Goal: Task Accomplishment & Management: Manage account settings

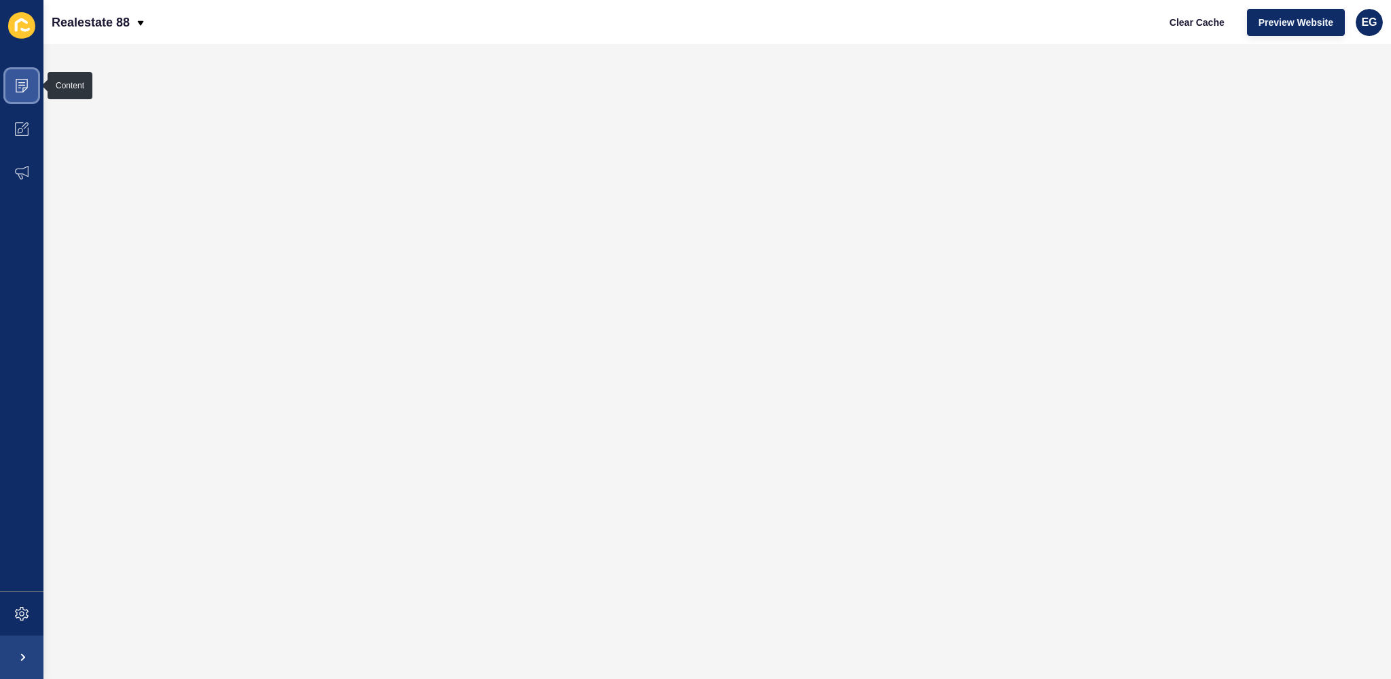
click at [25, 79] on icon at bounding box center [22, 86] width 14 height 14
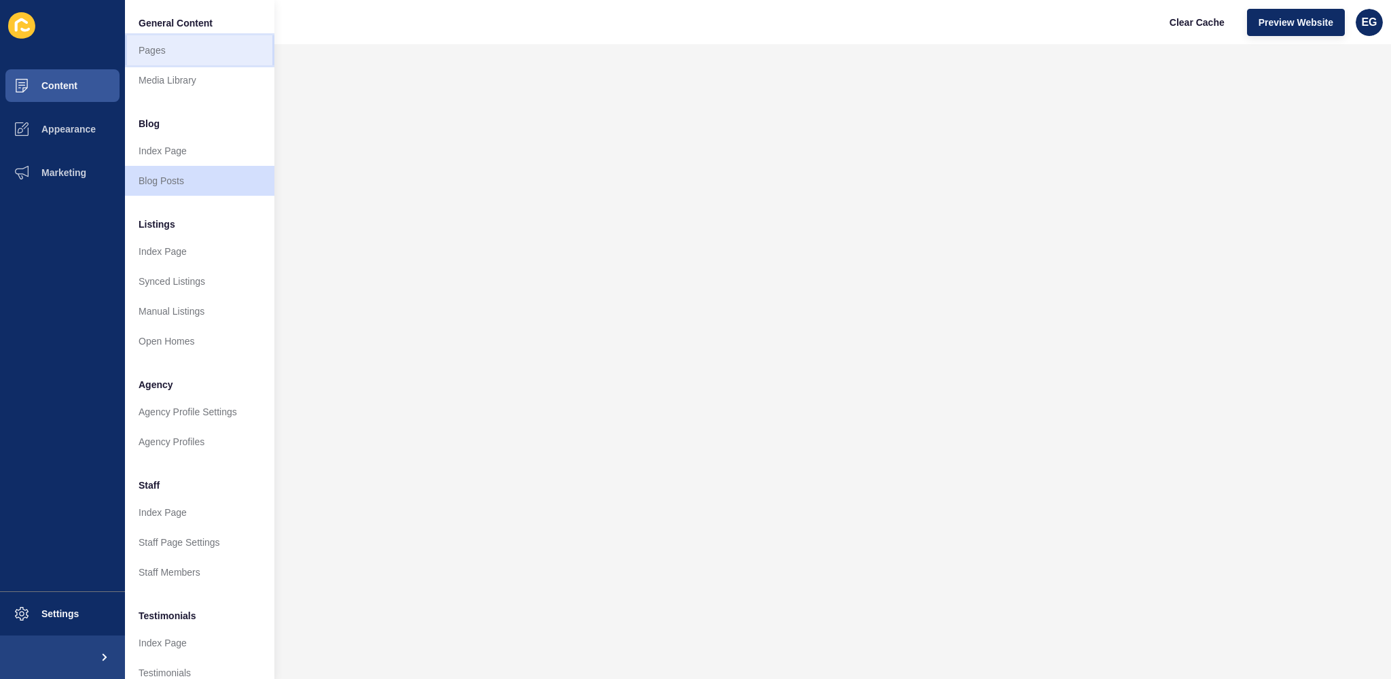
click at [171, 53] on link "Pages" at bounding box center [199, 50] width 149 height 30
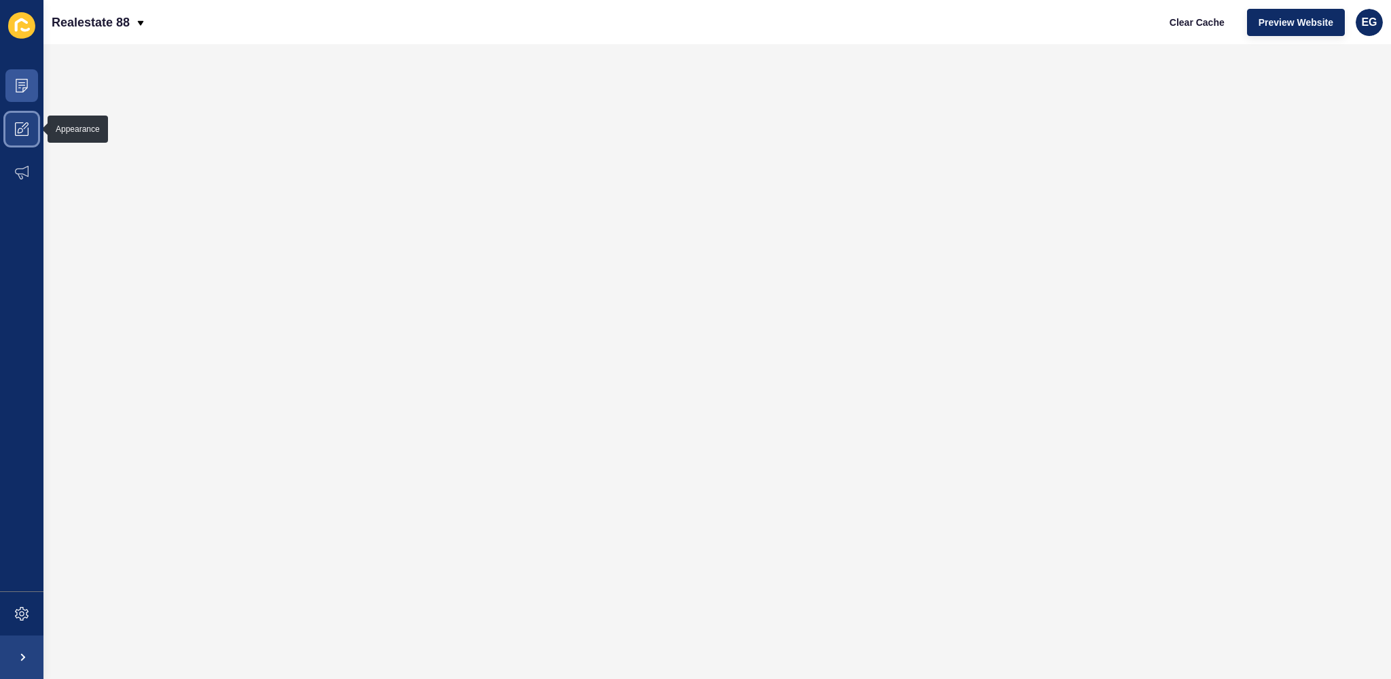
click at [18, 126] on icon at bounding box center [22, 129] width 14 height 14
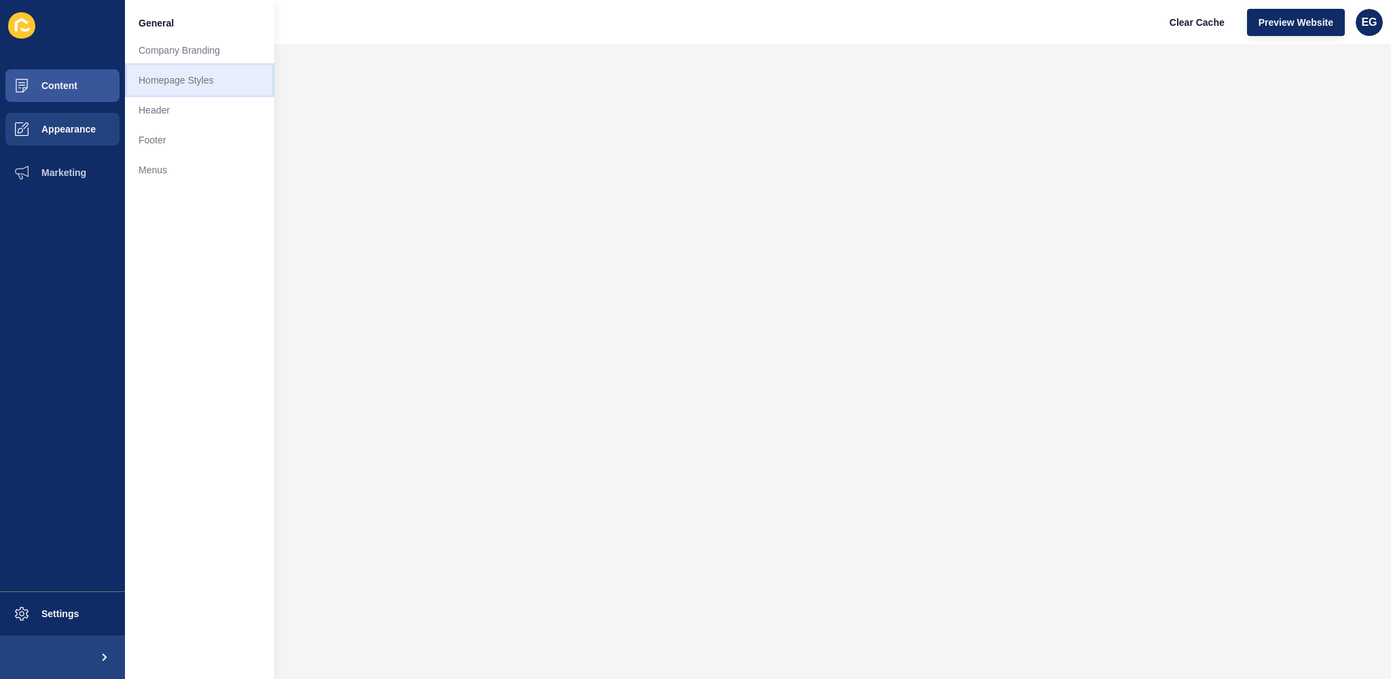
click at [184, 83] on link "Homepage Styles" at bounding box center [199, 80] width 149 height 30
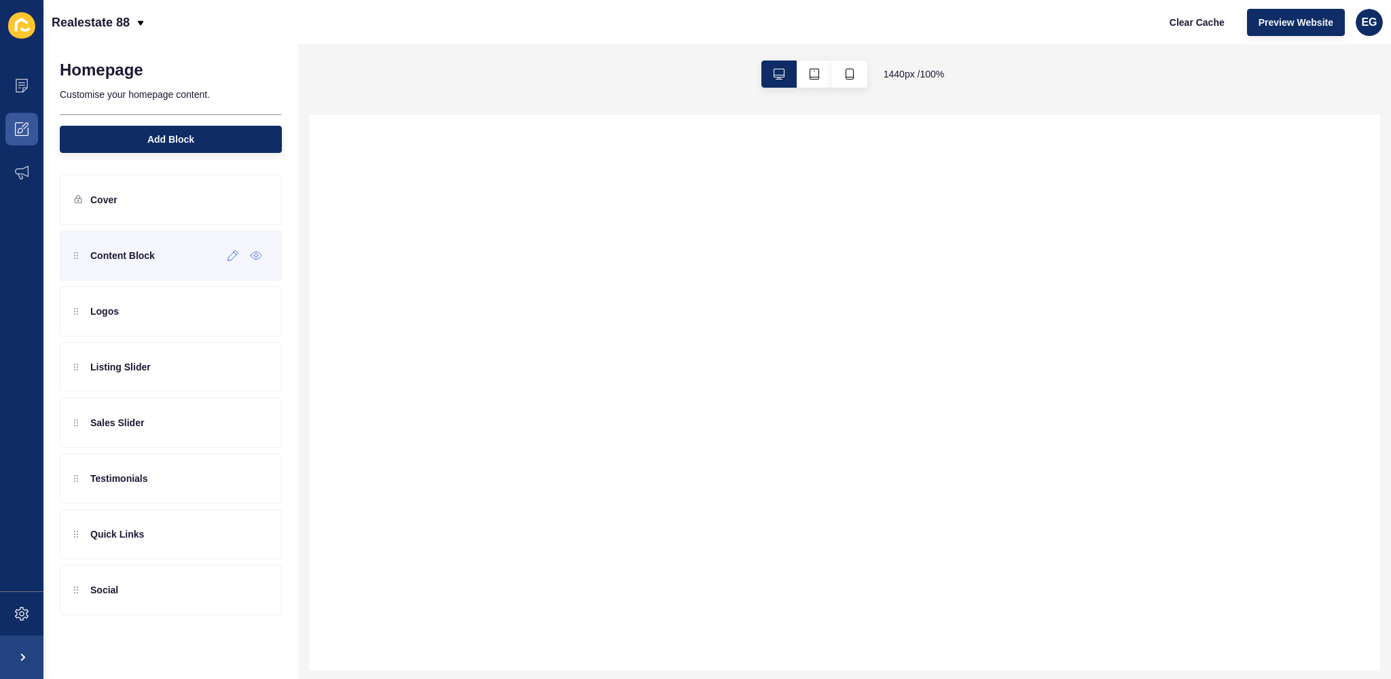
click at [92, 260] on p "Content Block" at bounding box center [122, 256] width 65 height 14
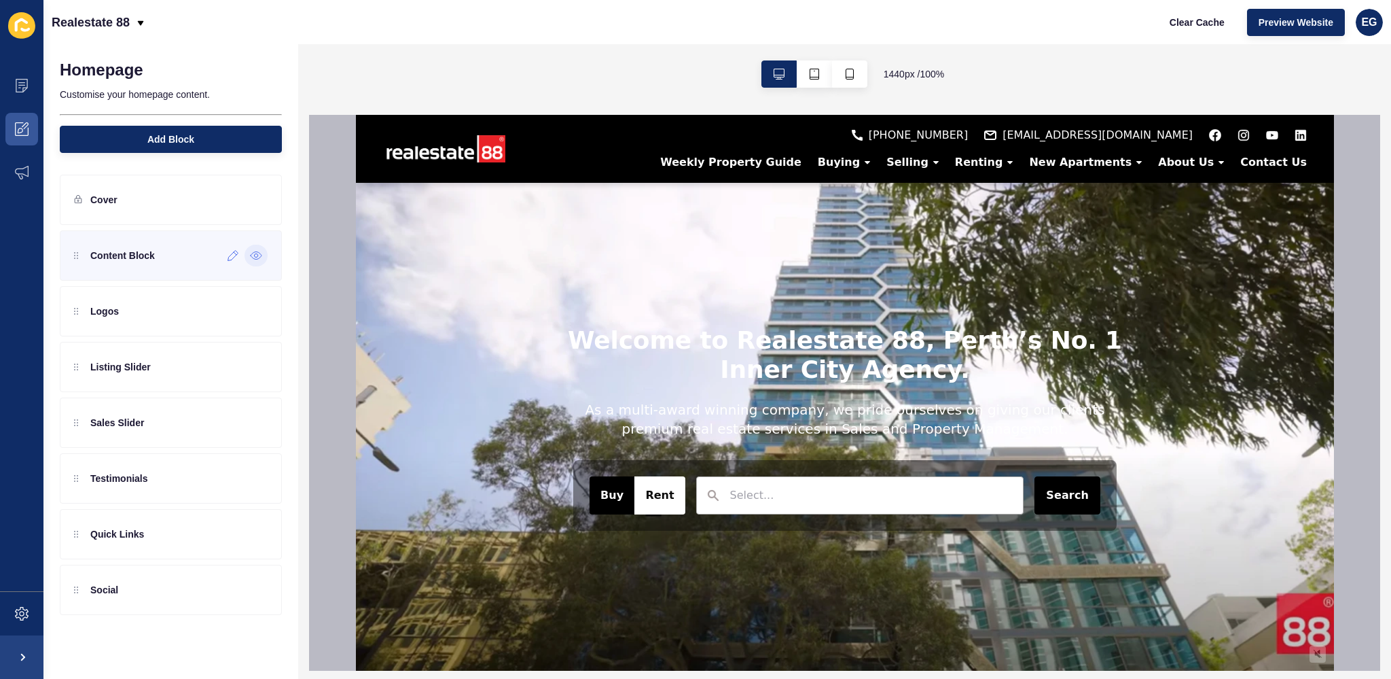
click at [259, 257] on icon at bounding box center [256, 255] width 11 height 7
click at [245, 261] on div "Hidden" at bounding box center [240, 256] width 56 height 22
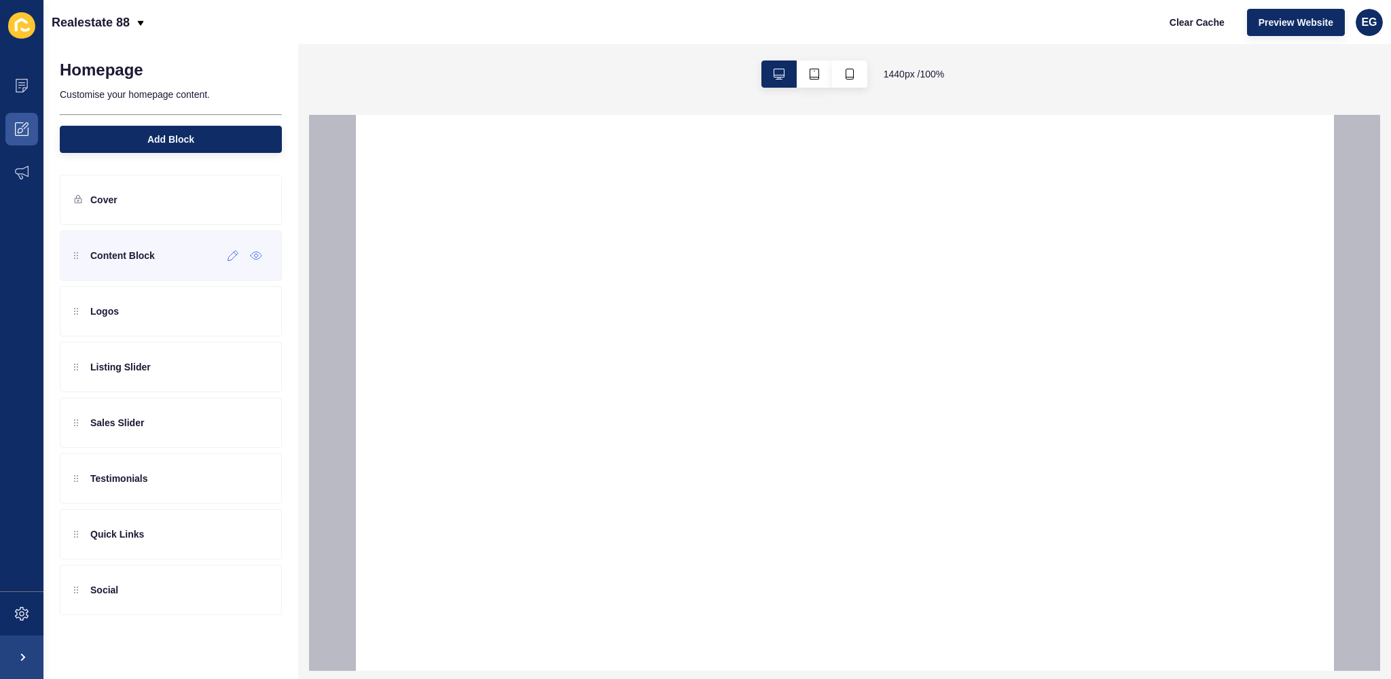
select select
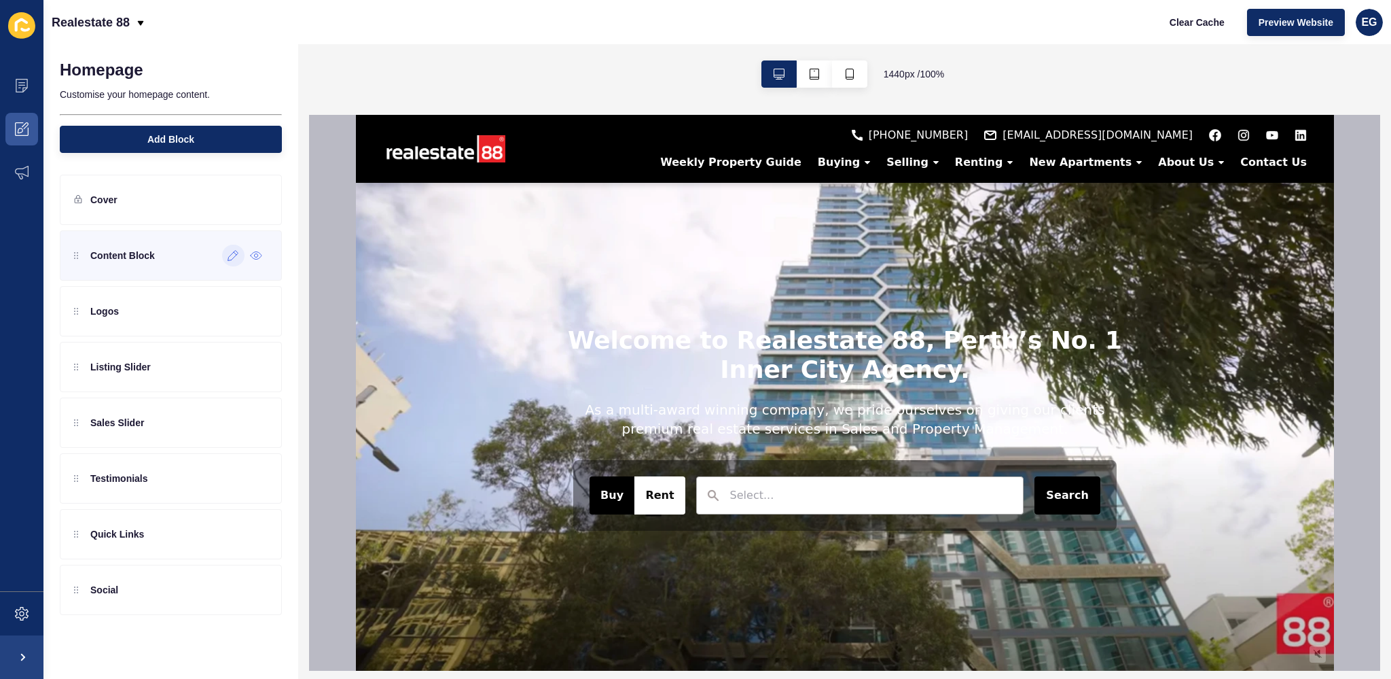
click at [234, 257] on icon at bounding box center [233, 256] width 10 height 10
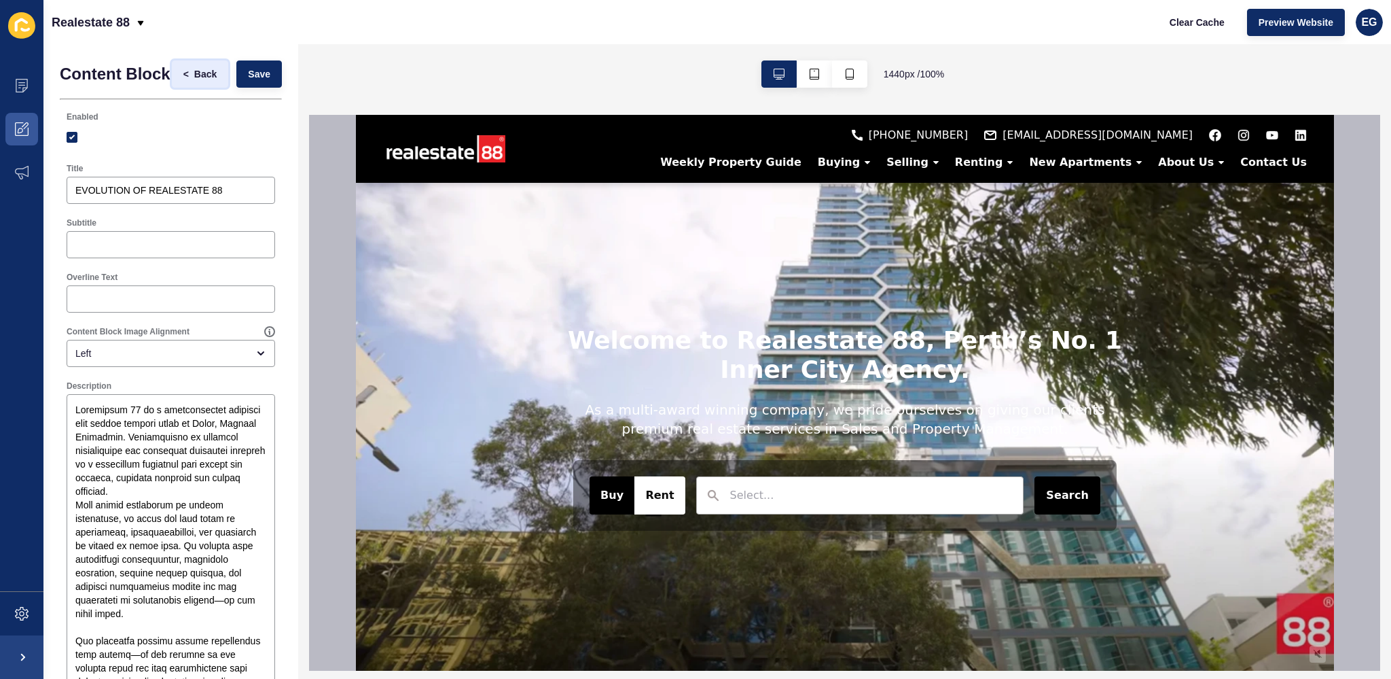
click at [194, 77] on span "Back" at bounding box center [205, 74] width 22 height 14
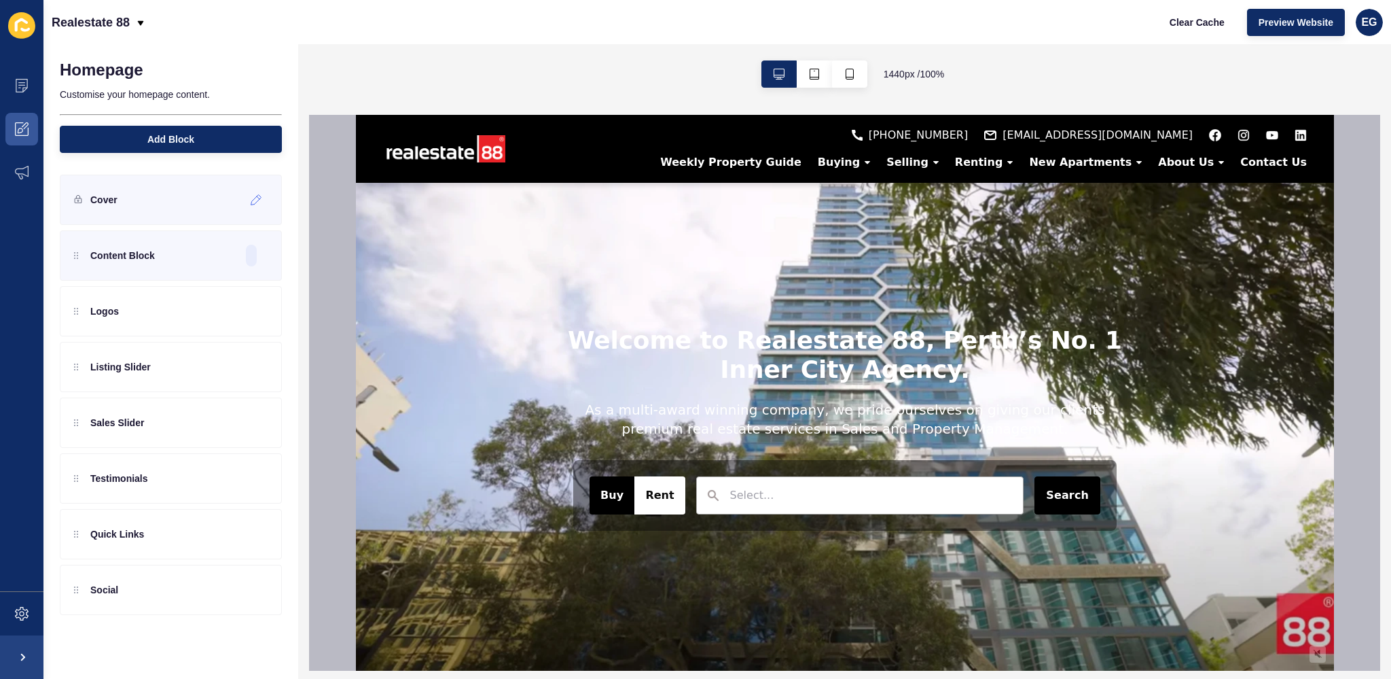
click at [106, 194] on p "Cover" at bounding box center [103, 200] width 27 height 14
click at [256, 199] on icon at bounding box center [257, 199] width 12 height 11
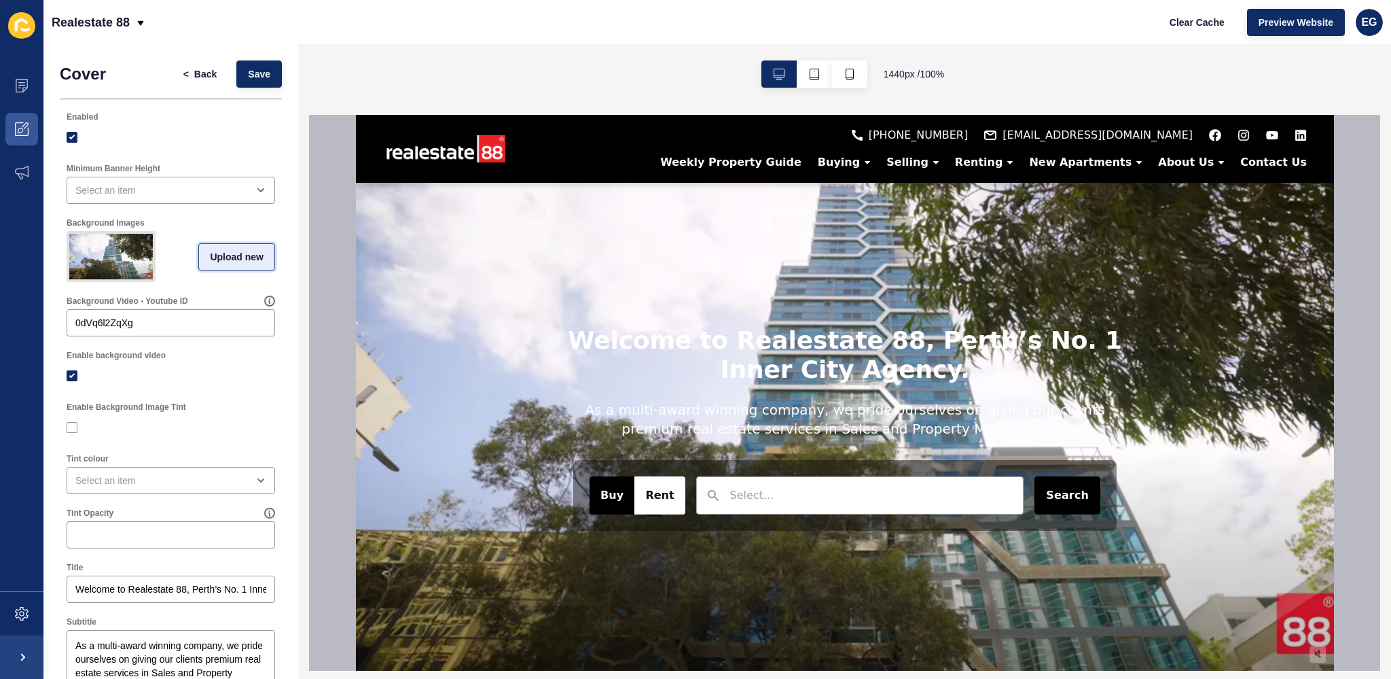
click at [239, 264] on span "Upload new" at bounding box center [237, 257] width 54 height 14
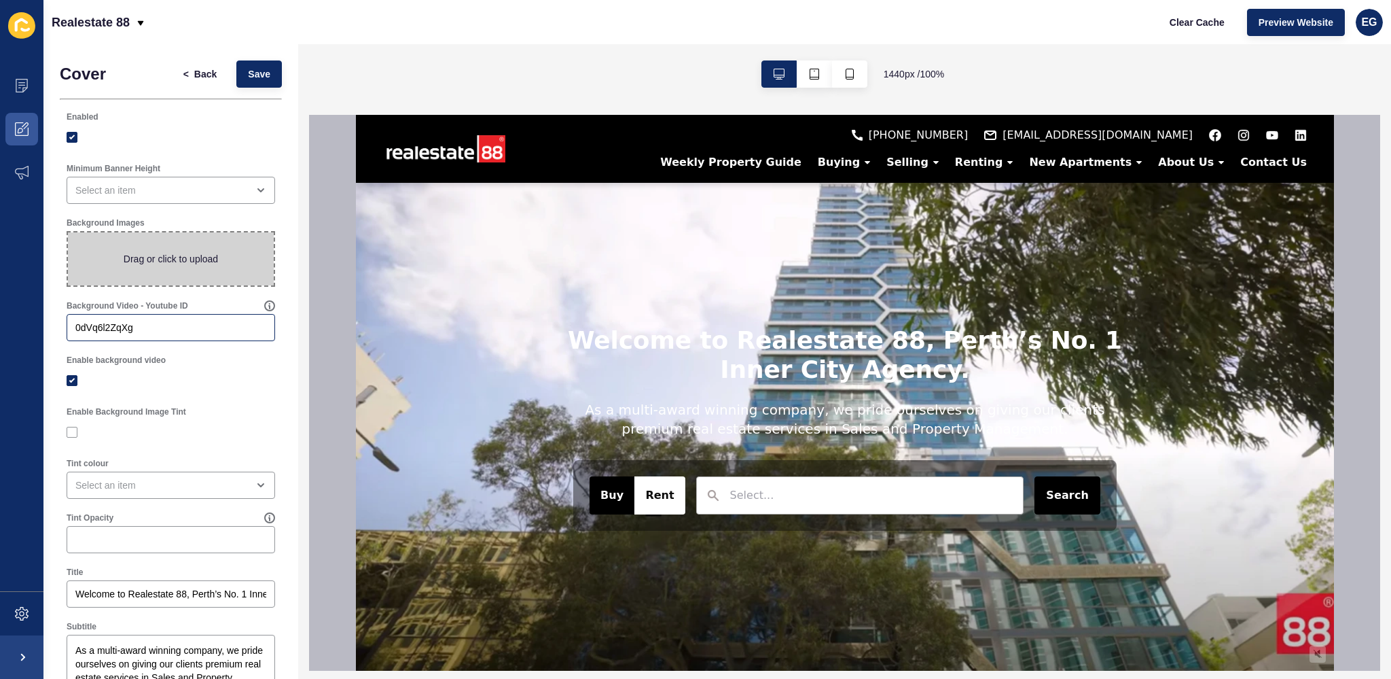
click at [158, 338] on div "0dVq6l2ZqXg" at bounding box center [171, 327] width 209 height 27
click at [160, 321] on input "0dVq6l2ZqXg" at bounding box center [170, 328] width 191 height 14
paste input "3ac5Szdeol"
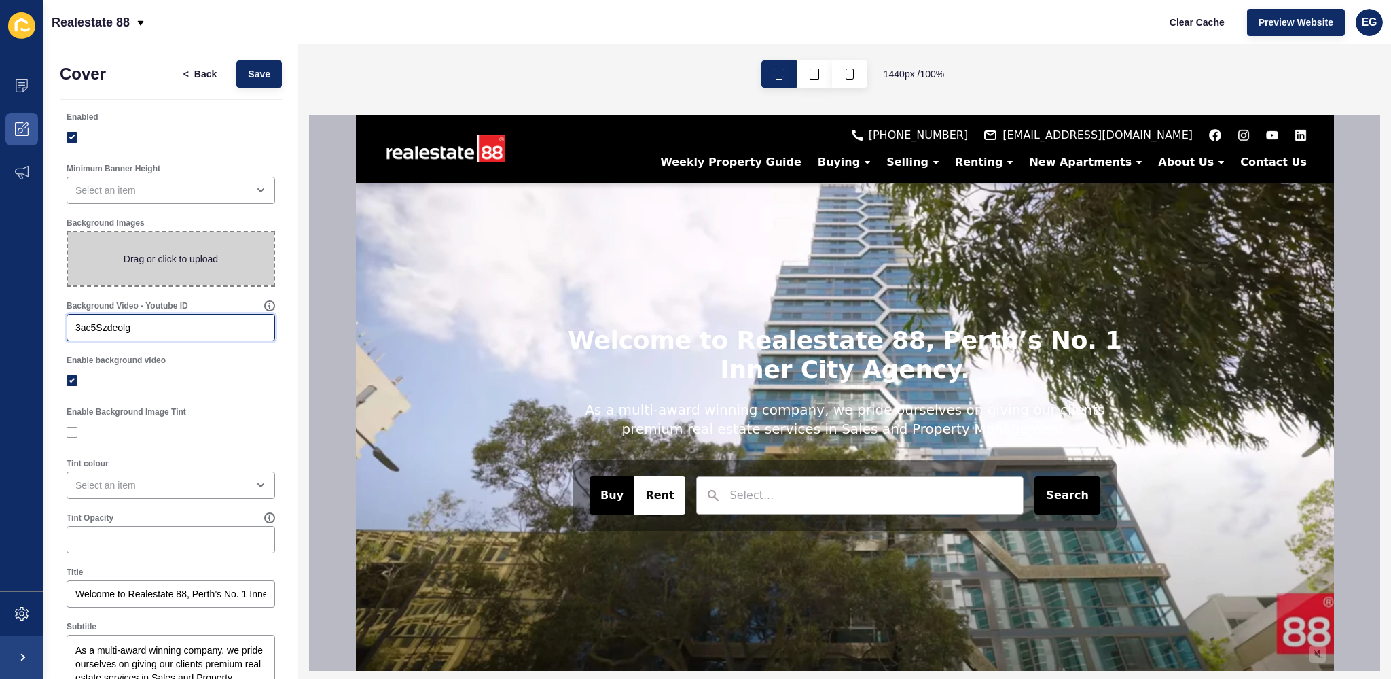
type input "3ac5Szdeolg"
click at [248, 363] on div "Enable background video" at bounding box center [171, 360] width 209 height 11
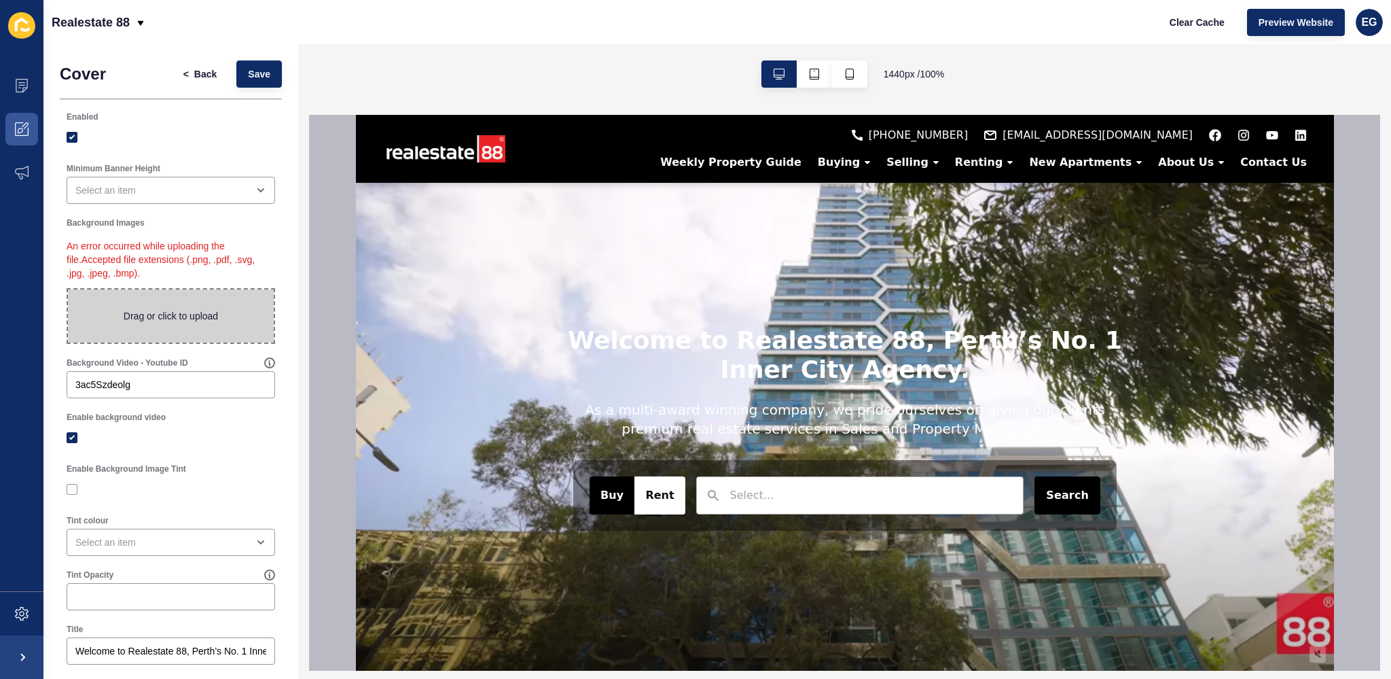
click at [146, 245] on p "An error occurred while uploading the file. Accepted file extensions (.png, .pd…" at bounding box center [171, 259] width 209 height 57
click at [154, 257] on p "An error occurred while uploading the file. Accepted file extensions (.png, .pd…" at bounding box center [171, 259] width 209 height 57
click at [157, 267] on p "An error occurred while uploading the file. Accepted file extensions (.png, .pd…" at bounding box center [171, 259] width 209 height 57
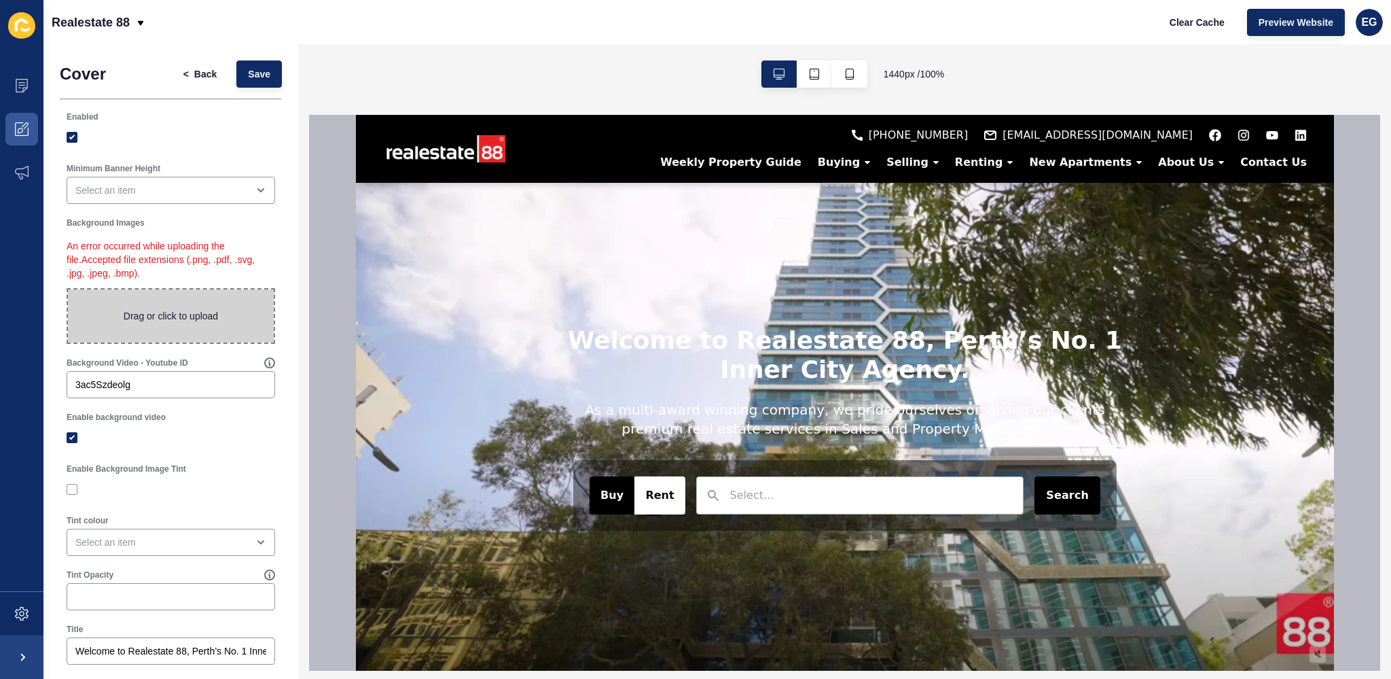
click at [154, 255] on p "An error occurred while uploading the file. Accepted file extensions (.png, .pd…" at bounding box center [171, 259] width 209 height 57
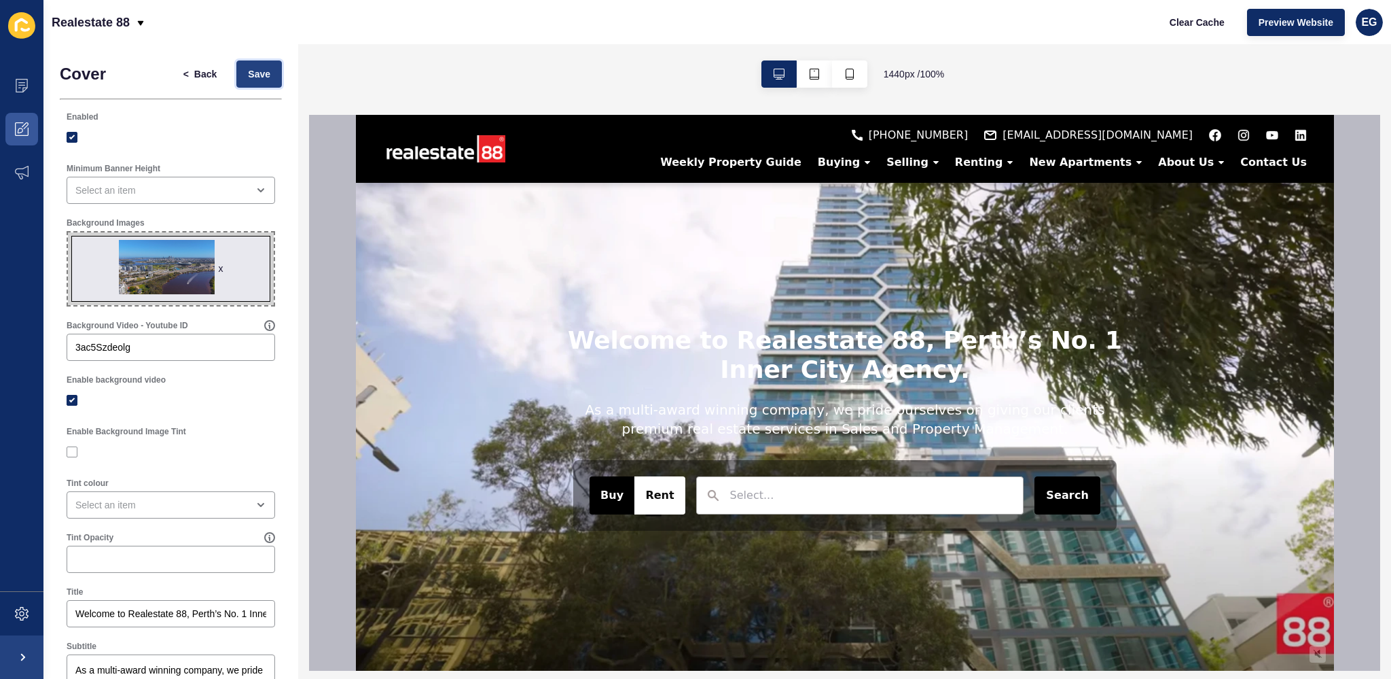
click at [262, 69] on button "Save" at bounding box center [259, 73] width 46 height 27
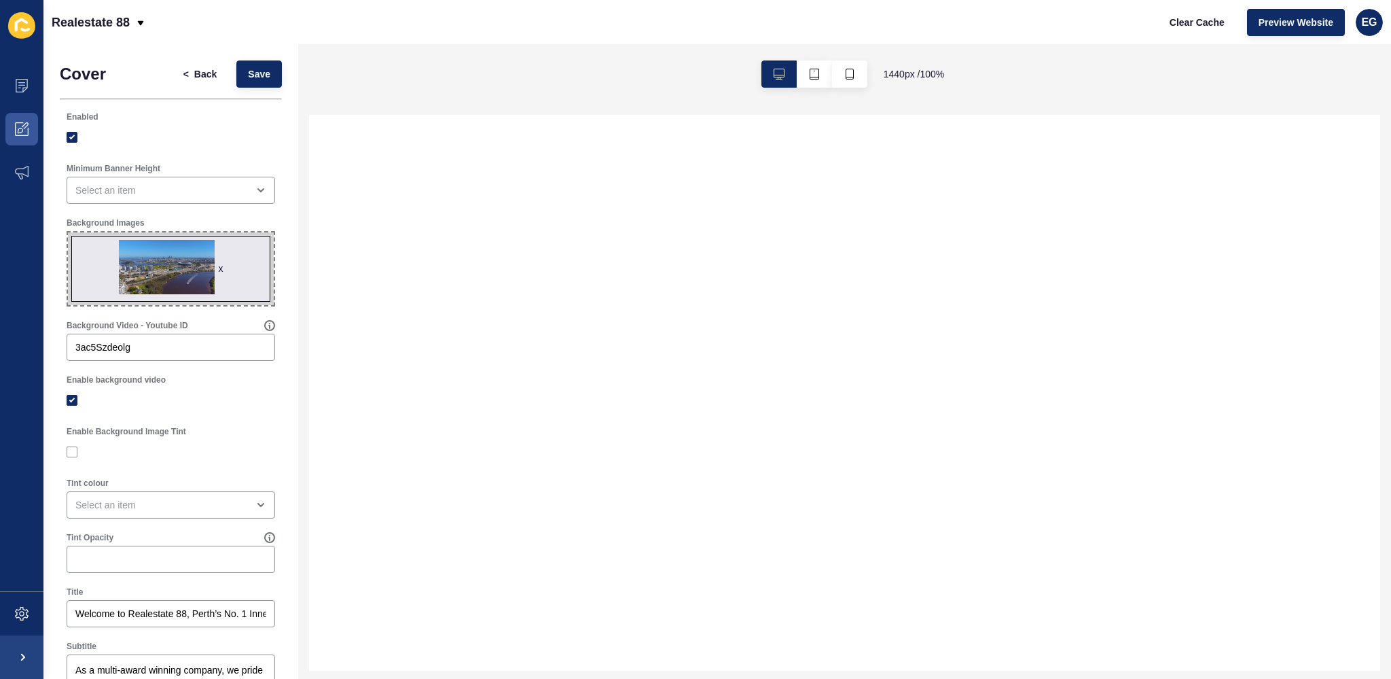
select select
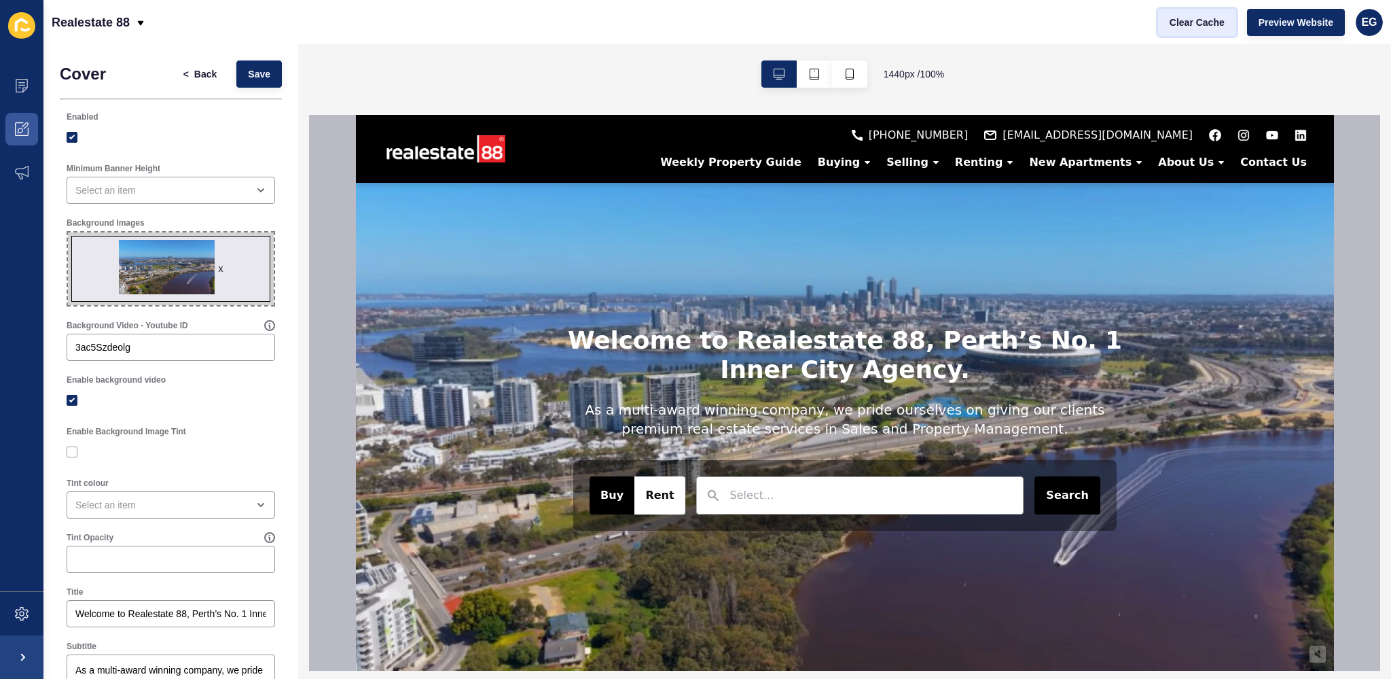
click at [1193, 18] on span "Clear Cache" at bounding box center [1197, 23] width 55 height 14
click at [1276, 19] on span "Preview Website" at bounding box center [1296, 23] width 75 height 14
click at [25, 84] on icon at bounding box center [22, 86] width 14 height 14
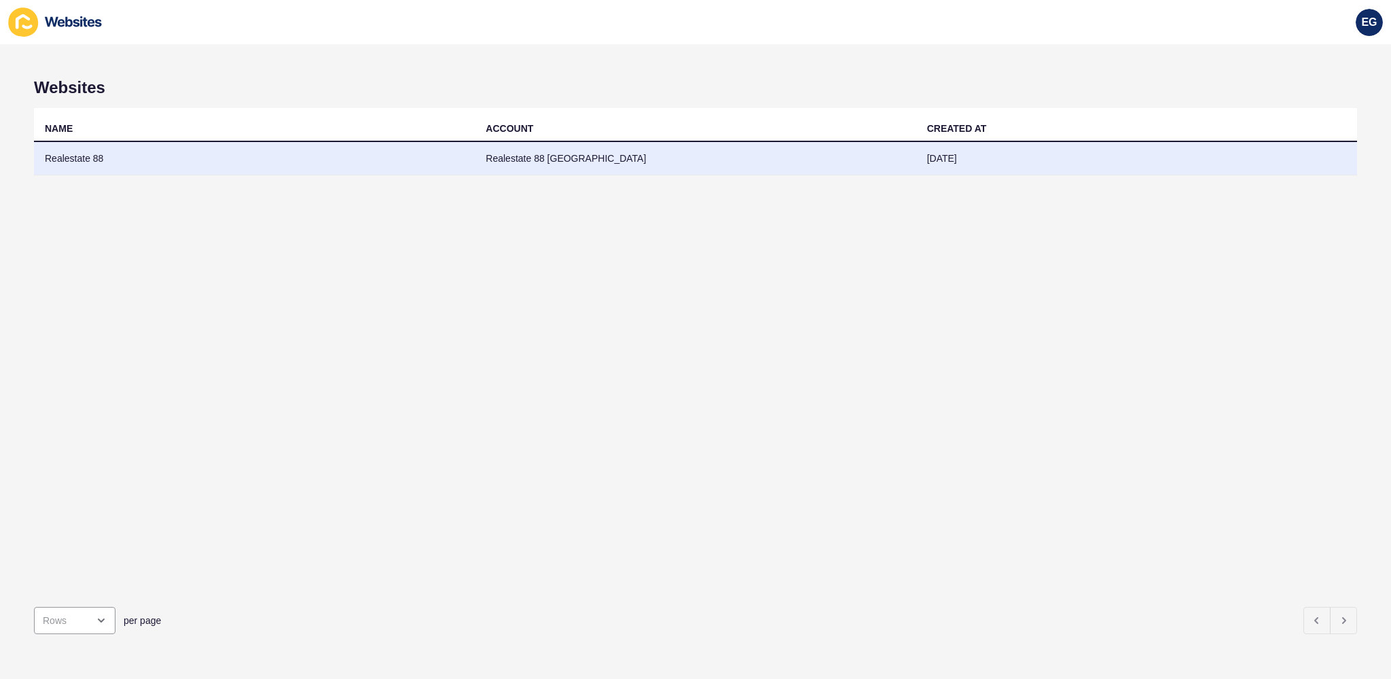
click at [353, 162] on td "Realestate 88" at bounding box center [254, 158] width 441 height 33
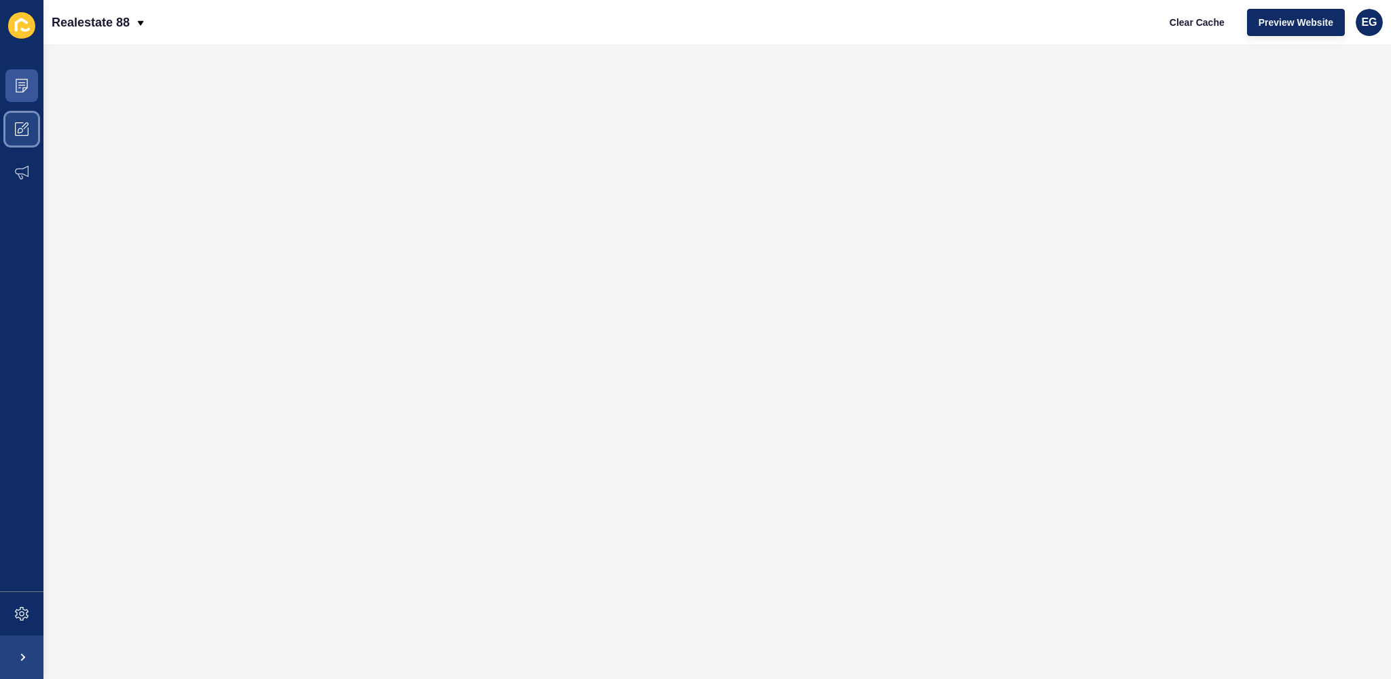
click at [39, 135] on span at bounding box center [21, 128] width 43 height 43
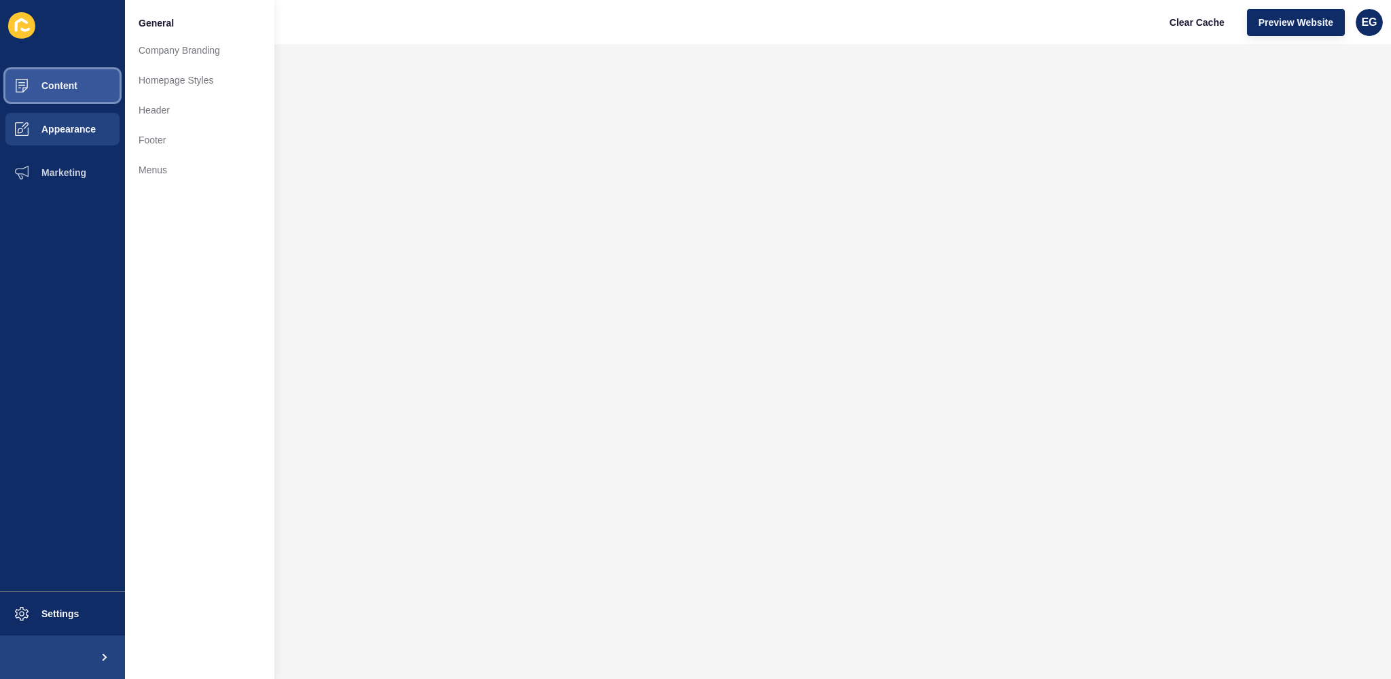
click at [52, 92] on button "Content" at bounding box center [62, 85] width 125 height 43
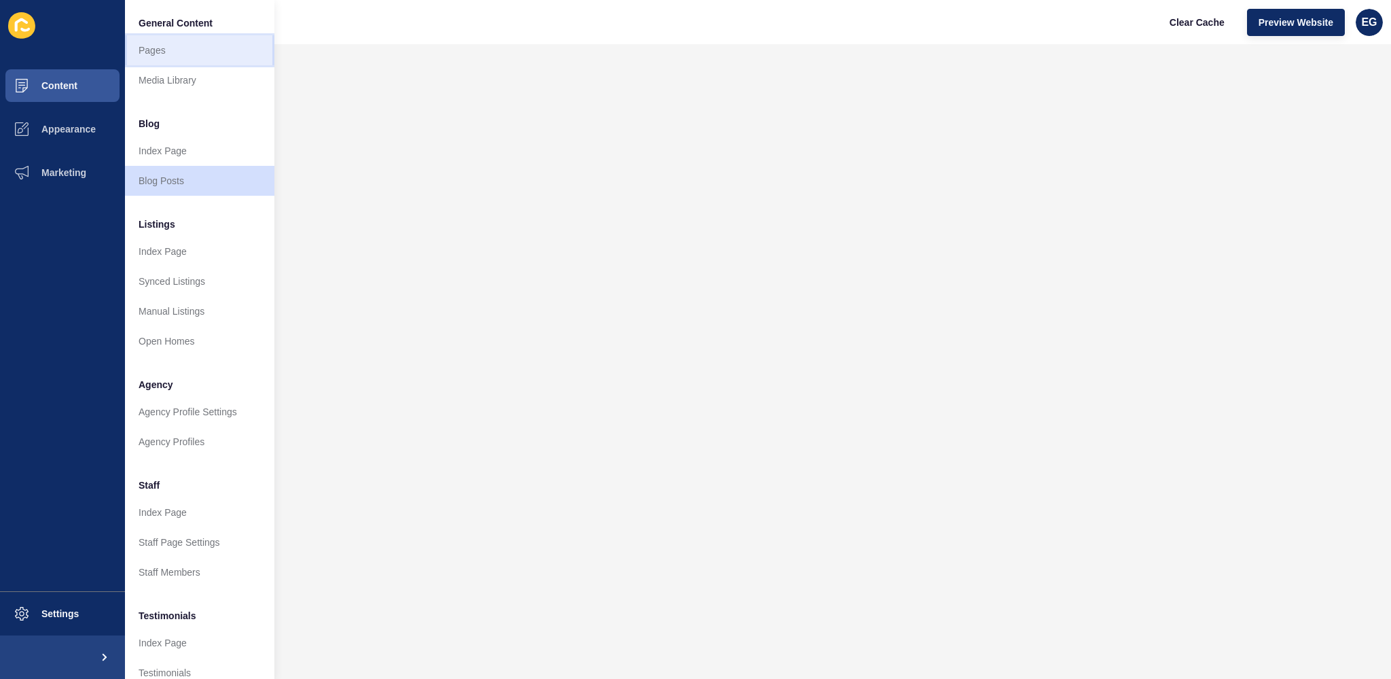
click at [186, 56] on link "Pages" at bounding box center [199, 50] width 149 height 30
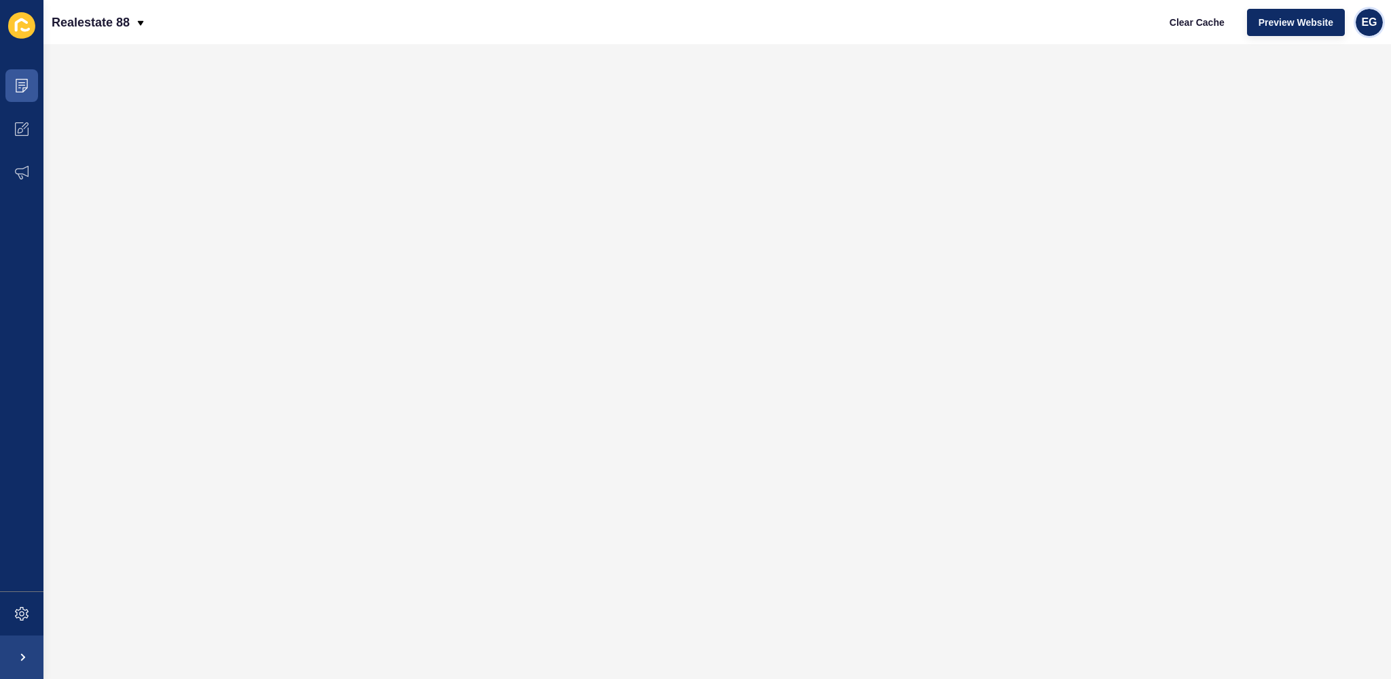
click at [1369, 22] on span "EG" at bounding box center [1369, 23] width 16 height 14
click at [1350, 84] on link "Contact Support" at bounding box center [1338, 84] width 100 height 30
click at [11, 88] on span at bounding box center [21, 85] width 43 height 43
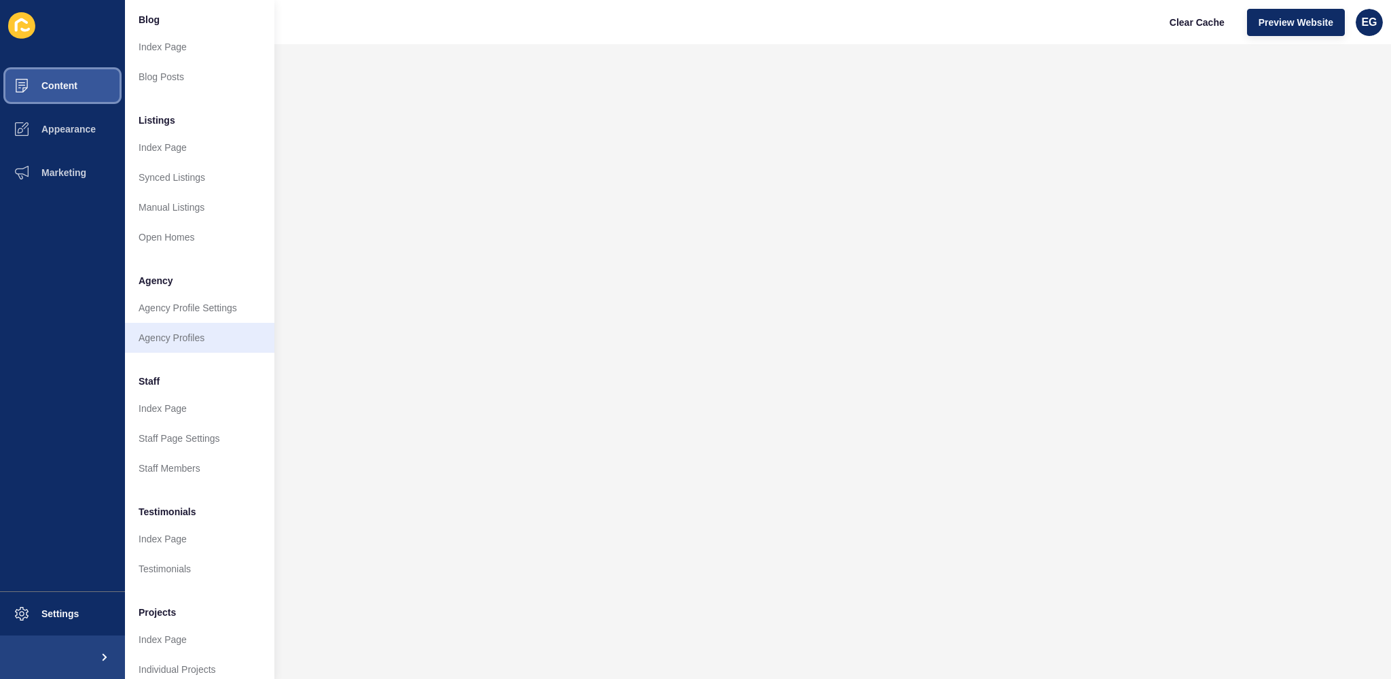
scroll to position [128, 0]
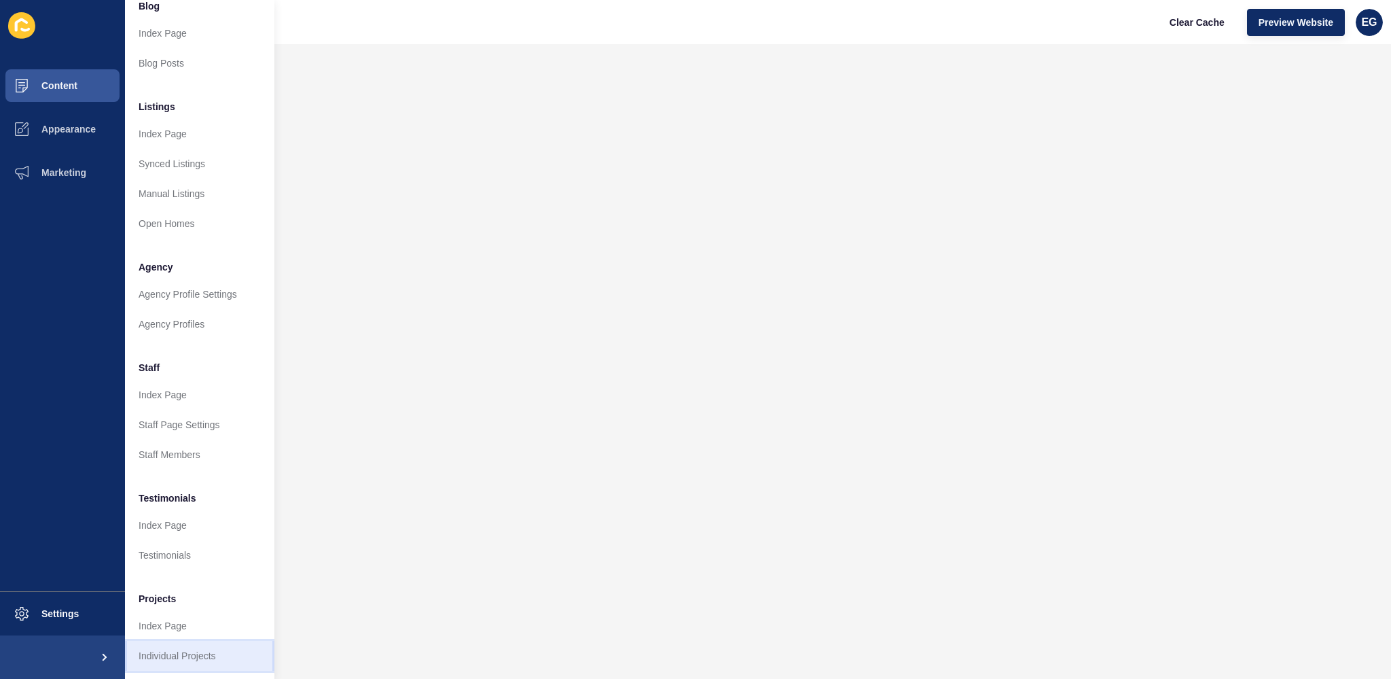
click at [179, 641] on link "Individual Projects" at bounding box center [199, 656] width 149 height 30
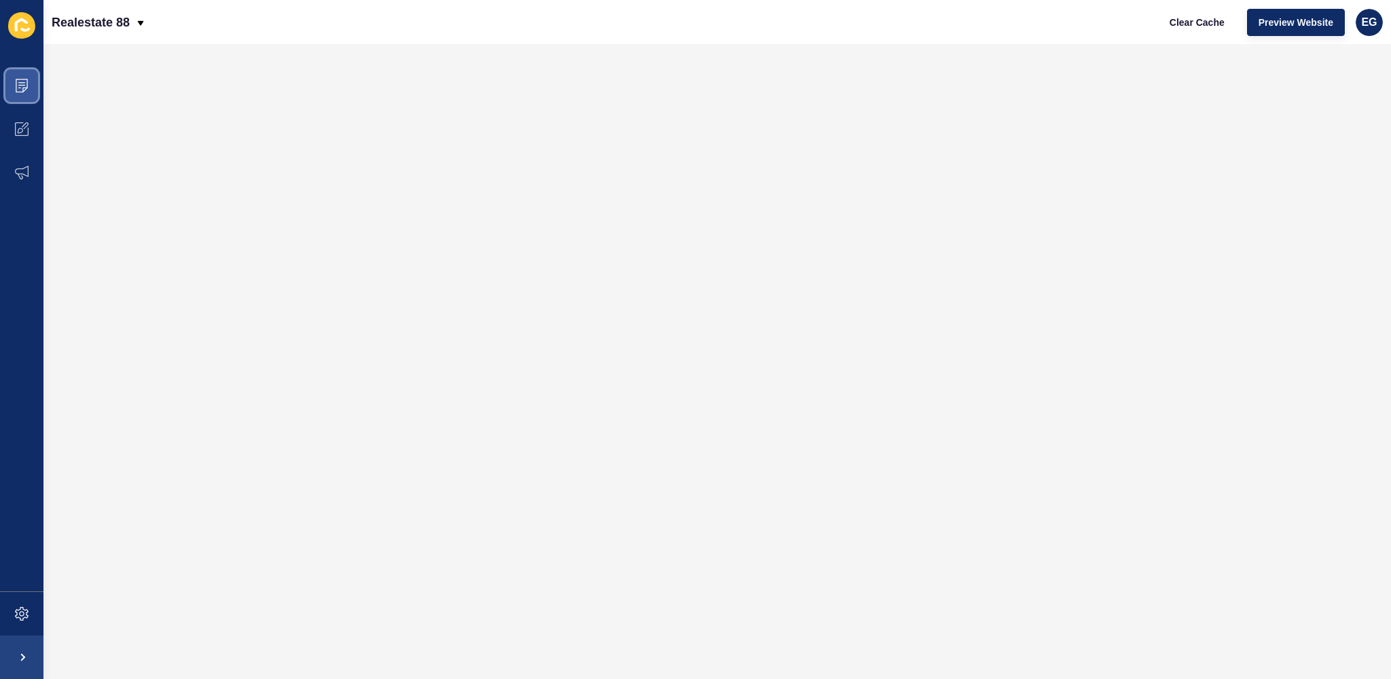
click at [27, 77] on span at bounding box center [21, 85] width 43 height 43
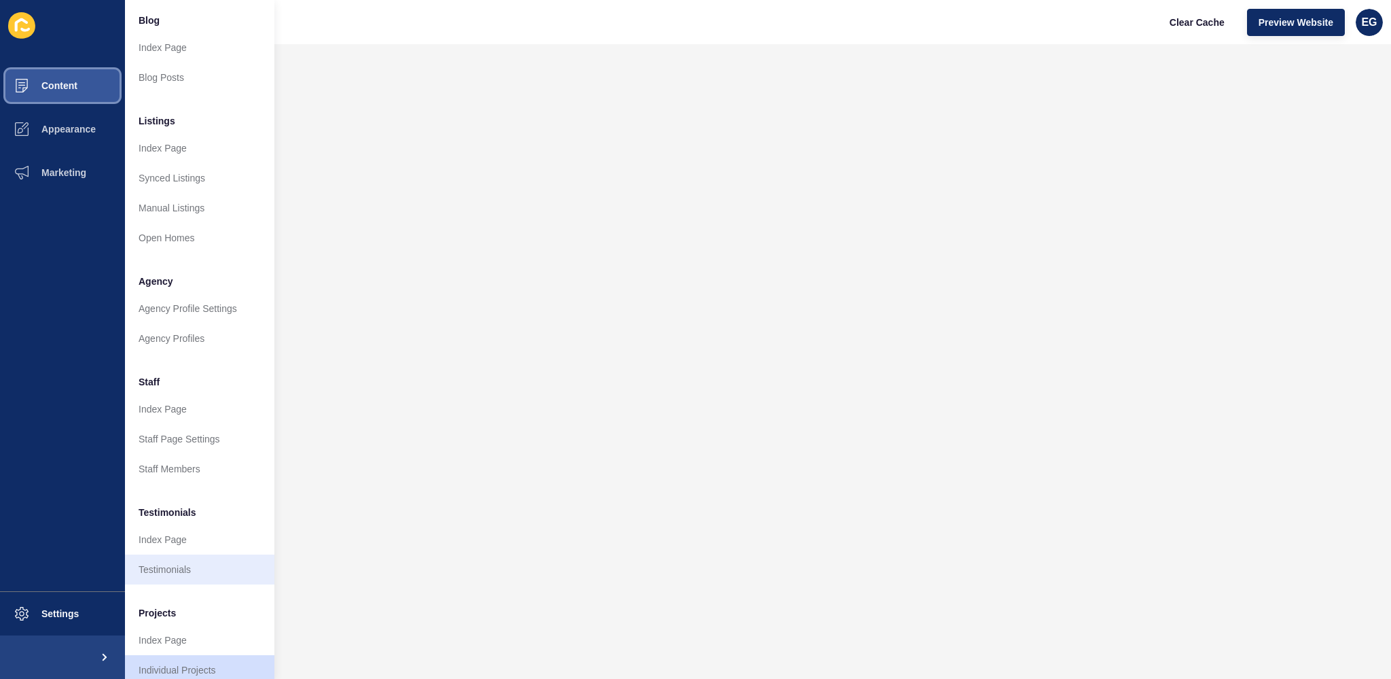
scroll to position [128, 0]
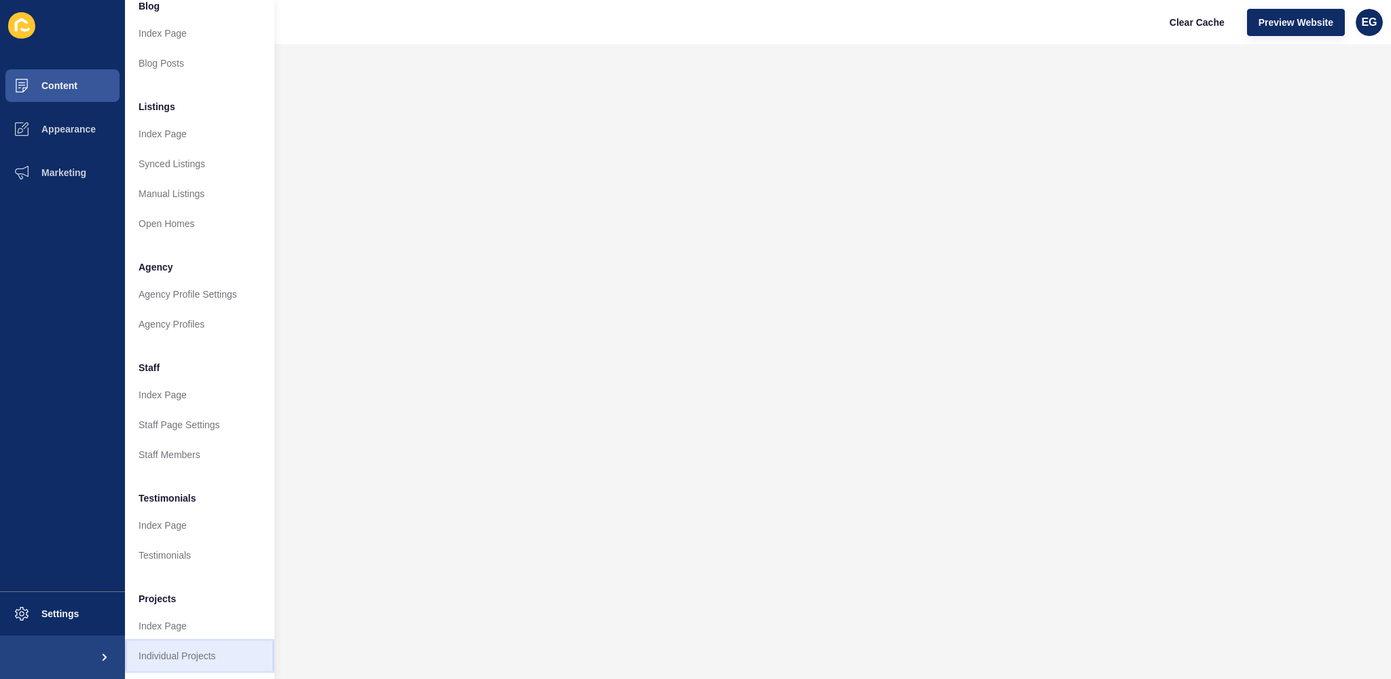
click at [182, 646] on link "Individual Projects" at bounding box center [199, 656] width 149 height 30
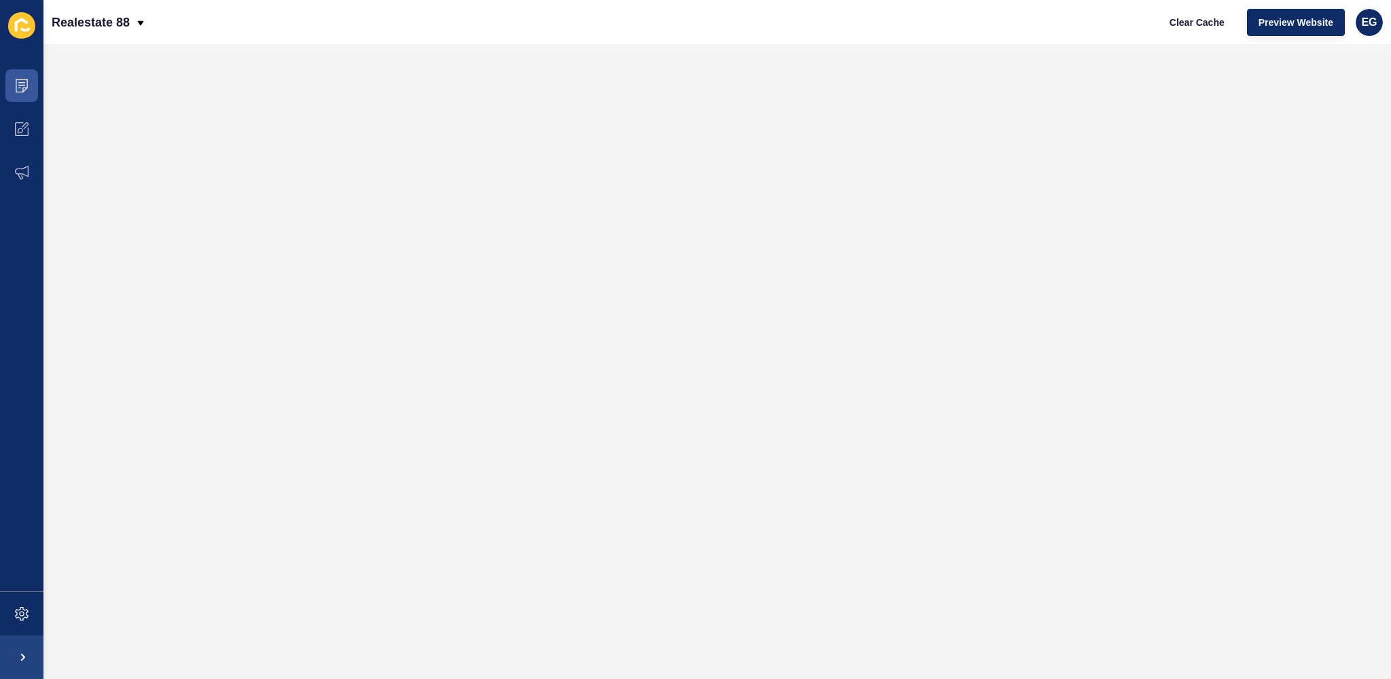
scroll to position [0, 0]
click at [22, 69] on span at bounding box center [21, 85] width 43 height 43
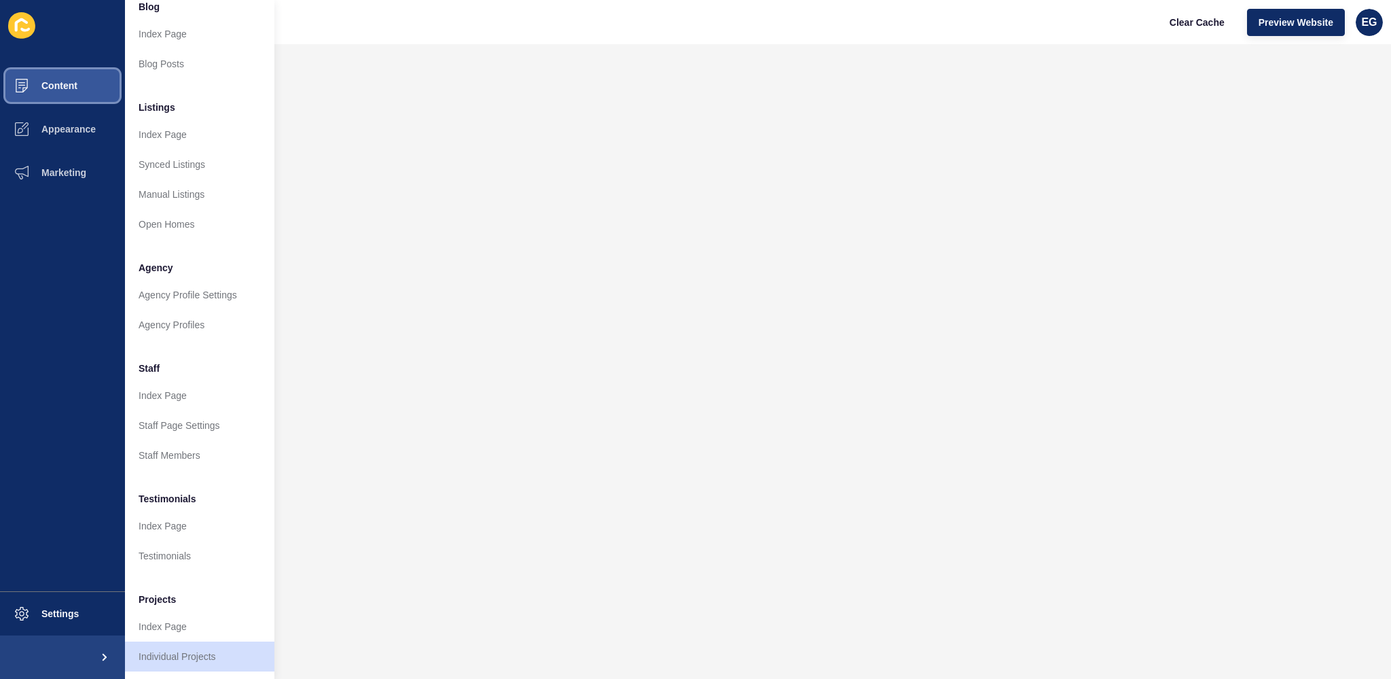
scroll to position [128, 0]
click at [187, 644] on link "Individual Projects" at bounding box center [199, 656] width 149 height 30
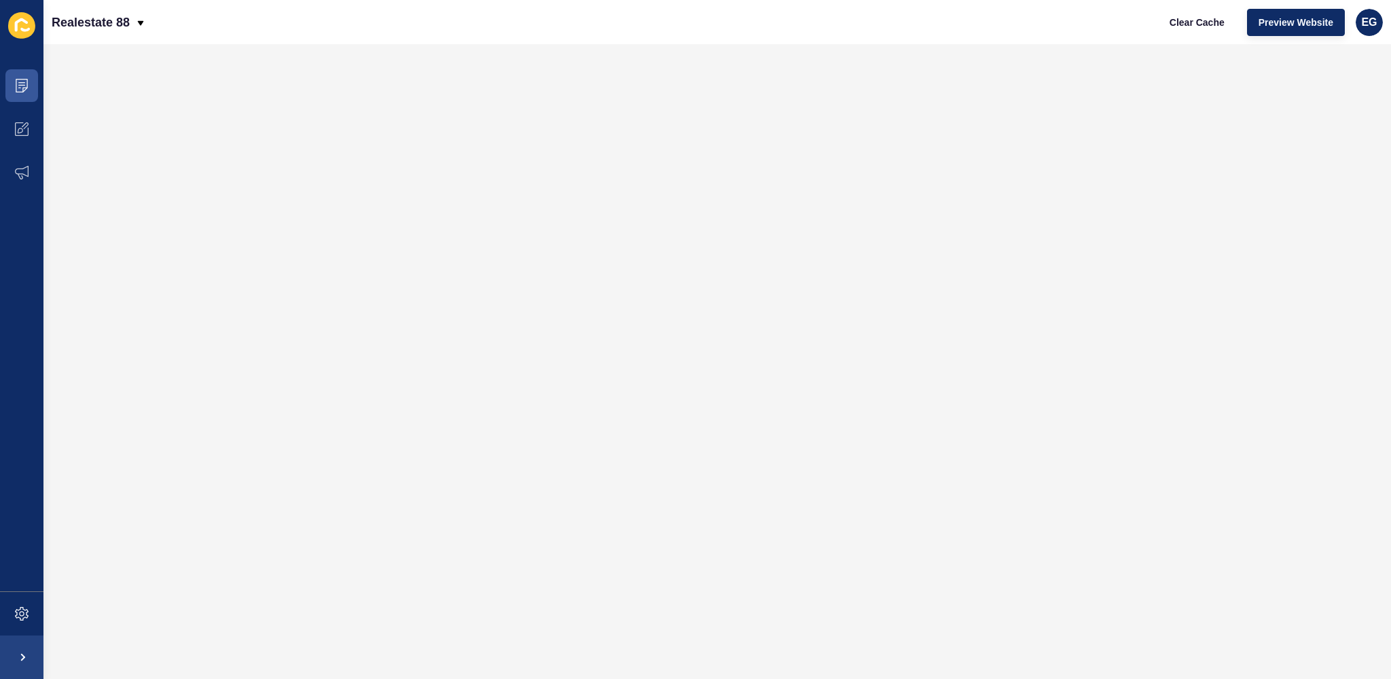
scroll to position [0, 0]
click at [16, 86] on icon at bounding box center [22, 86] width 14 height 14
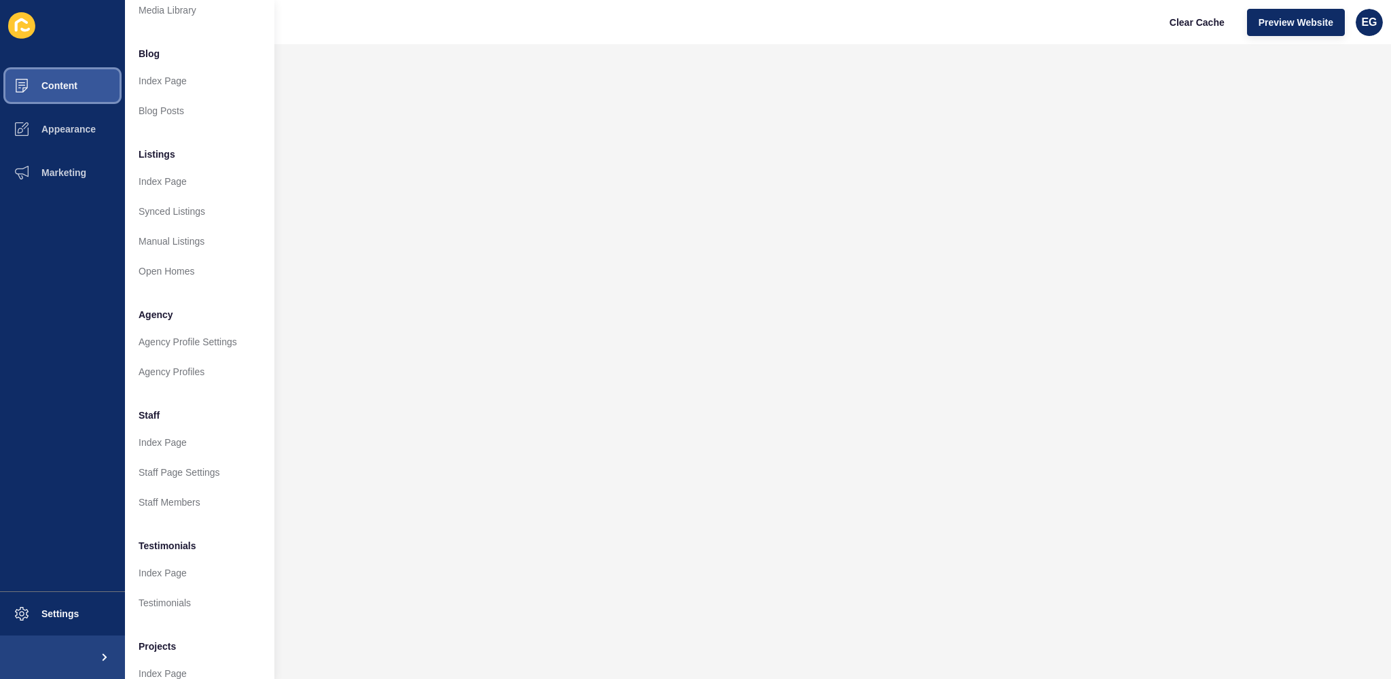
scroll to position [128, 0]
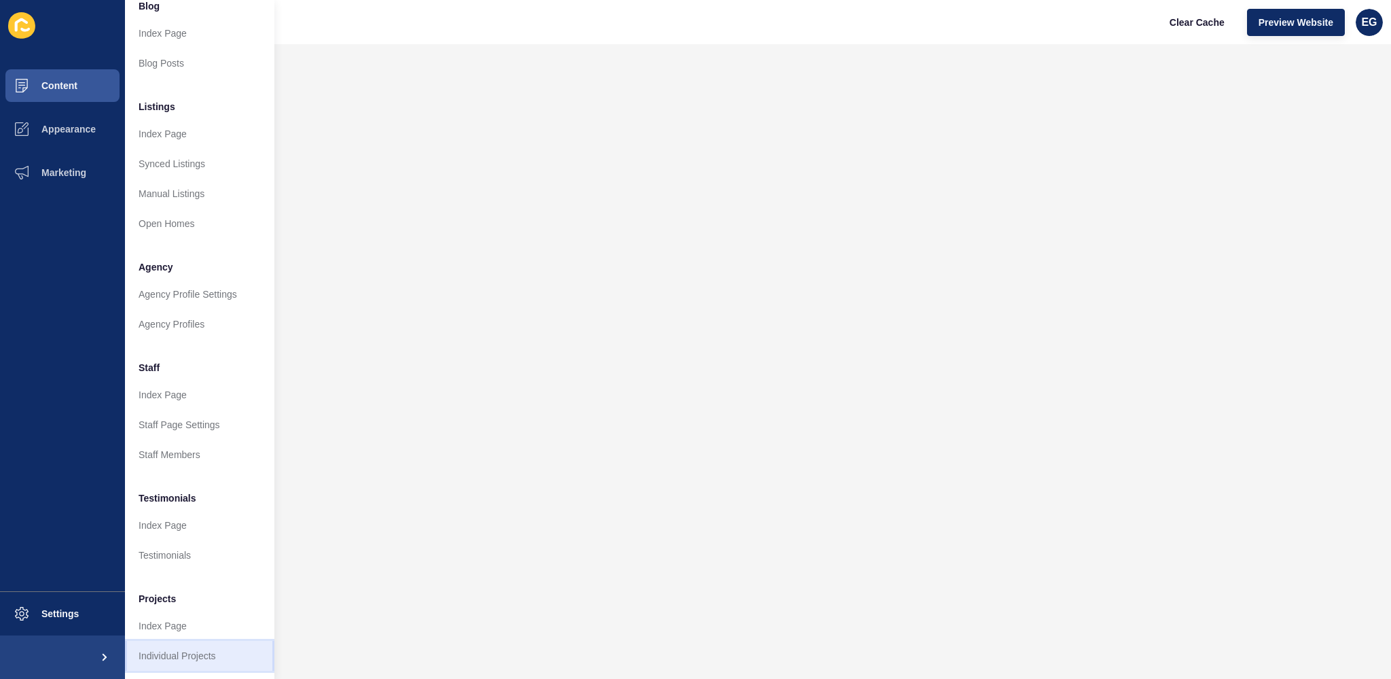
click at [181, 644] on link "Individual Projects" at bounding box center [199, 656] width 149 height 30
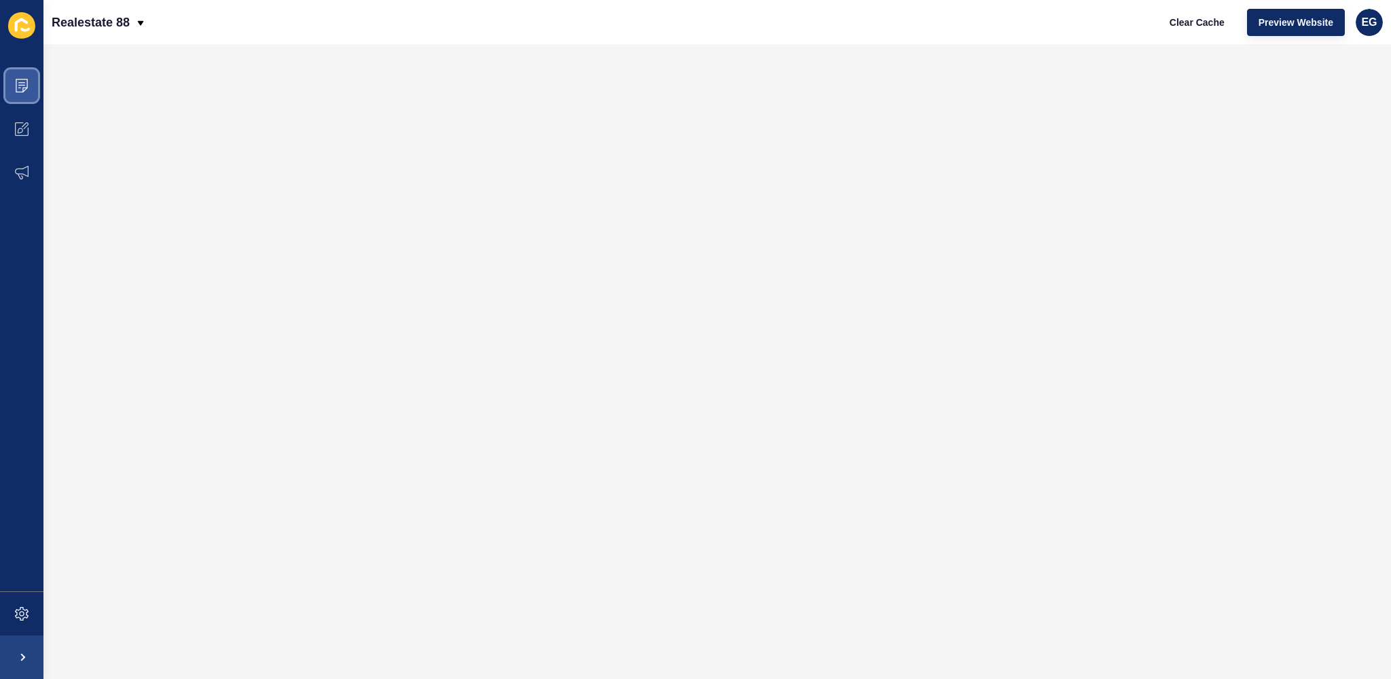
click at [35, 89] on span at bounding box center [21, 85] width 43 height 43
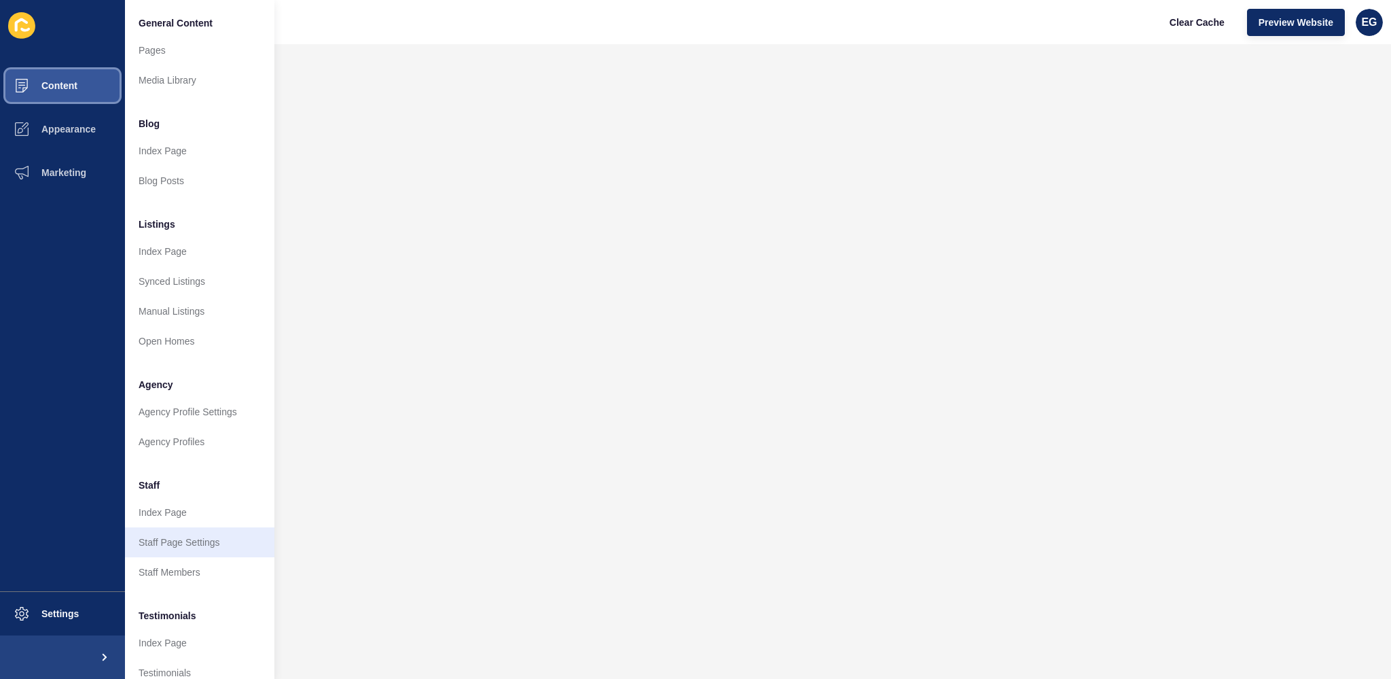
scroll to position [128, 0]
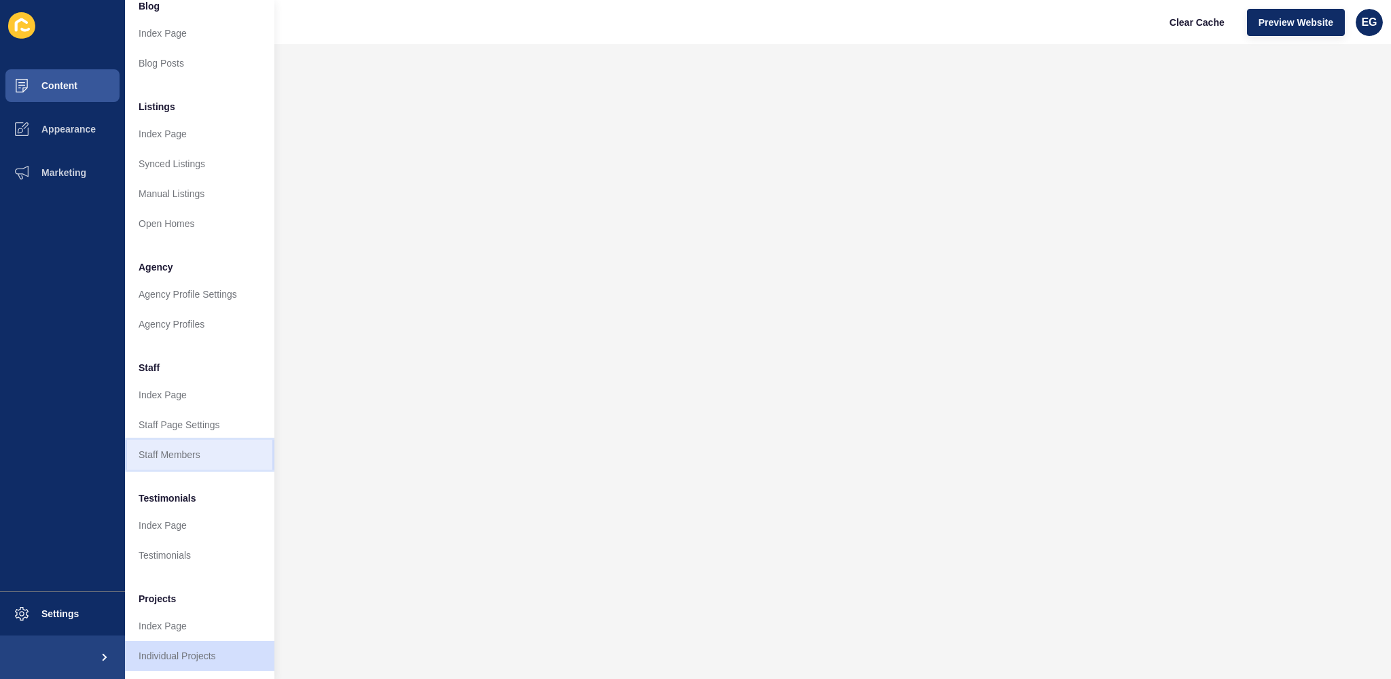
click at [188, 442] on link "Staff Members" at bounding box center [199, 455] width 149 height 30
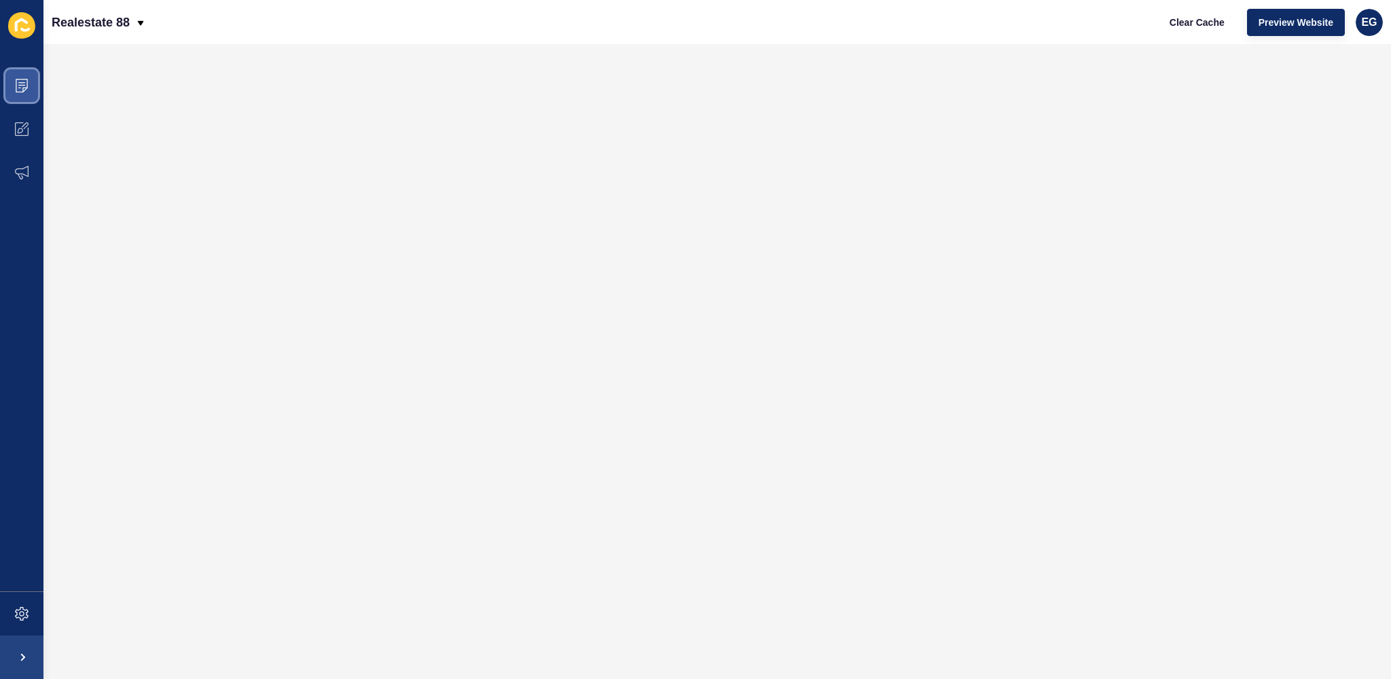
click at [16, 83] on icon at bounding box center [22, 86] width 14 height 14
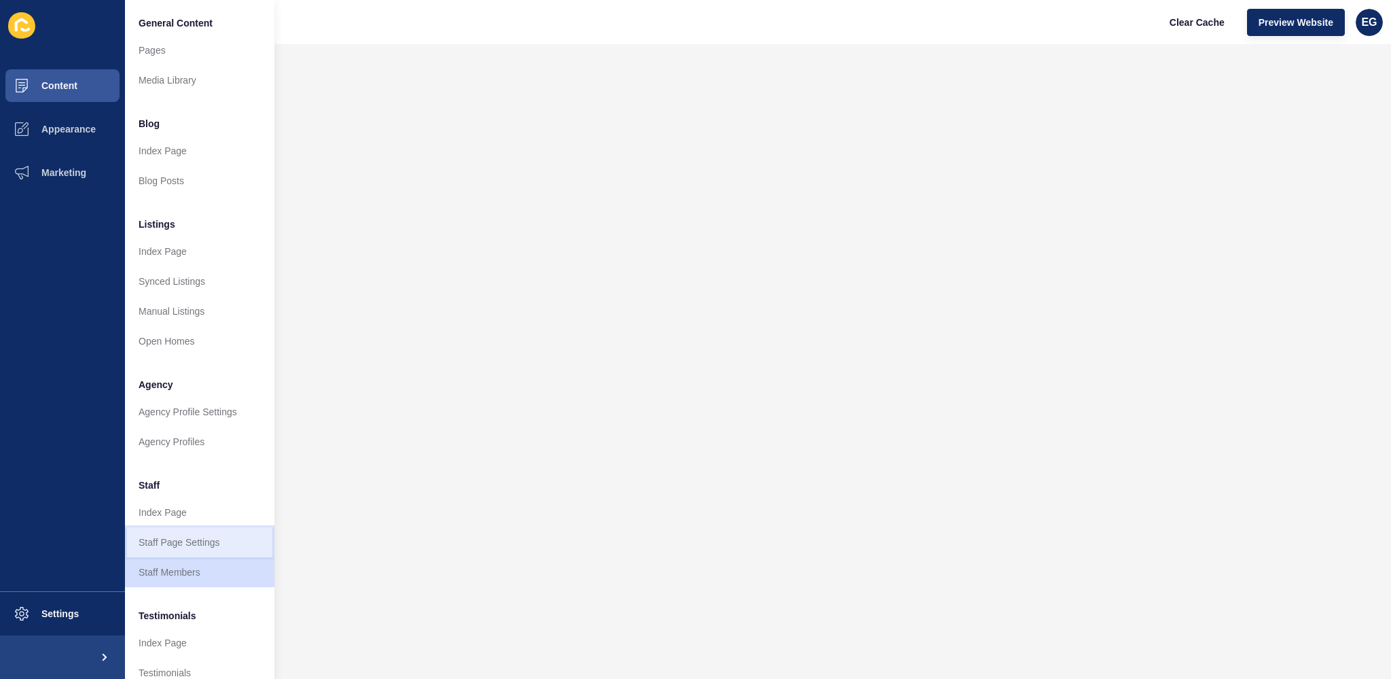
click at [217, 545] on link "Staff Page Settings" at bounding box center [199, 542] width 149 height 30
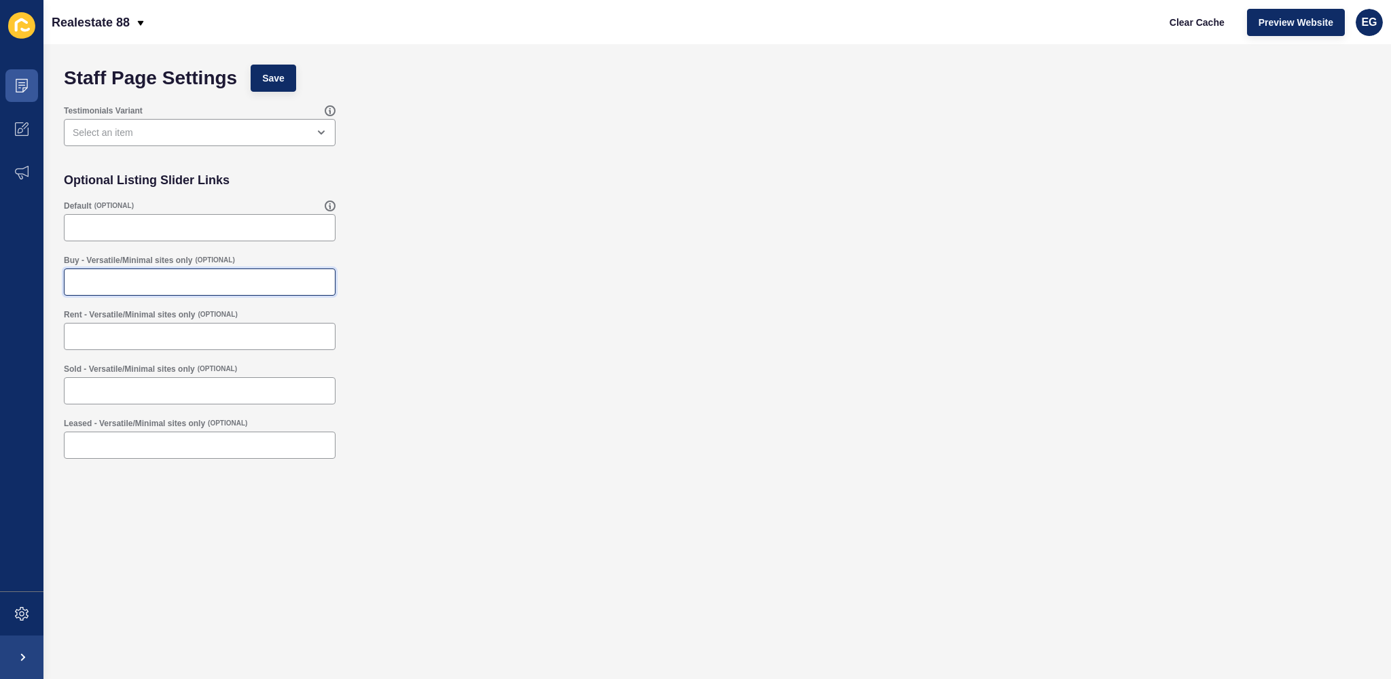
click at [185, 275] on input "Buy - Versatile/Minimal sites only" at bounding box center [200, 282] width 254 height 14
click at [677, 262] on div "Buy - Versatile/Minimal sites only (OPTIONAL)" at bounding box center [717, 275] width 1321 height 54
click at [24, 89] on icon at bounding box center [22, 86] width 14 height 14
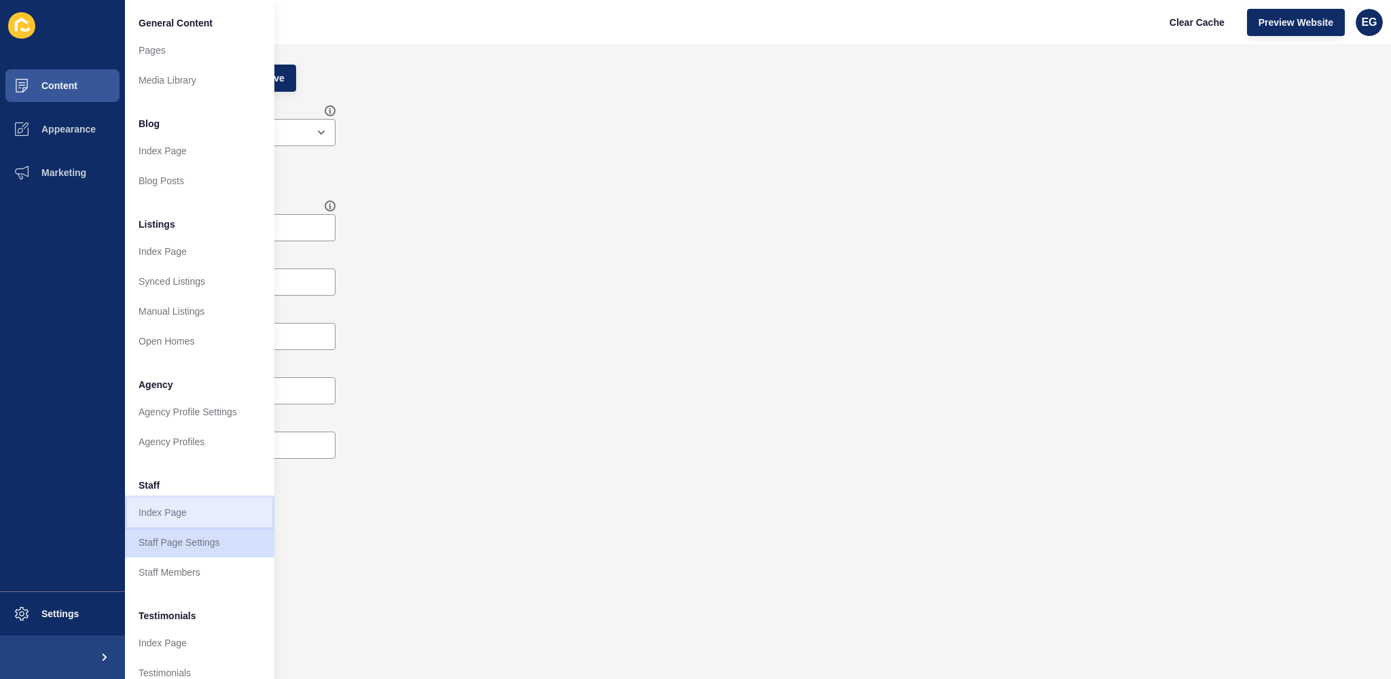
click at [182, 503] on link "Index Page" at bounding box center [199, 512] width 149 height 30
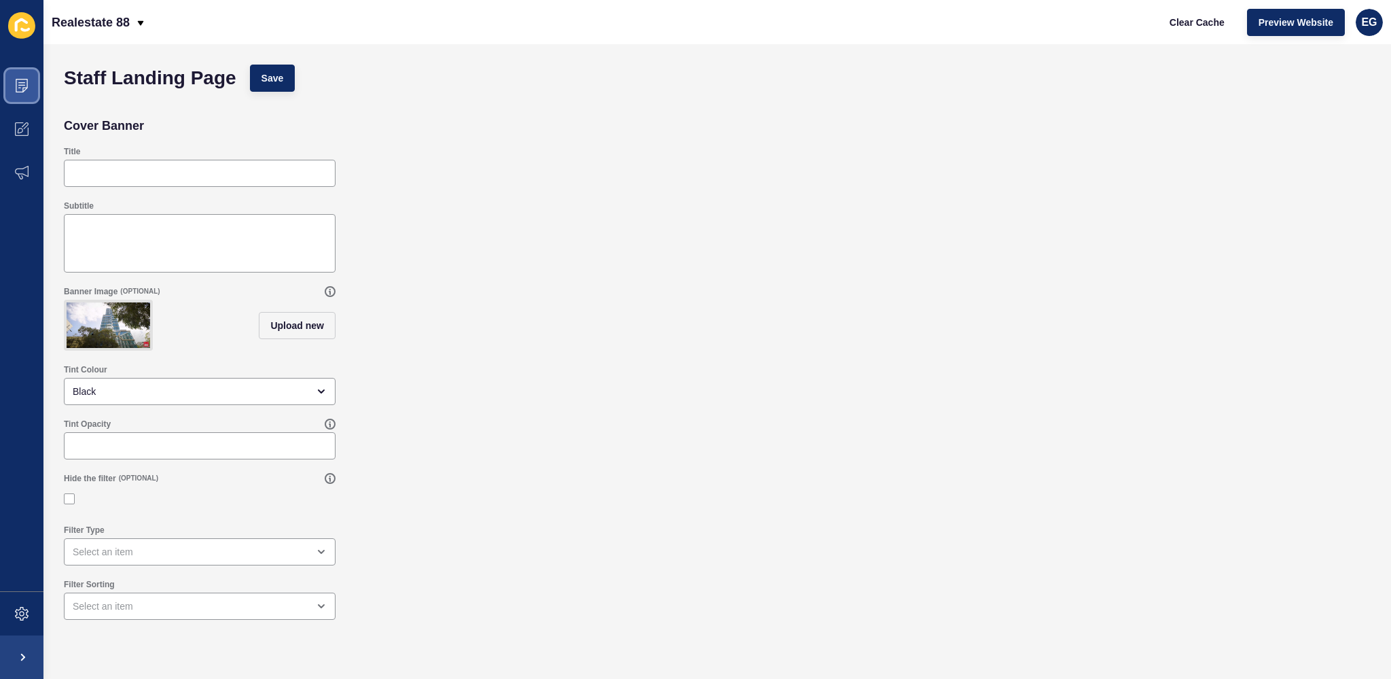
click at [20, 88] on icon at bounding box center [22, 86] width 14 height 14
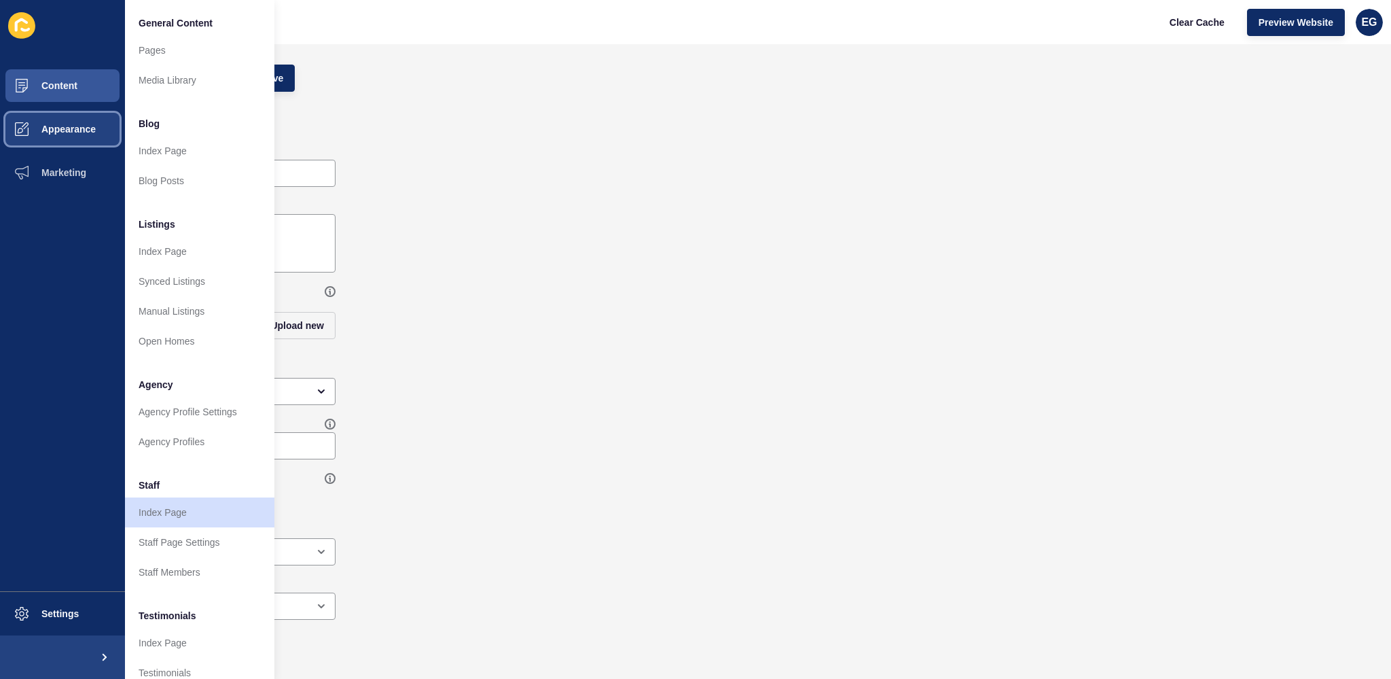
click at [45, 144] on button "Appearance" at bounding box center [62, 128] width 125 height 43
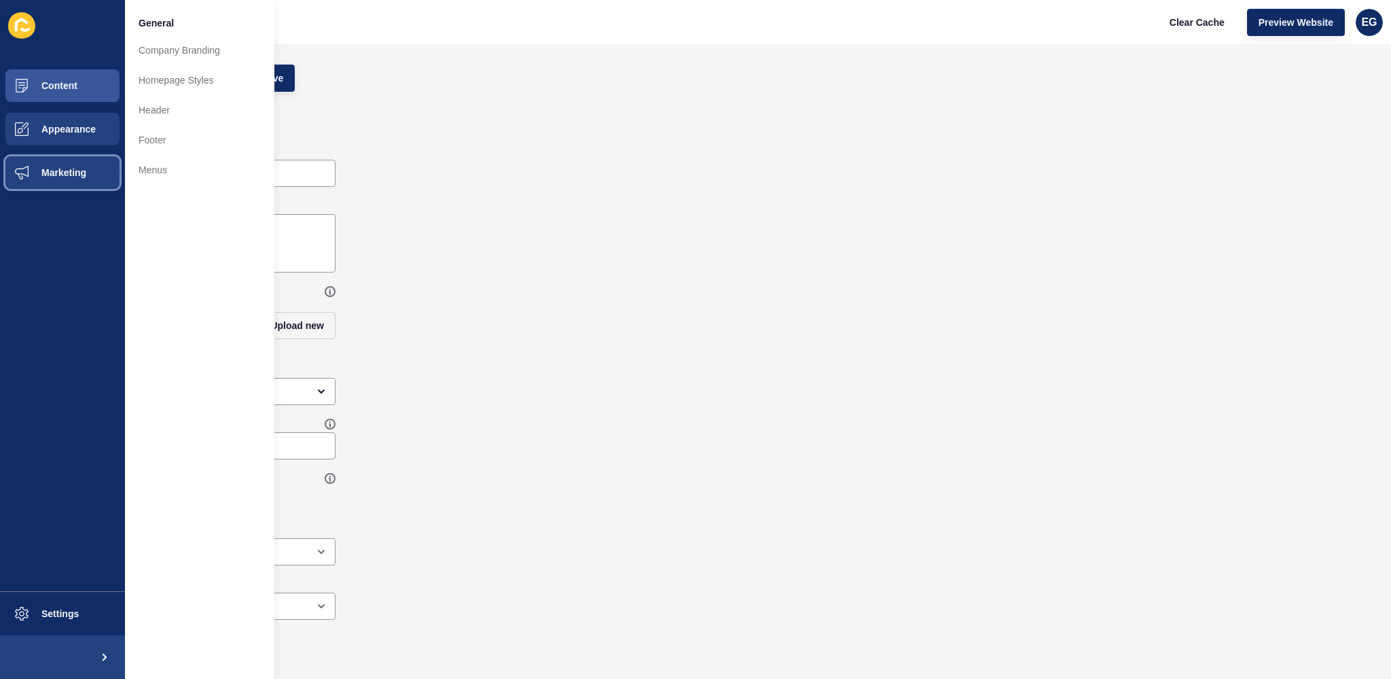
click at [67, 182] on button "Marketing" at bounding box center [62, 172] width 125 height 43
click at [54, 86] on span "Content" at bounding box center [37, 85] width 79 height 11
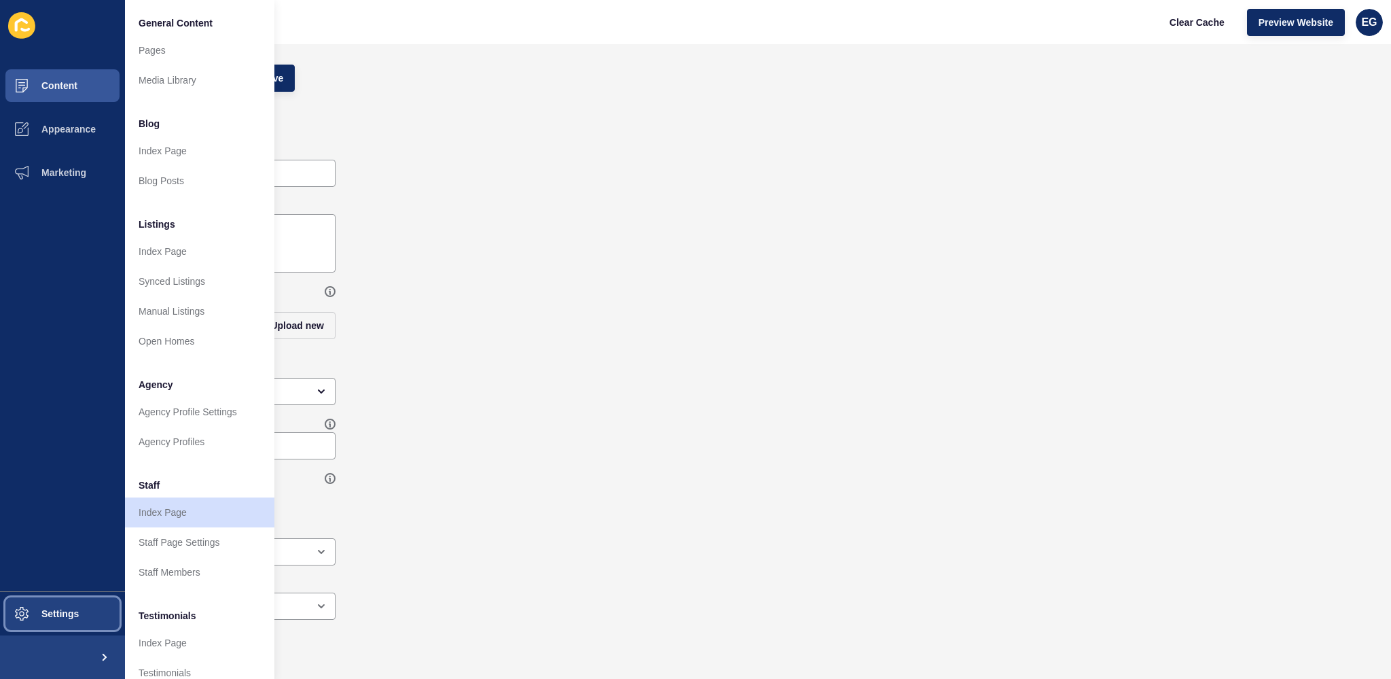
click at [69, 609] on span "Settings" at bounding box center [38, 613] width 81 height 11
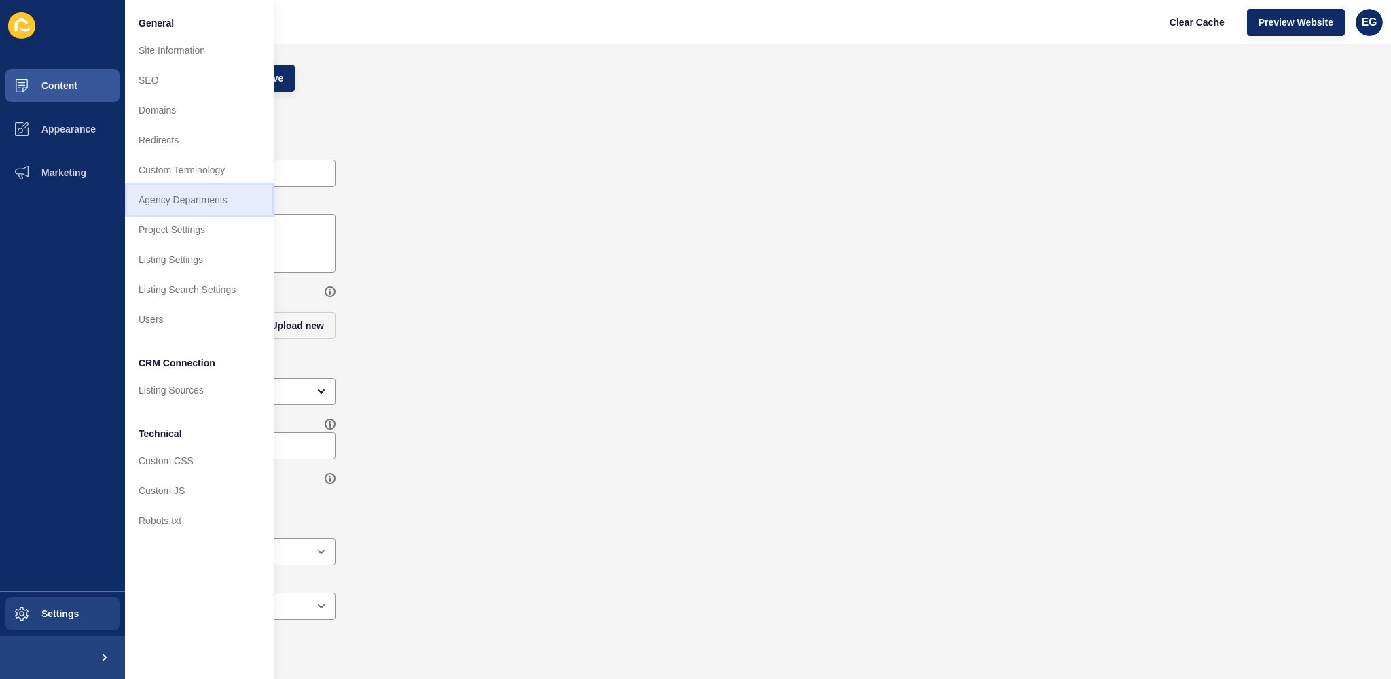
click at [212, 195] on link "Agency Departments" at bounding box center [199, 200] width 149 height 30
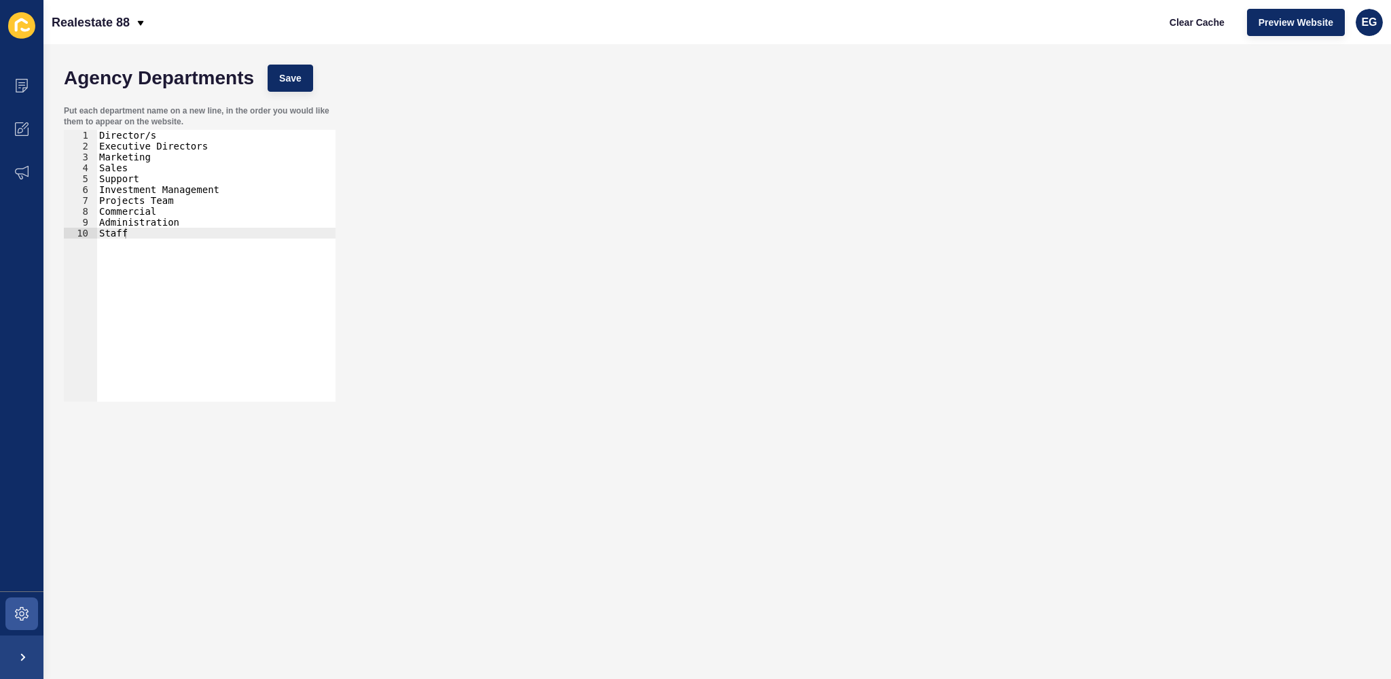
drag, startPoint x: 482, startPoint y: 219, endPoint x: 438, endPoint y: 214, distance: 44.4
click at [482, 218] on div "Put each department name on a new line, in the order you would like them to app…" at bounding box center [717, 253] width 1321 height 310
click at [128, 156] on div "Director/s Executive Directors Marketing Sales Support Investment Management Pr…" at bounding box center [215, 276] width 239 height 293
drag, startPoint x: 90, startPoint y: 156, endPoint x: 180, endPoint y: 162, distance: 90.5
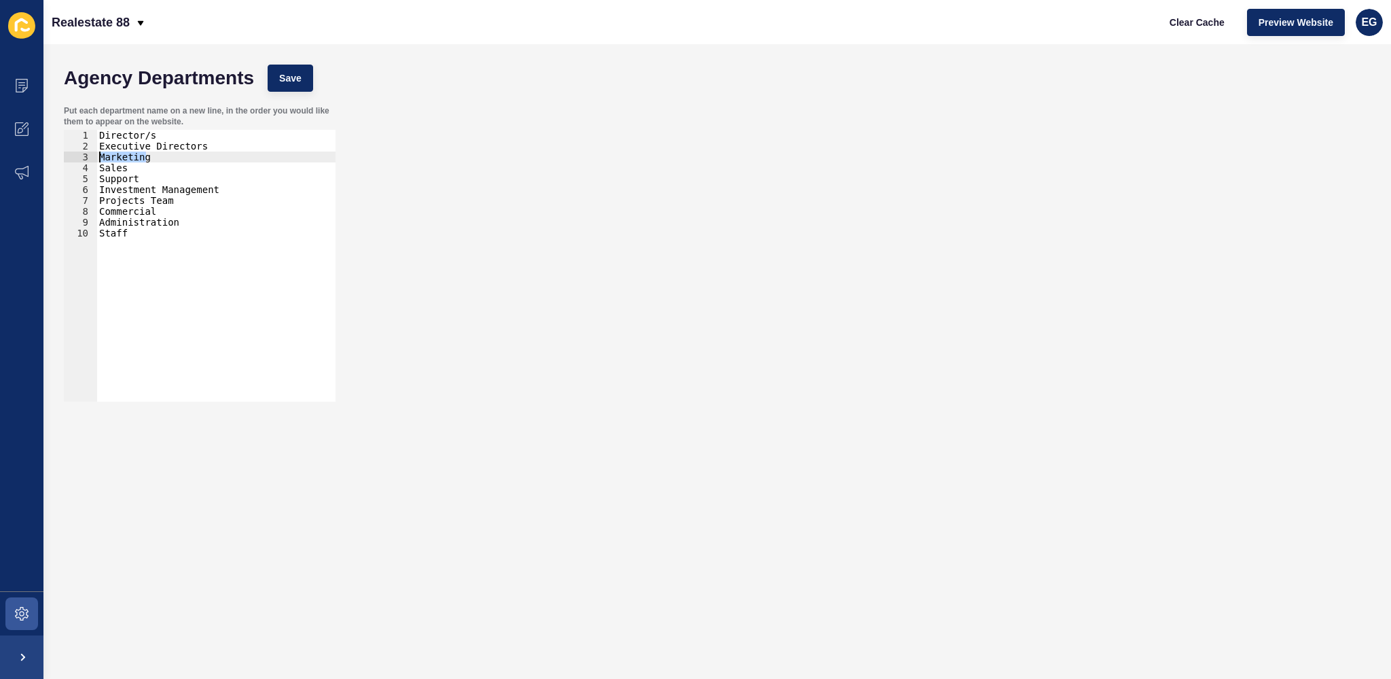
drag, startPoint x: 174, startPoint y: 155, endPoint x: 100, endPoint y: 157, distance: 74.1
click at [100, 157] on div "Director/s Executive Directors Marketing Sales Support Investment Management Pr…" at bounding box center [215, 276] width 239 height 293
click at [166, 214] on div "Director/s Executive Directors Marketing Sales Support Investment Management Pr…" at bounding box center [215, 276] width 239 height 293
type textarea "Commercial"
paste textarea "Marketing"
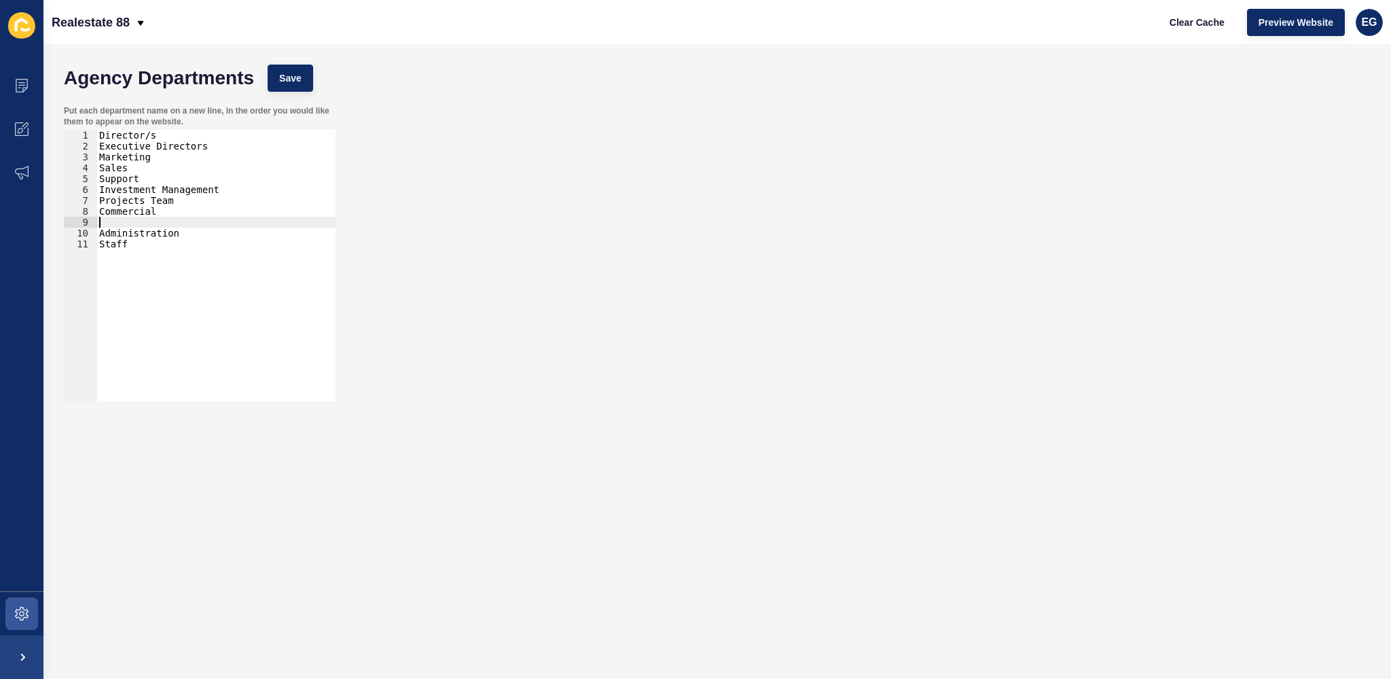
type textarea "Marketing"
drag, startPoint x: 156, startPoint y: 158, endPoint x: 100, endPoint y: 157, distance: 56.4
click at [100, 157] on div "Director/s Executive Directors Marketing Sales Support Investment Management Pr…" at bounding box center [215, 276] width 239 height 293
click at [524, 183] on div "Put each department name on a new line, in the order you would like them to app…" at bounding box center [717, 253] width 1321 height 310
click at [293, 72] on span "Save" at bounding box center [290, 78] width 22 height 14
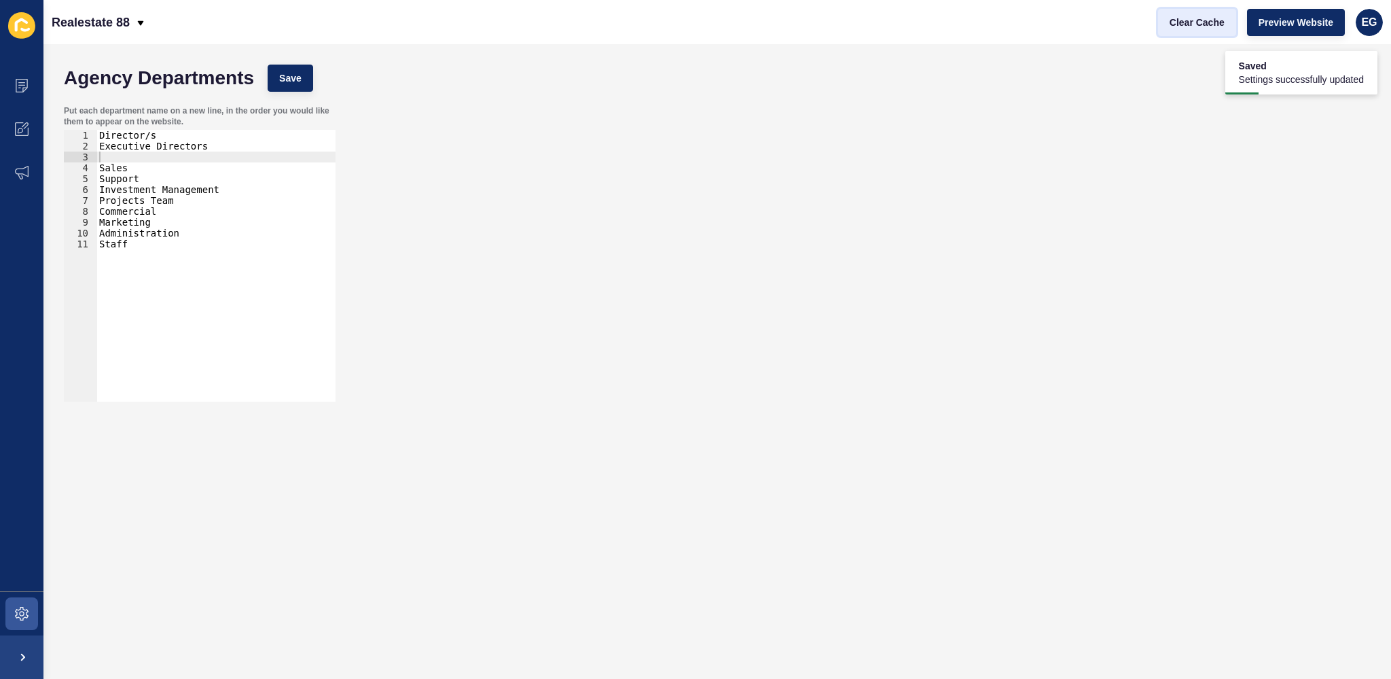
click at [1218, 24] on span "Clear Cache" at bounding box center [1197, 23] width 55 height 14
click at [25, 156] on span at bounding box center [21, 172] width 43 height 43
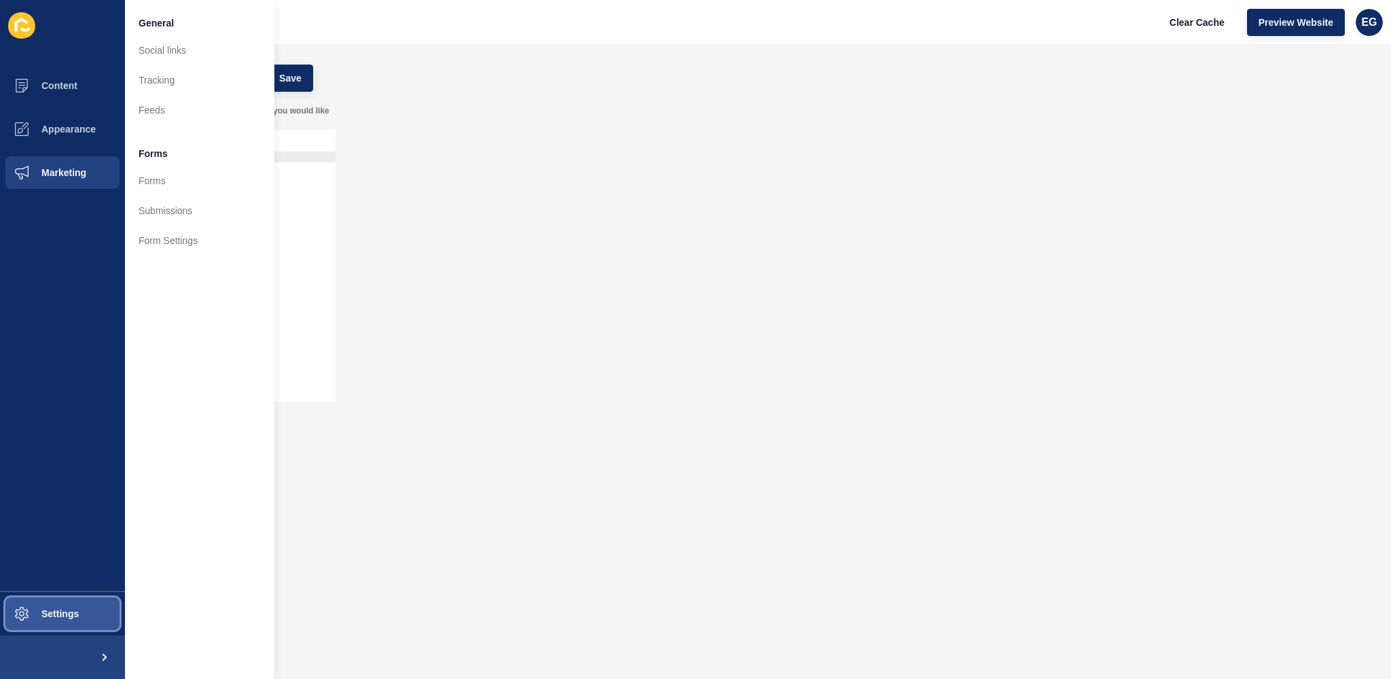
click at [72, 607] on button "Settings" at bounding box center [62, 613] width 125 height 43
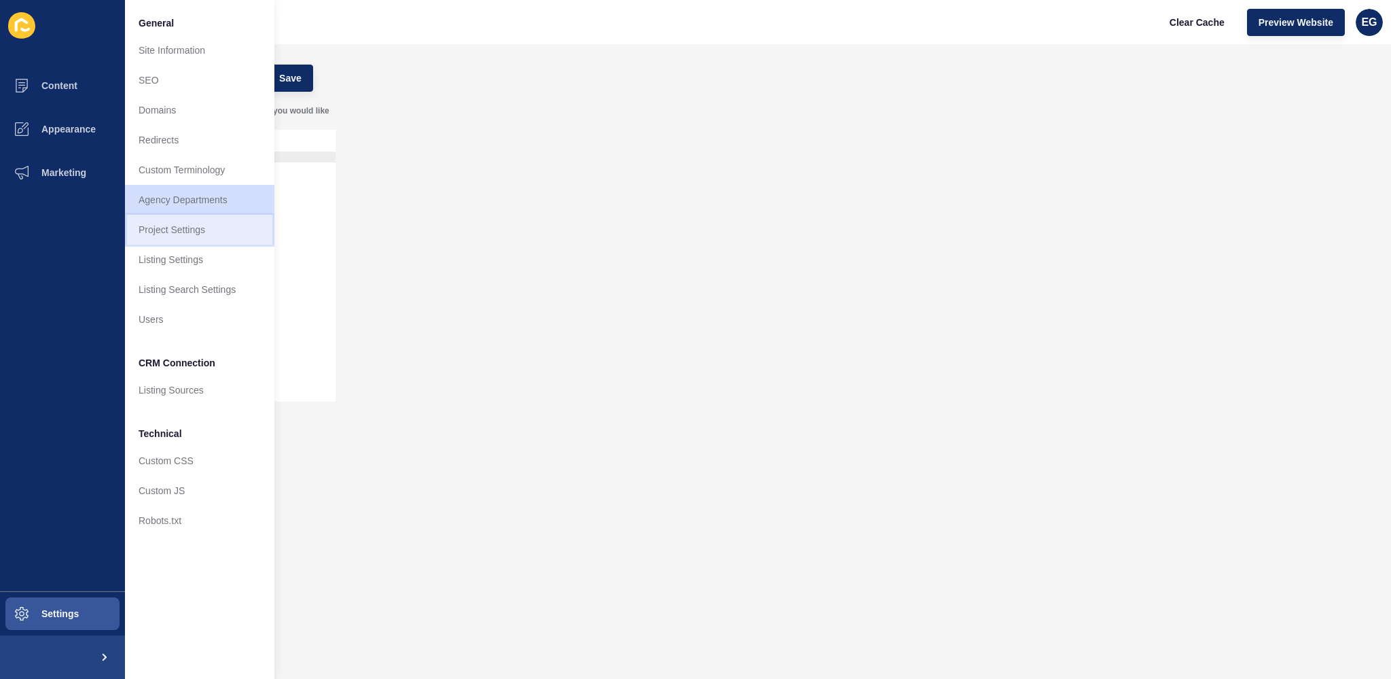
click at [187, 226] on link "Project Settings" at bounding box center [199, 230] width 149 height 30
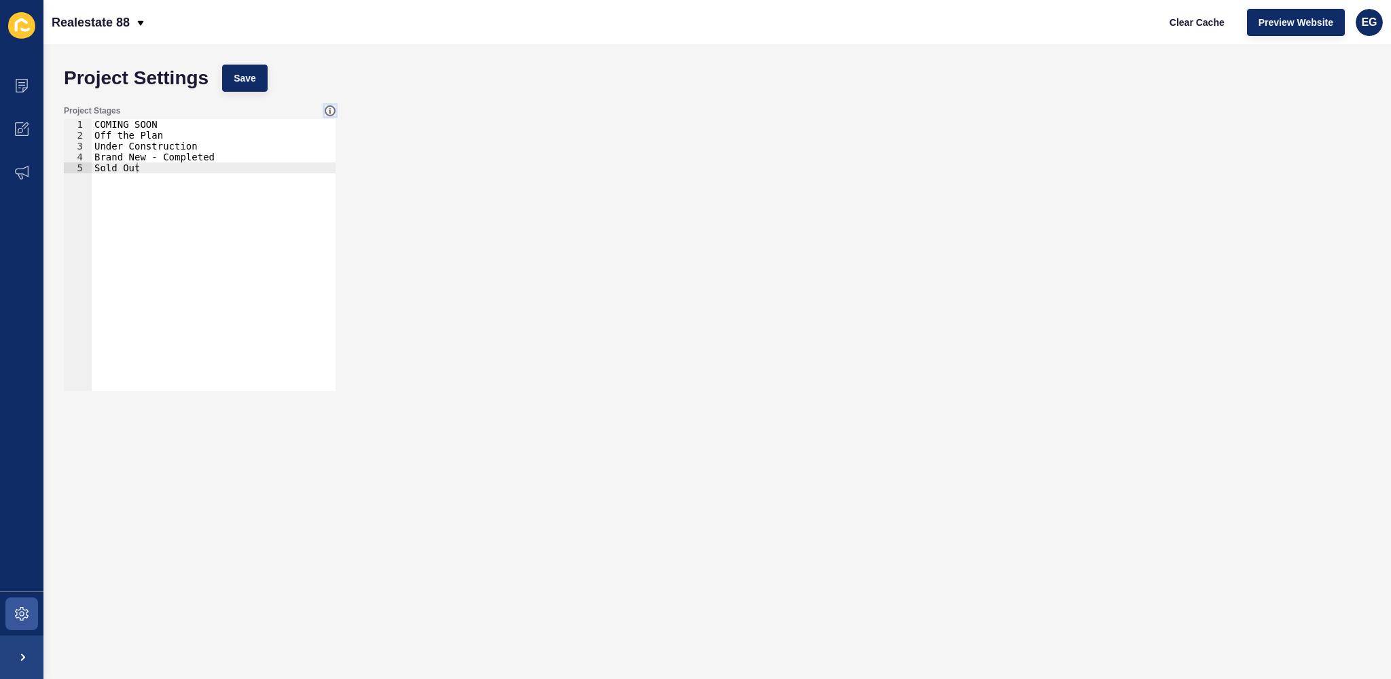
click at [328, 109] on icon at bounding box center [330, 110] width 11 height 11
drag, startPoint x: 440, startPoint y: 160, endPoint x: 413, endPoint y: 164, distance: 26.9
click at [442, 160] on div "Project Stages 1 2 3 4 5 COMING SOON Off the Plan Under Construction Brand New …" at bounding box center [717, 247] width 1321 height 299
click at [24, 87] on icon at bounding box center [22, 86] width 12 height 14
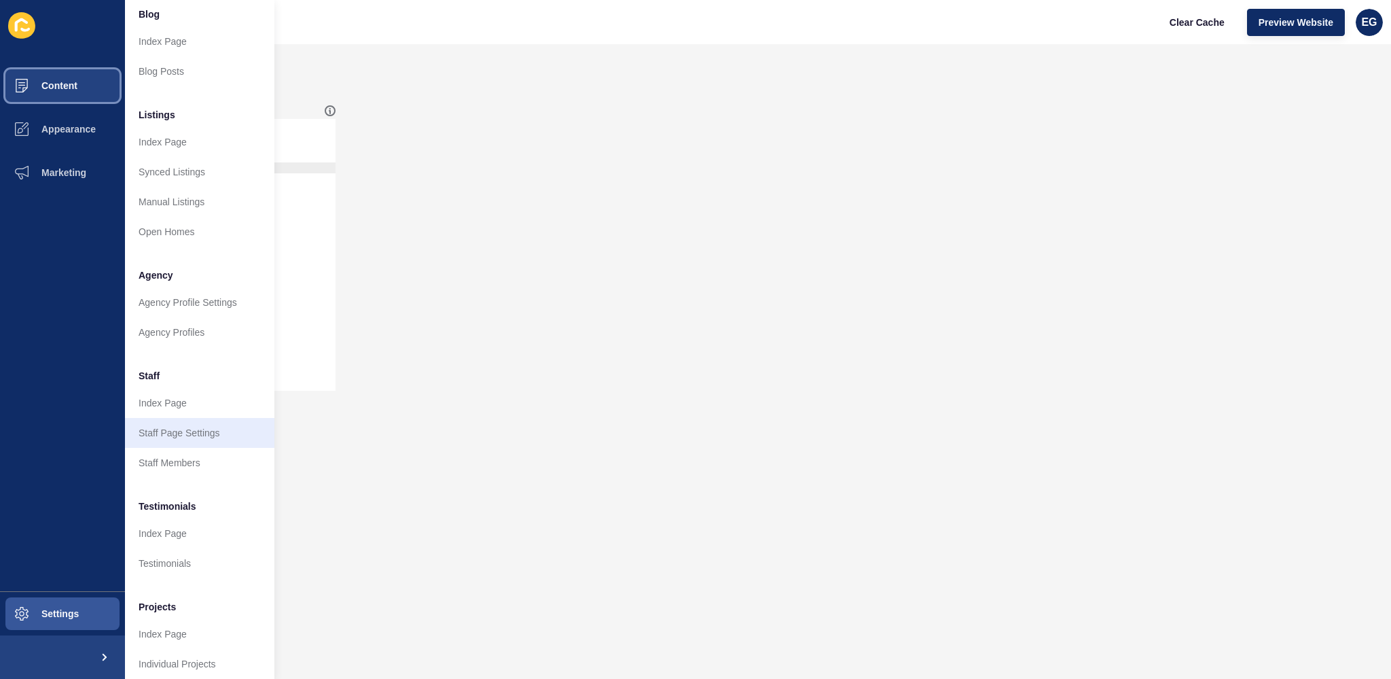
scroll to position [128, 0]
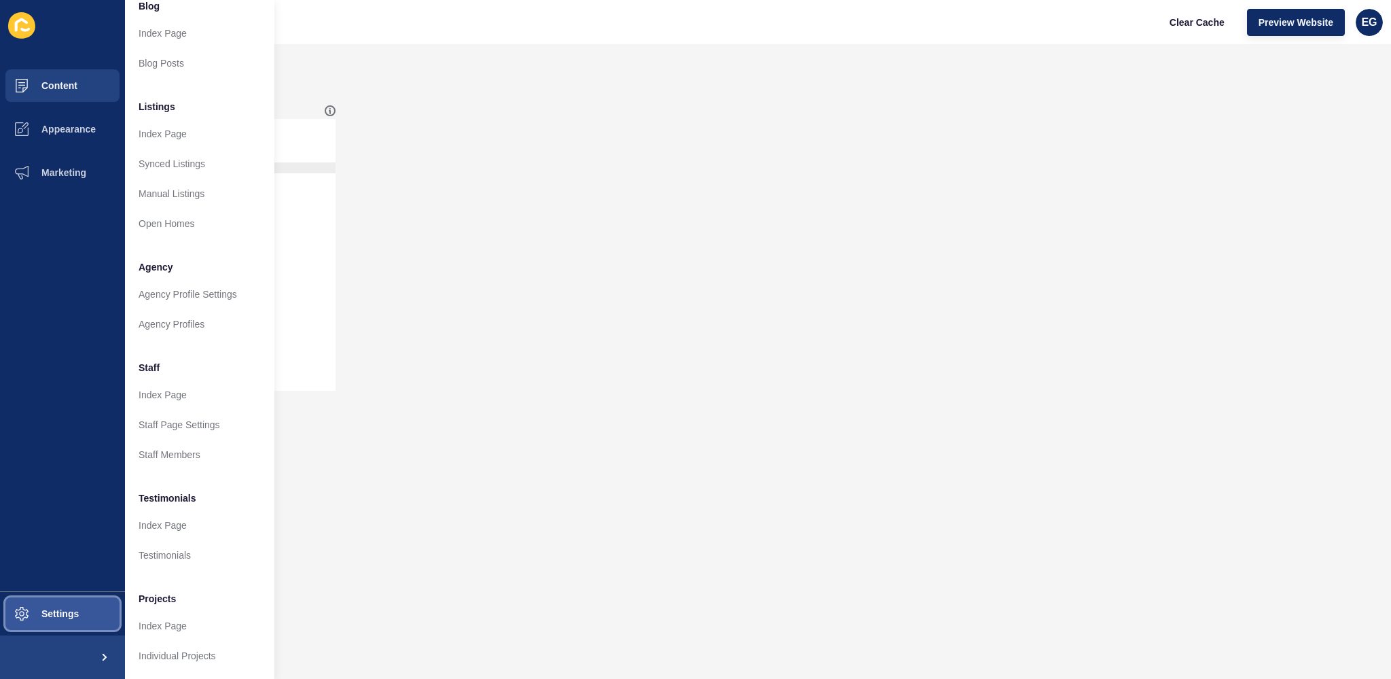
click at [38, 615] on span "Settings" at bounding box center [38, 613] width 81 height 11
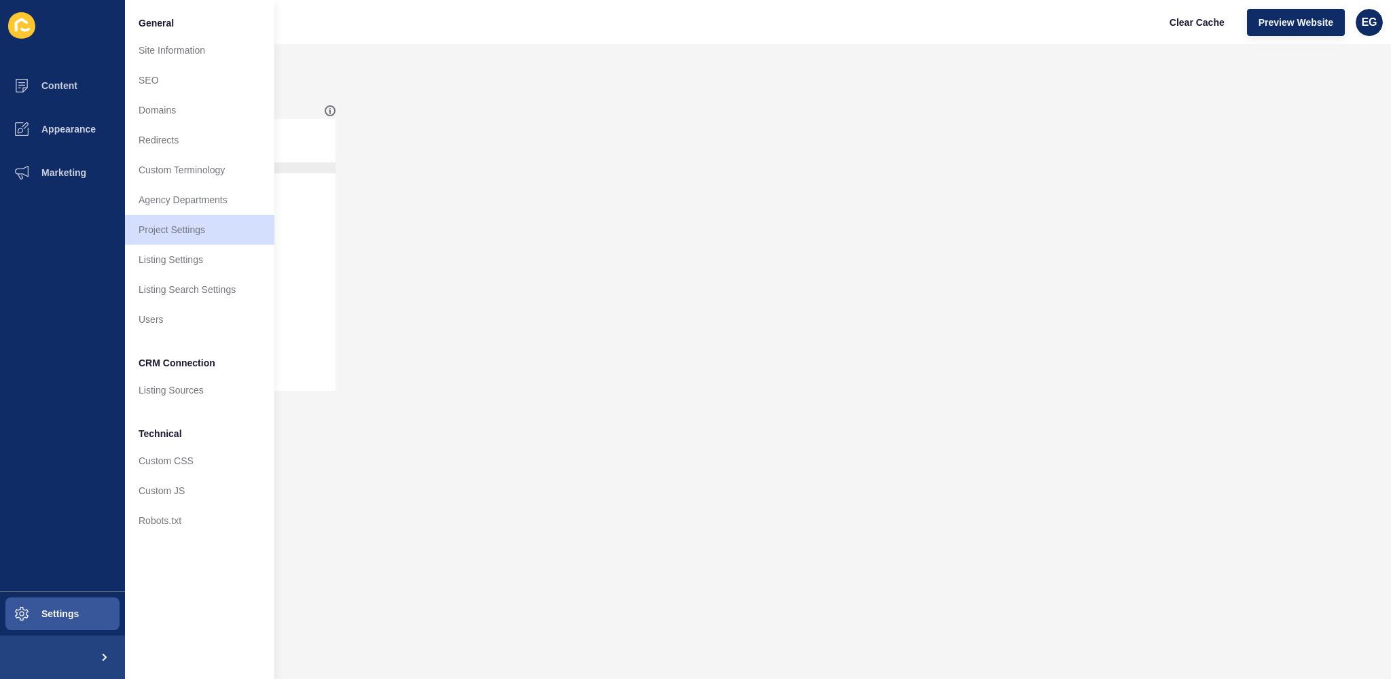
click at [618, 201] on div "Project Stages 1 2 3 4 5 COMING SOON Off the Plan Under Construction Brand New …" at bounding box center [717, 247] width 1321 height 299
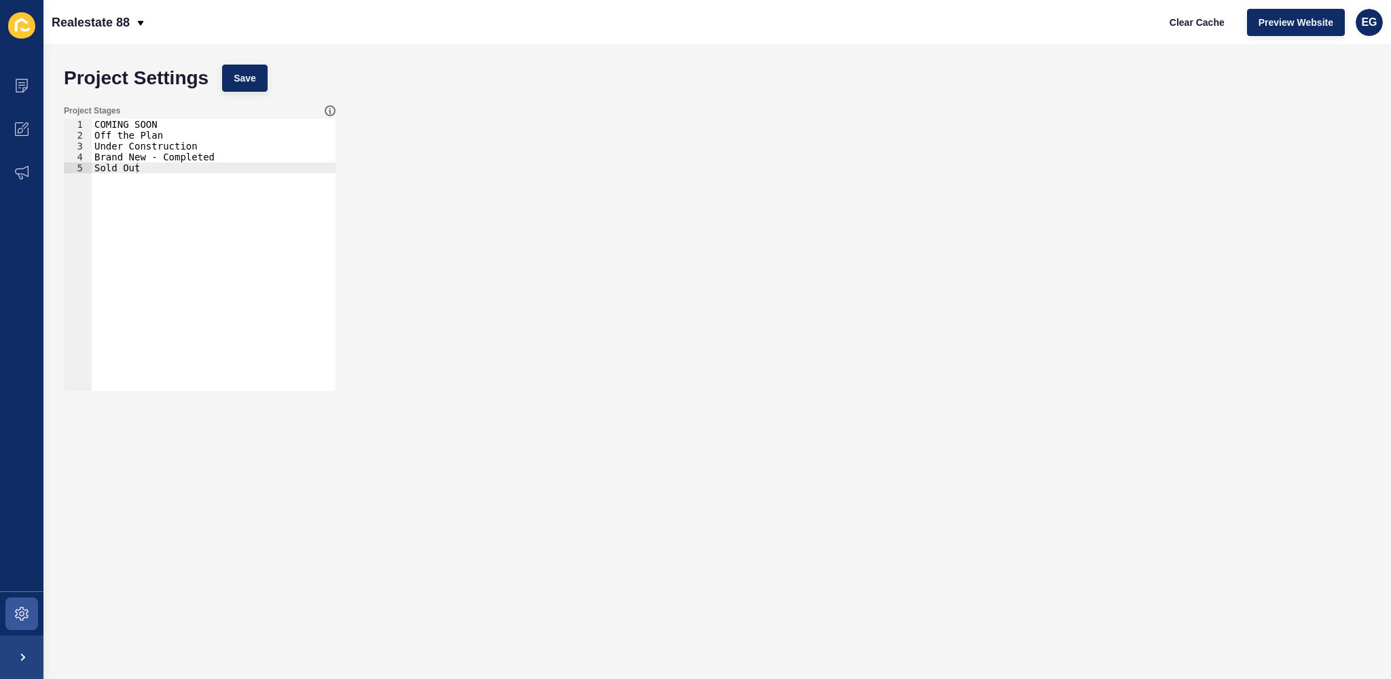
type textarea "Sold Out"
click at [177, 168] on div "COMING SOON Off the Plan Under Construction Brand New - Completed Sold Out" at bounding box center [214, 265] width 244 height 293
click at [27, 83] on icon at bounding box center [22, 86] width 14 height 14
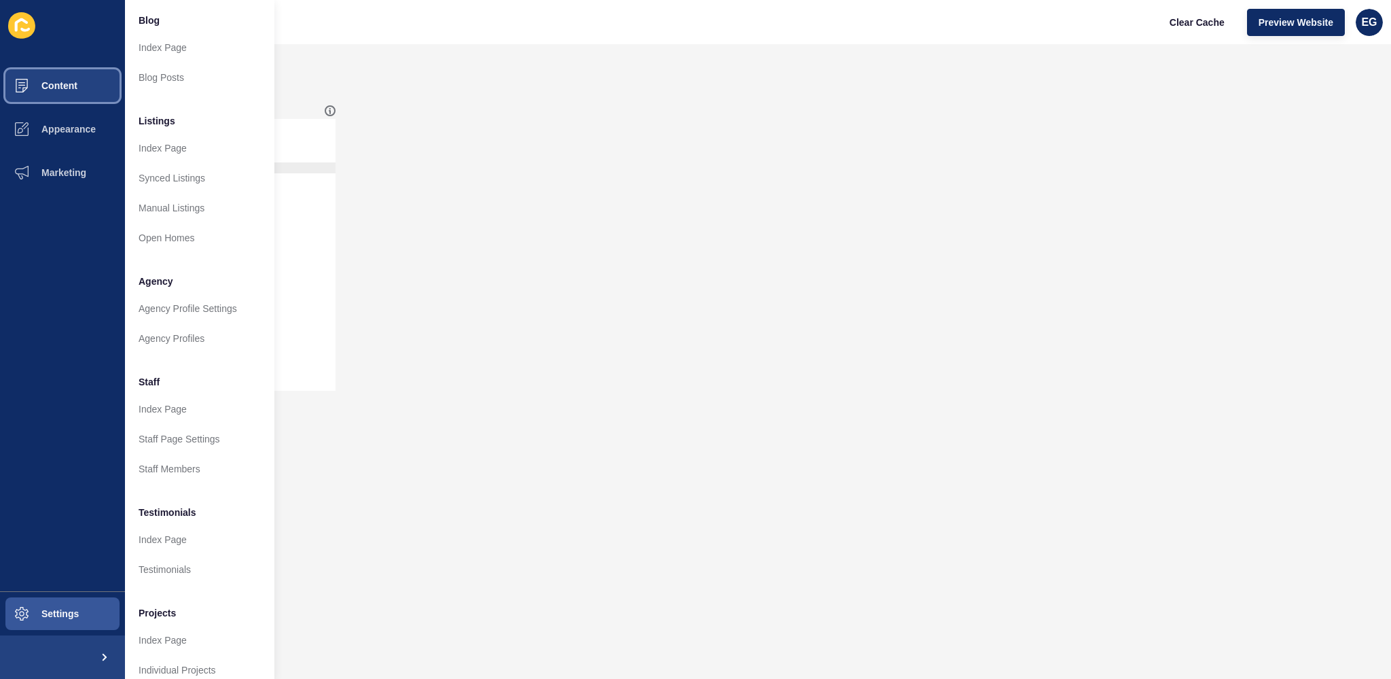
scroll to position [128, 0]
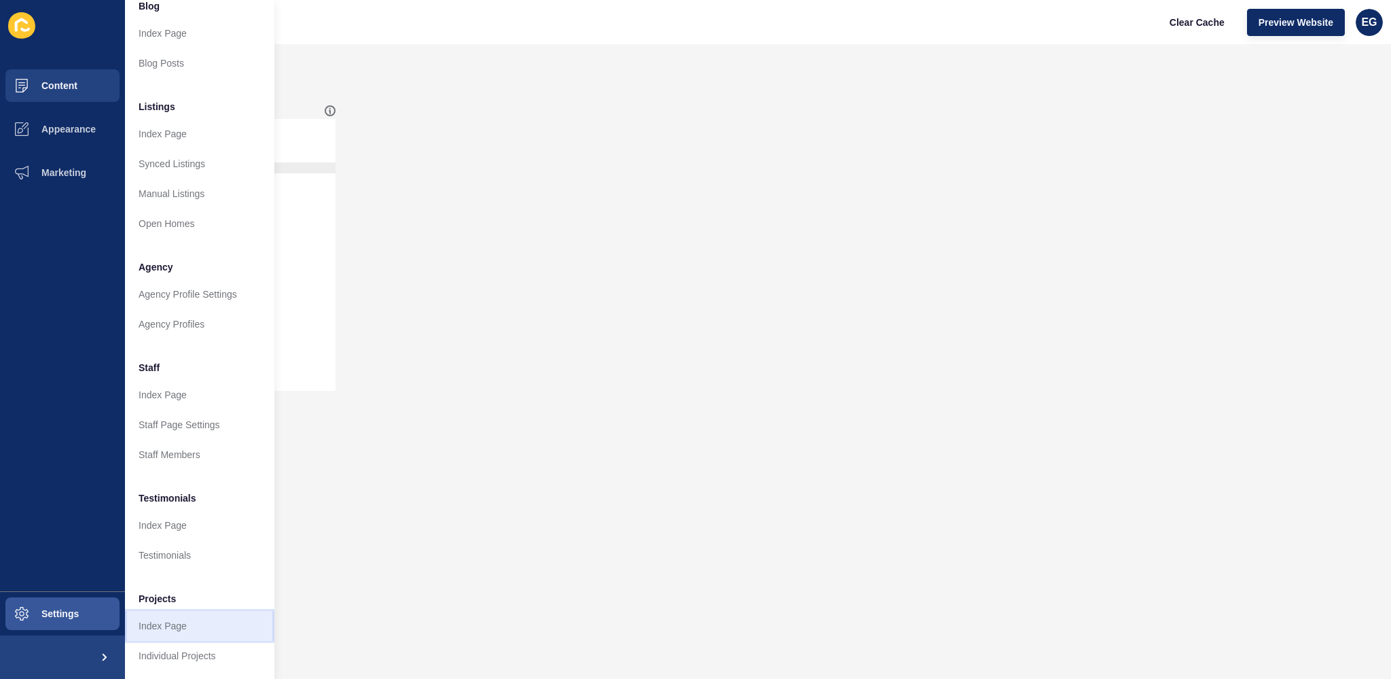
click at [173, 613] on link "Index Page" at bounding box center [199, 626] width 149 height 30
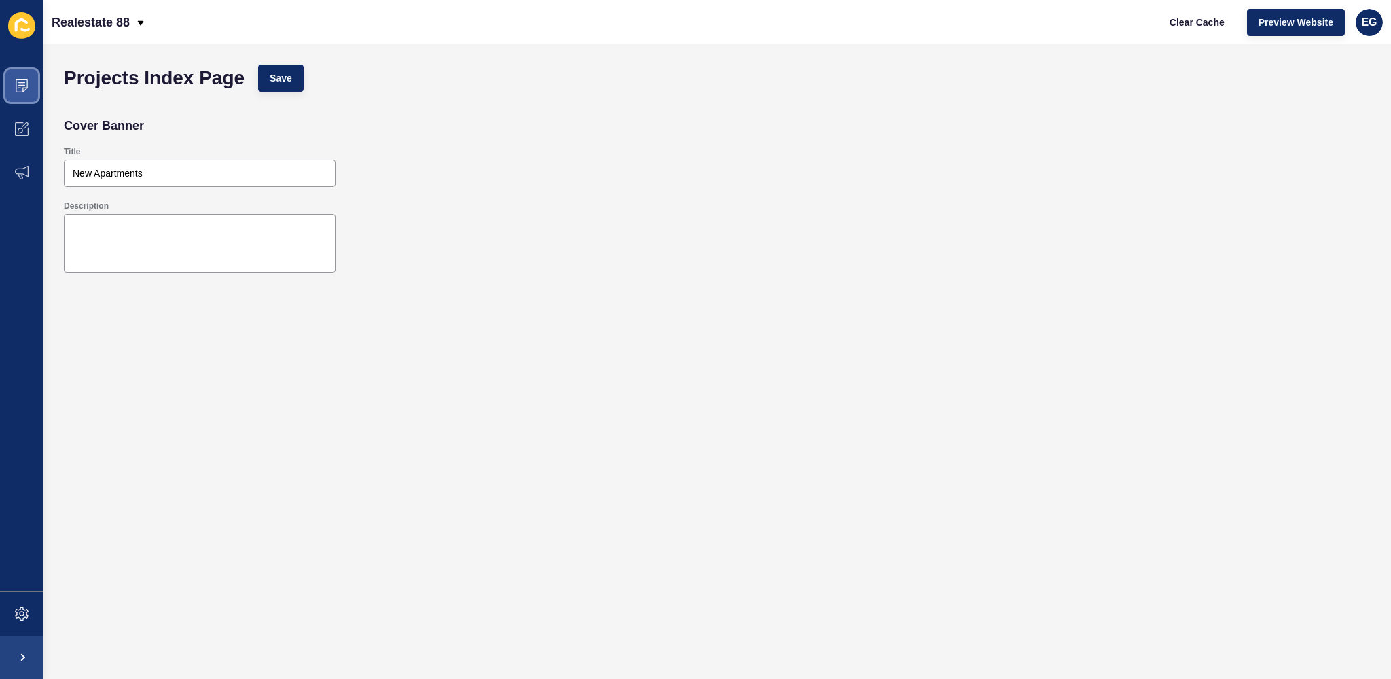
click at [21, 94] on span at bounding box center [21, 85] width 43 height 43
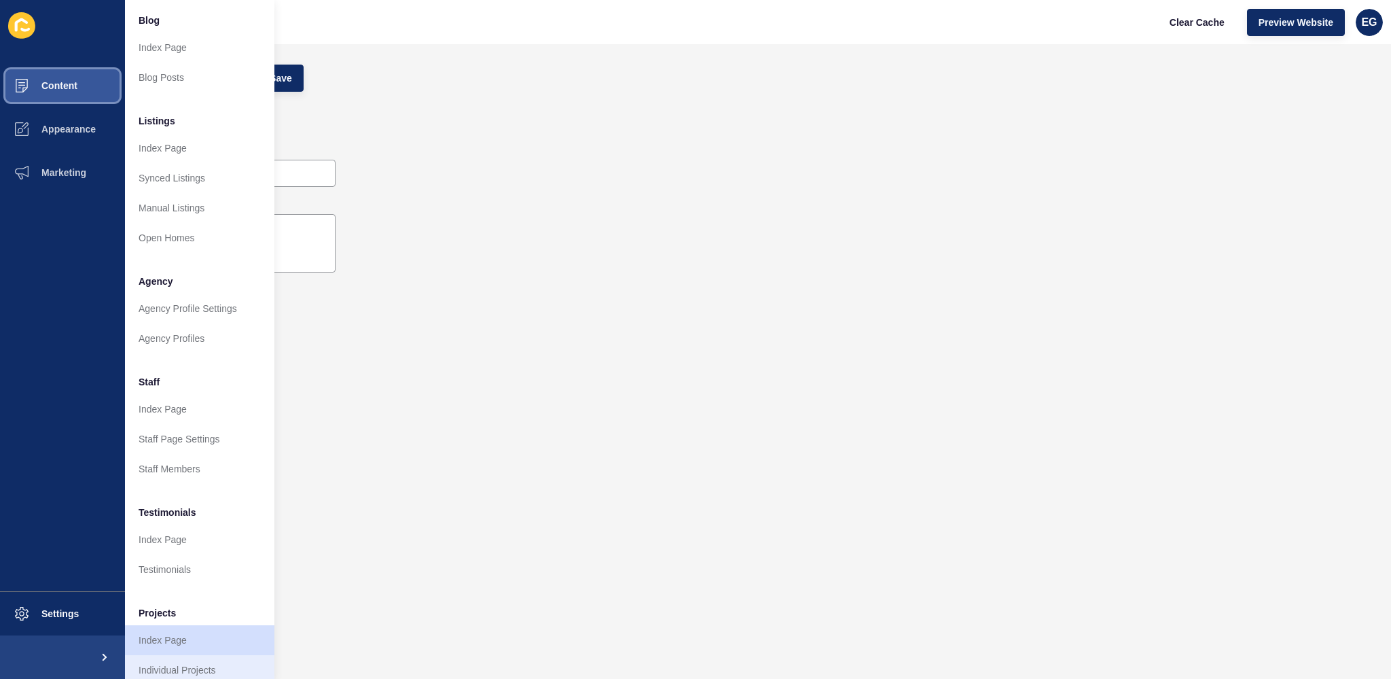
scroll to position [128, 0]
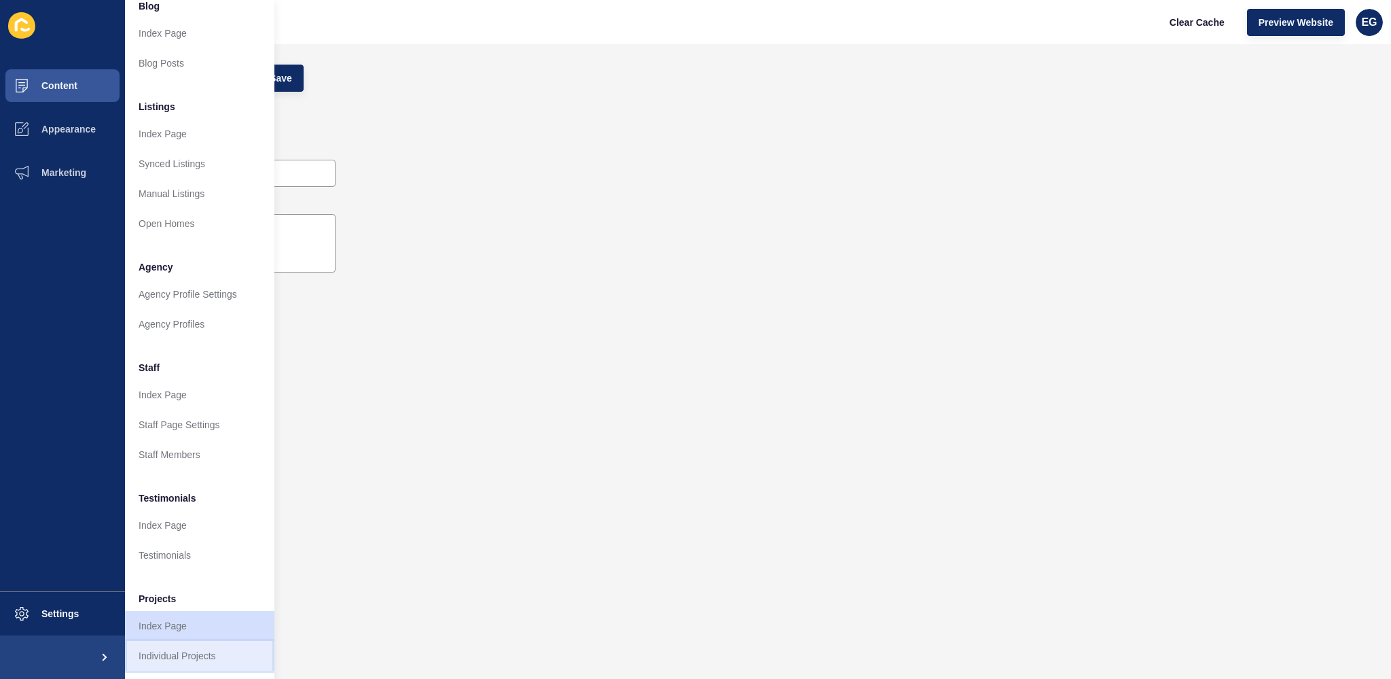
click at [195, 641] on link "Individual Projects" at bounding box center [199, 656] width 149 height 30
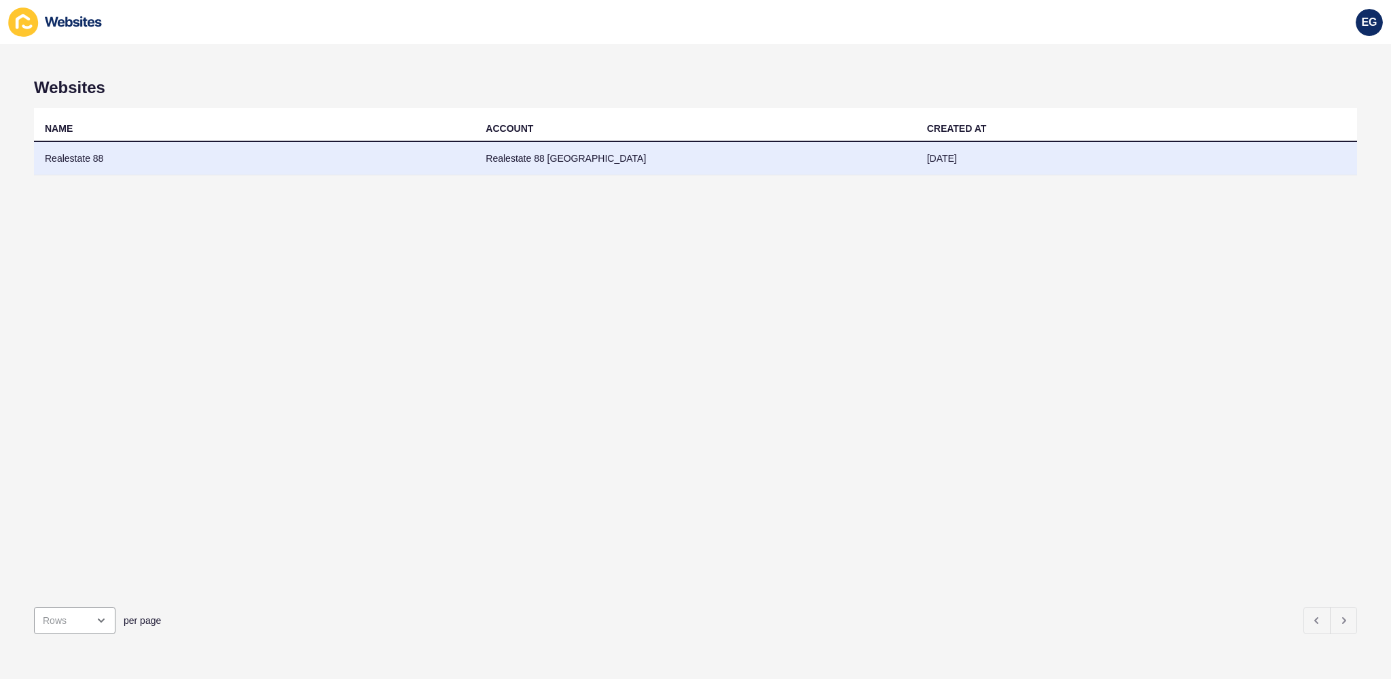
click at [222, 156] on td "Realestate 88" at bounding box center [254, 158] width 441 height 33
click at [580, 163] on td "Realestate 88 [GEOGRAPHIC_DATA]" at bounding box center [695, 158] width 441 height 33
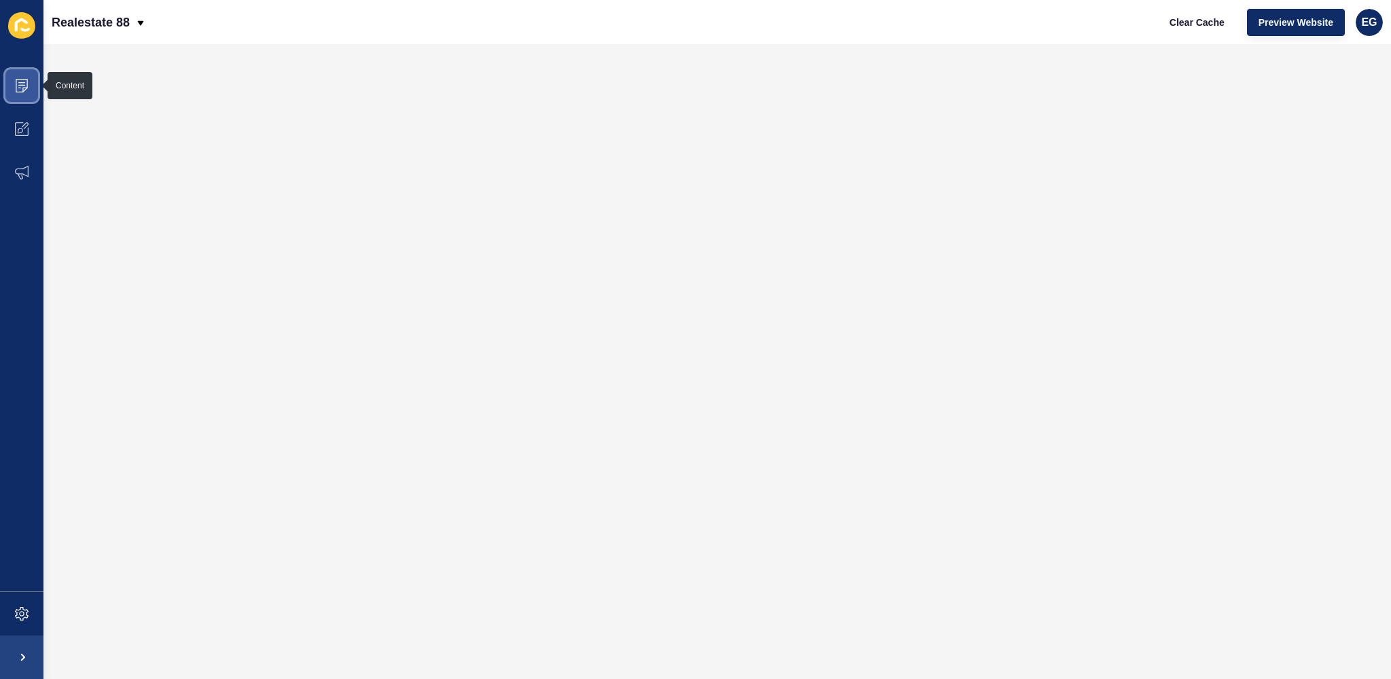
click at [26, 75] on span at bounding box center [21, 85] width 43 height 43
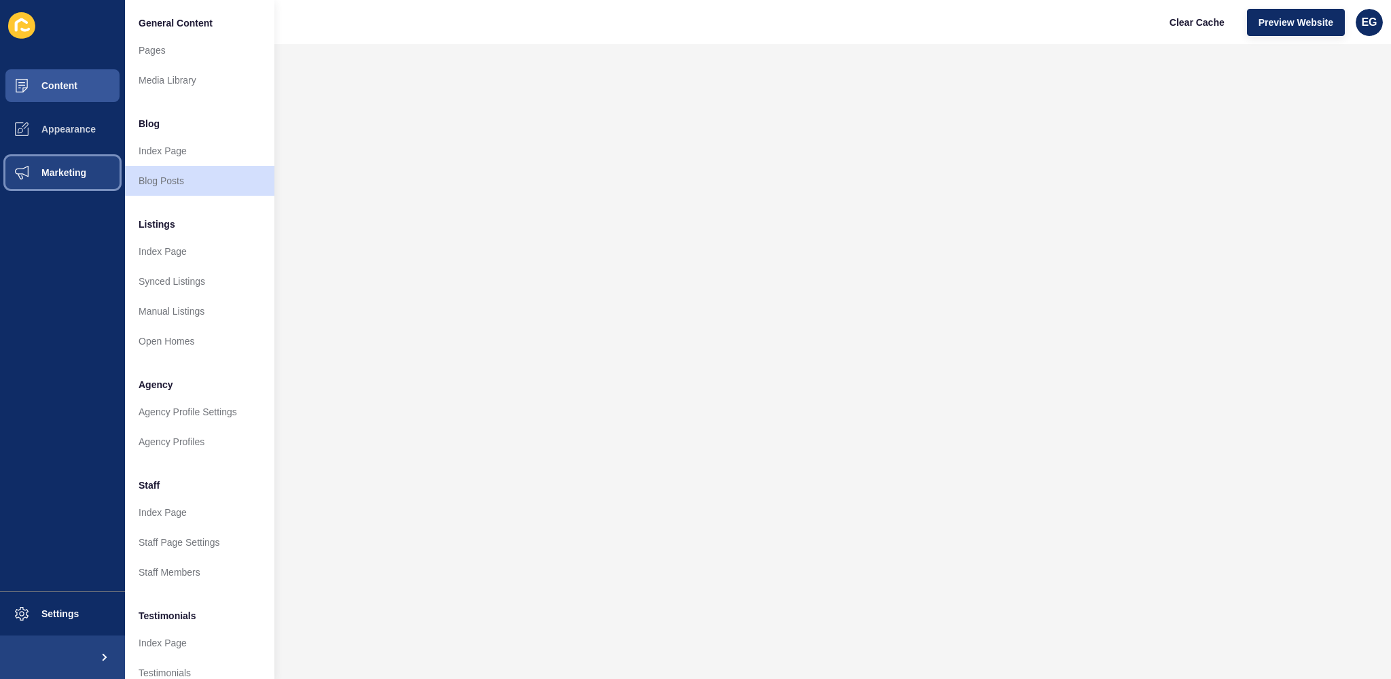
click at [69, 168] on span "Marketing" at bounding box center [42, 172] width 88 height 11
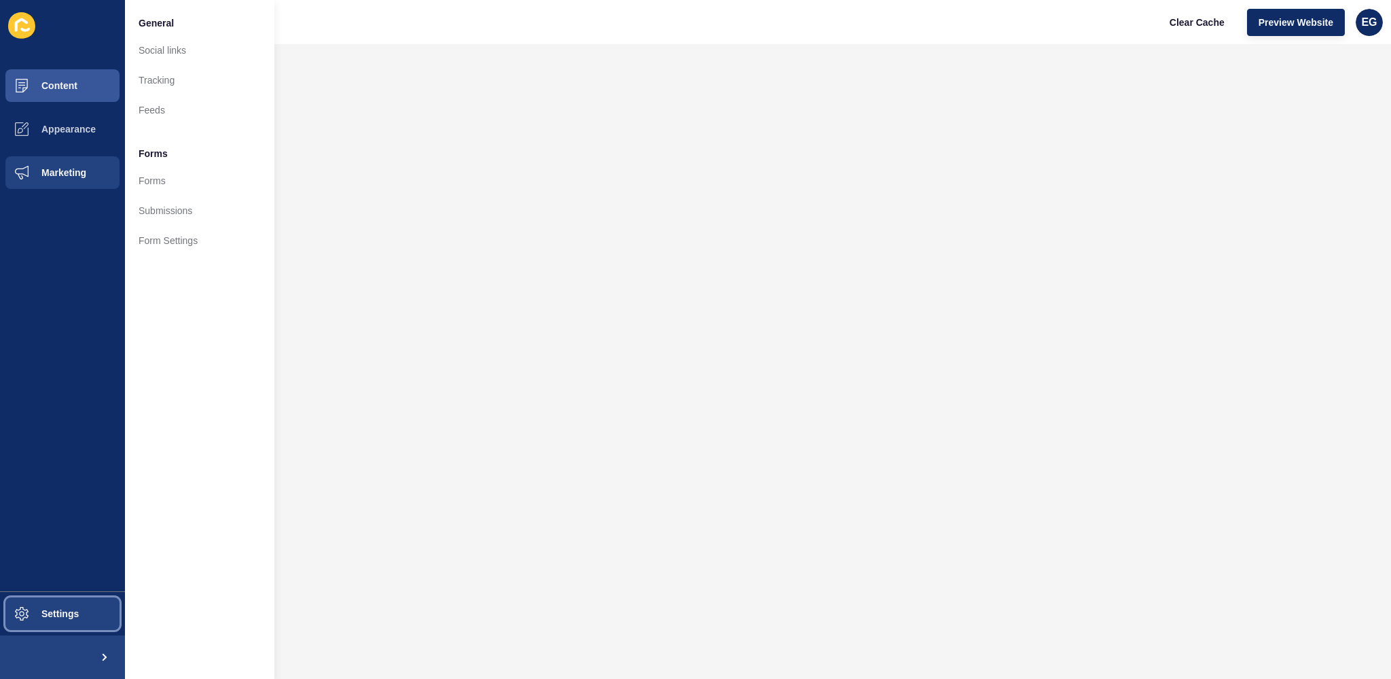
click at [31, 613] on span "Settings" at bounding box center [38, 613] width 81 height 11
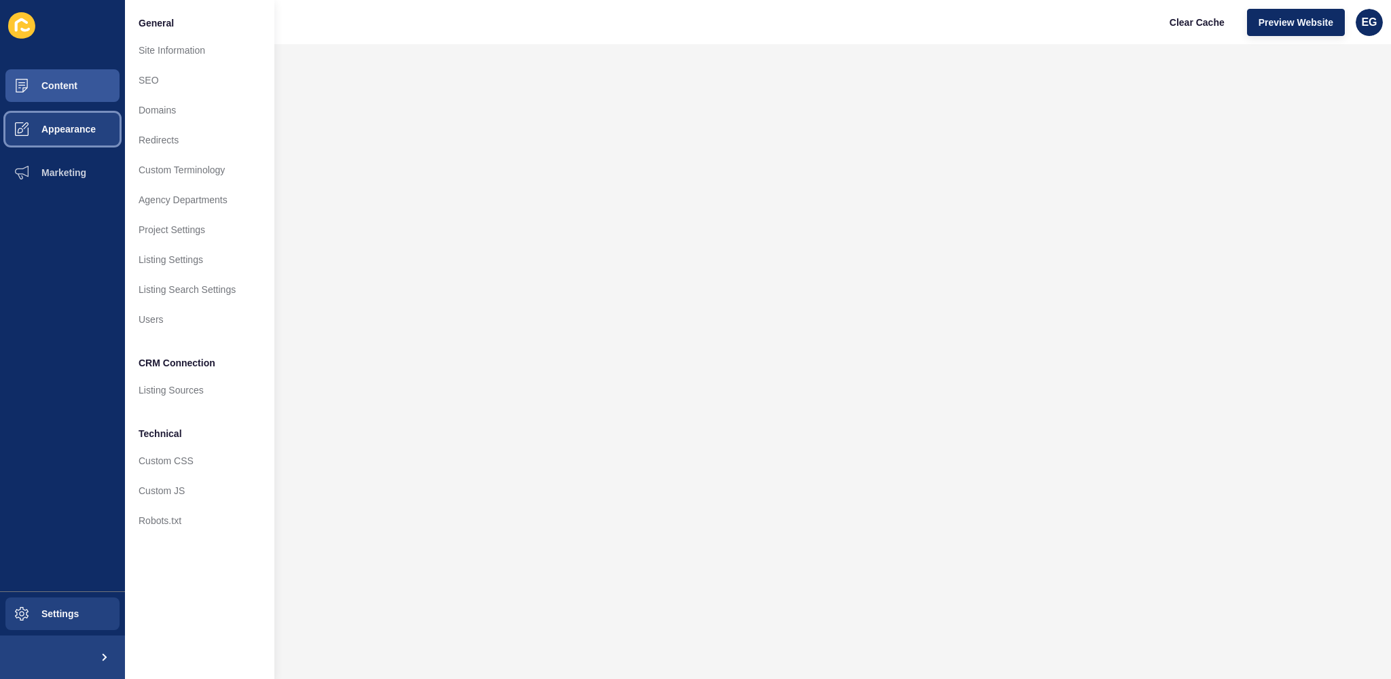
click at [59, 135] on span "Appearance" at bounding box center [47, 129] width 98 height 11
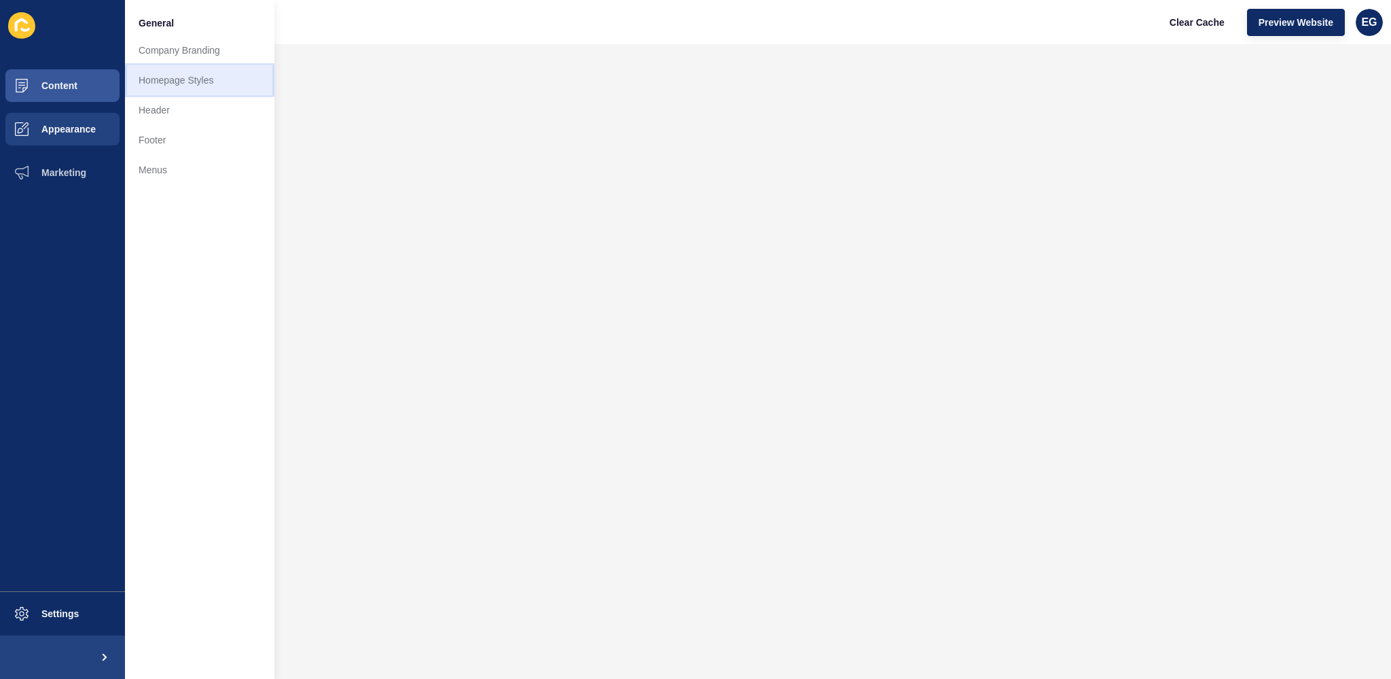
click at [169, 79] on link "Homepage Styles" at bounding box center [199, 80] width 149 height 30
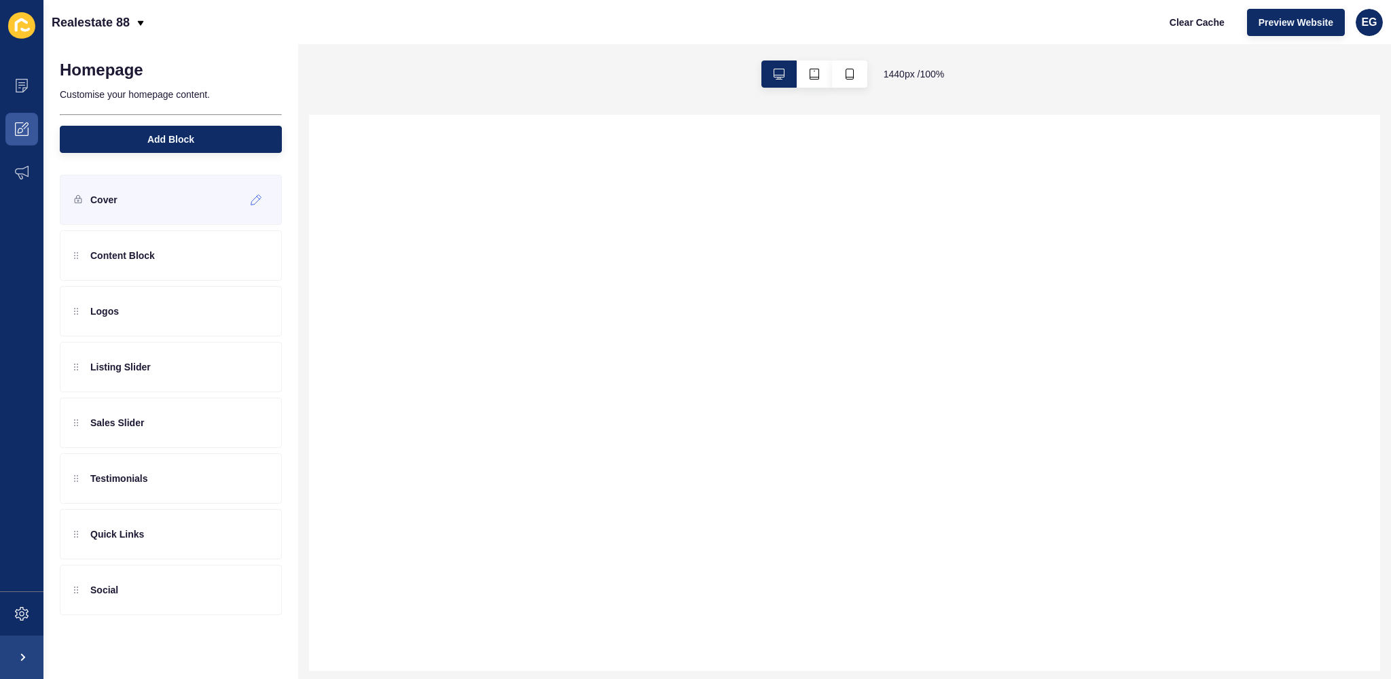
click at [182, 209] on div "Cover" at bounding box center [171, 200] width 222 height 50
click at [253, 204] on div at bounding box center [256, 200] width 22 height 22
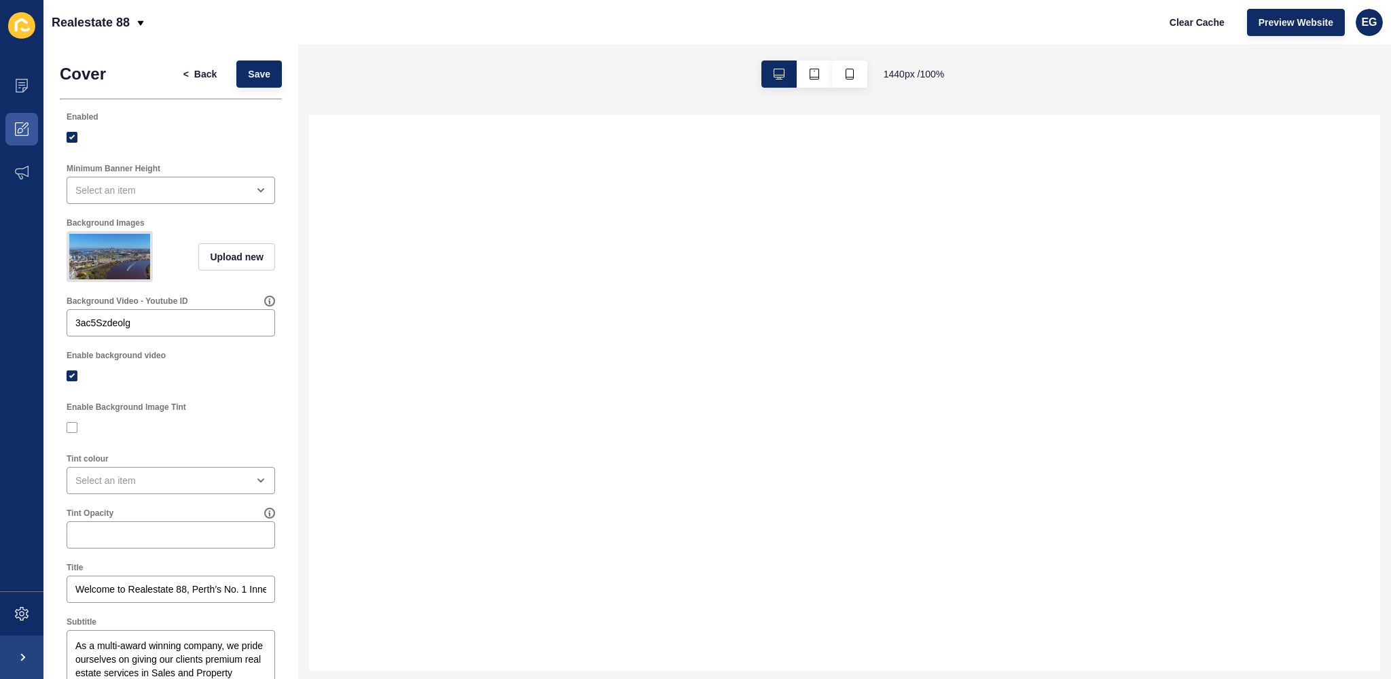
select select
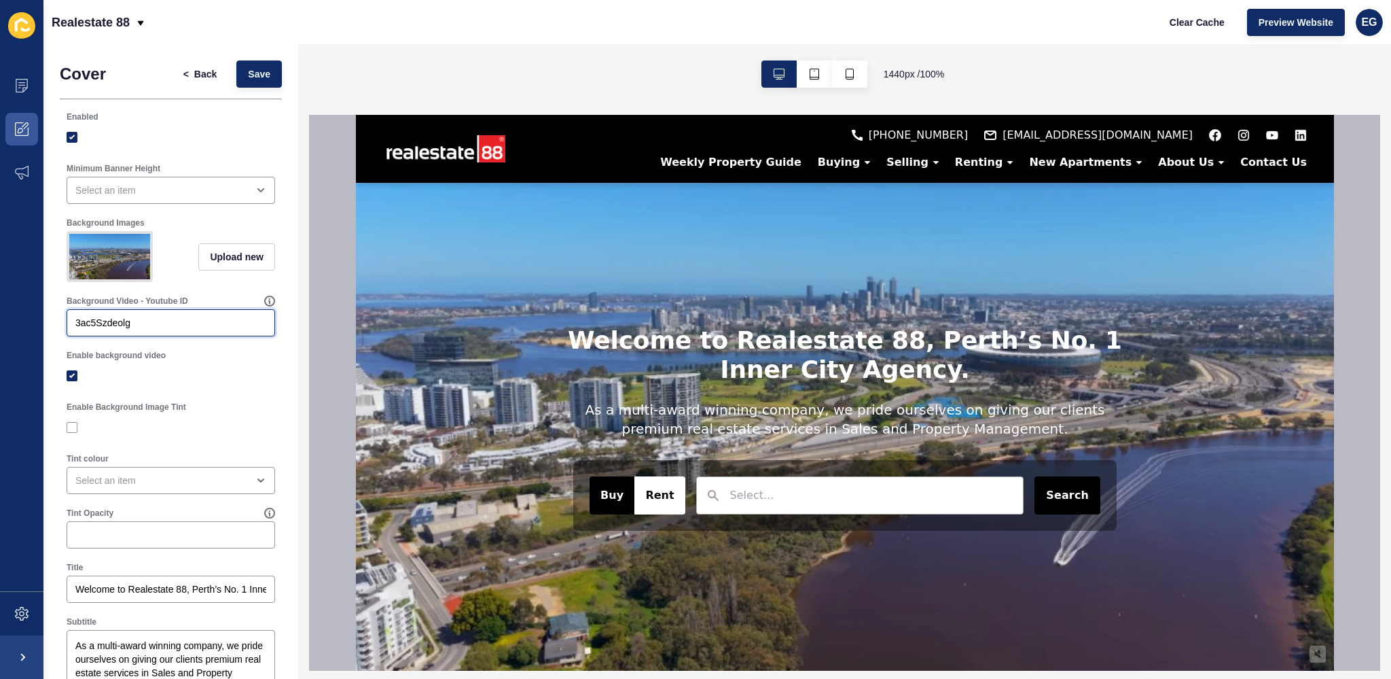
drag, startPoint x: 143, startPoint y: 339, endPoint x: -65, endPoint y: 319, distance: 208.9
click at [0, 319] on html "Content Appearance Marketing Settings Realestate 88 Clear Cache Preview Website…" at bounding box center [695, 339] width 1391 height 679
paste input "uCQgP-GtZ8M"
type input "uCQgP-GtZ8M"
click at [255, 66] on button "Save" at bounding box center [259, 73] width 46 height 27
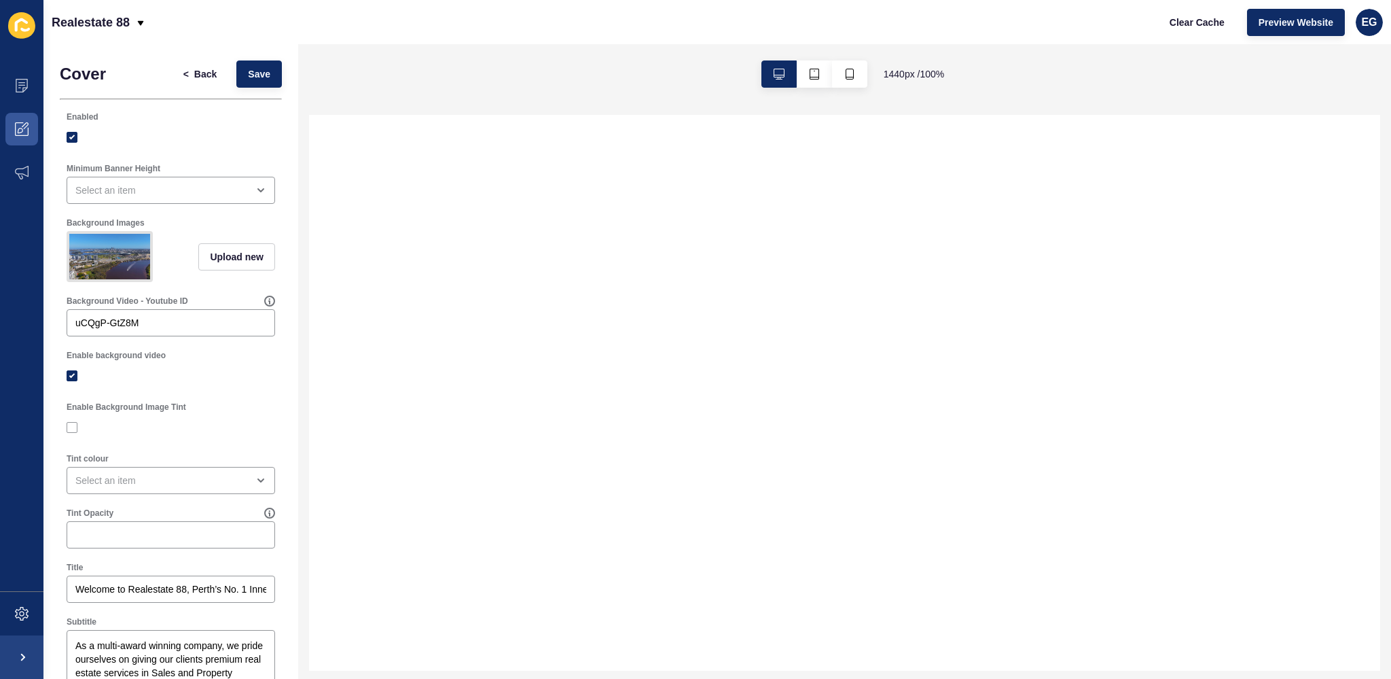
select select
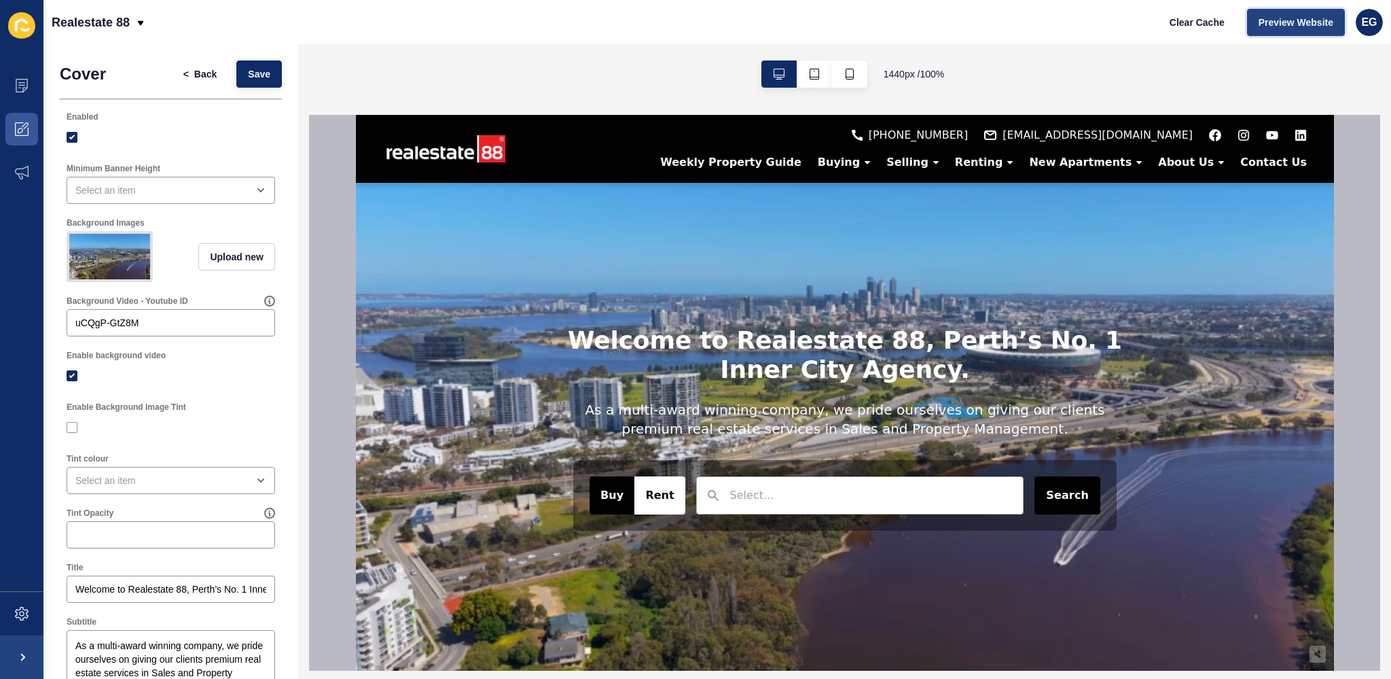
click at [1315, 19] on span "Preview Website" at bounding box center [1296, 23] width 75 height 14
click at [1211, 14] on button "Clear Cache" at bounding box center [1197, 22] width 78 height 27
click at [1280, 24] on span "Preview Website" at bounding box center [1296, 23] width 75 height 14
click at [142, 329] on input "uCQgP-GtZ8M" at bounding box center [170, 323] width 191 height 14
drag, startPoint x: 162, startPoint y: 330, endPoint x: -52, endPoint y: 329, distance: 213.3
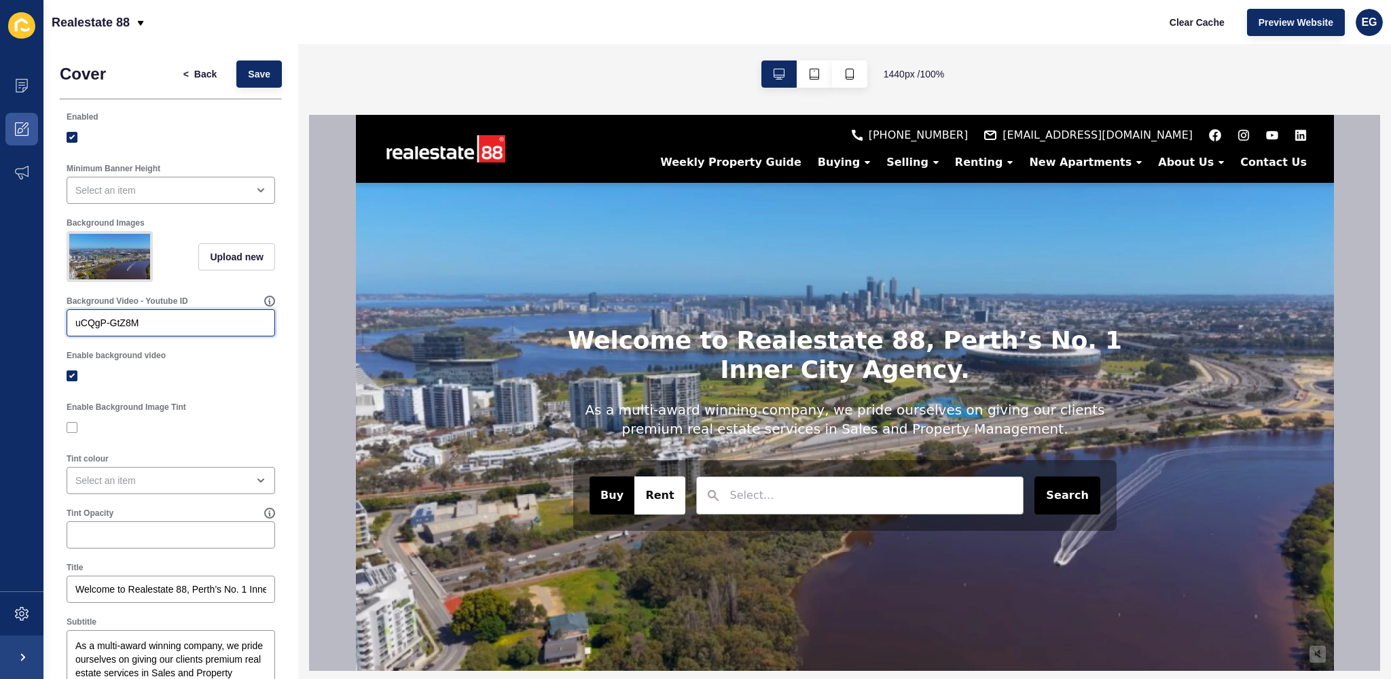
click at [0, 329] on html "Content Appearance Marketing Settings Realestate 88 Clear Cache Preview Website…" at bounding box center [695, 339] width 1391 height 679
paste input "https://youtu.be/"
click at [143, 328] on input "https://youtu.be/uCQgP-GtZ8M" at bounding box center [170, 323] width 191 height 14
type input "uCQgP-GtZ8M"
click at [247, 380] on div at bounding box center [171, 376] width 209 height 12
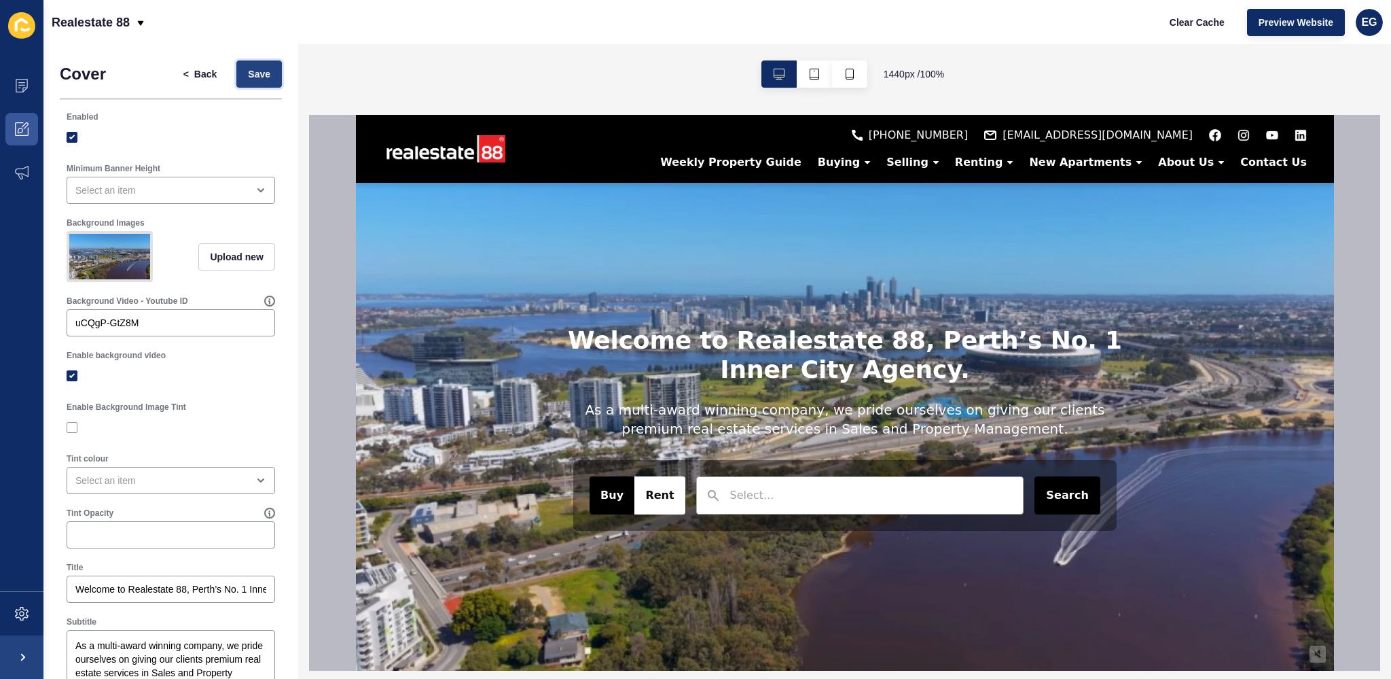
click at [255, 78] on span "Save" at bounding box center [259, 74] width 22 height 14
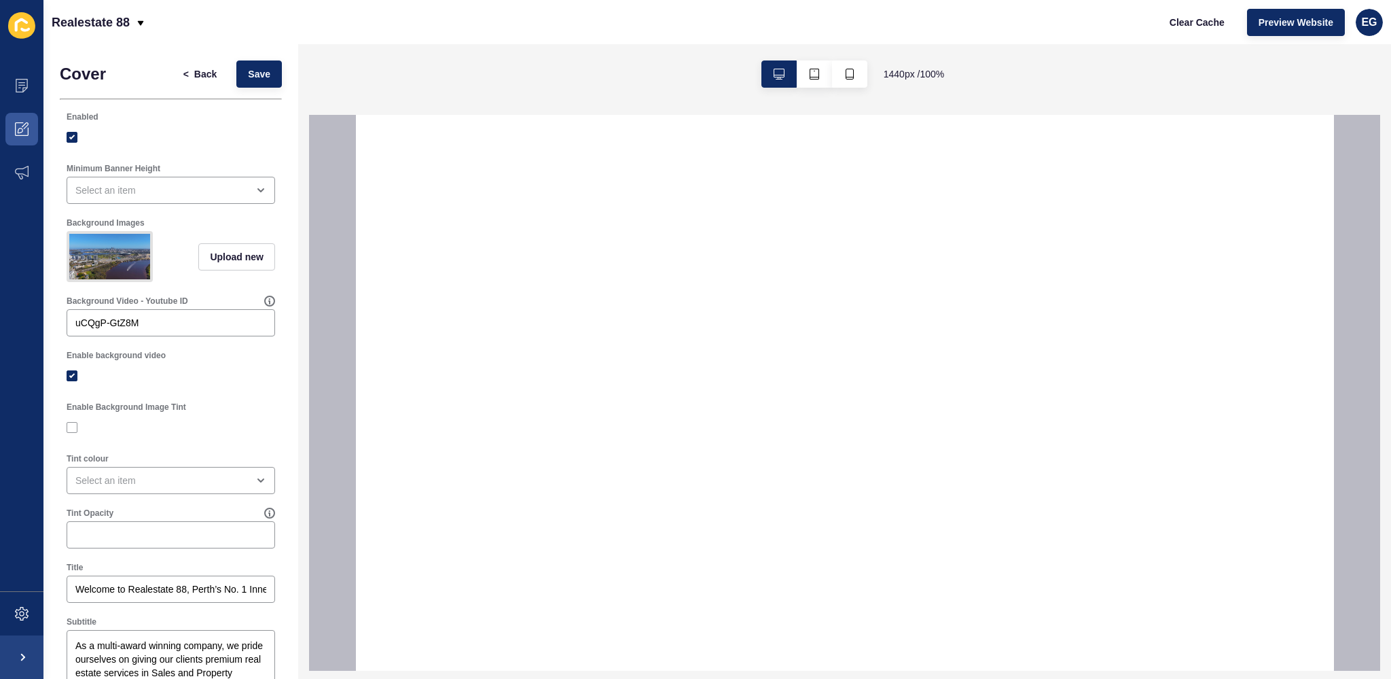
select select
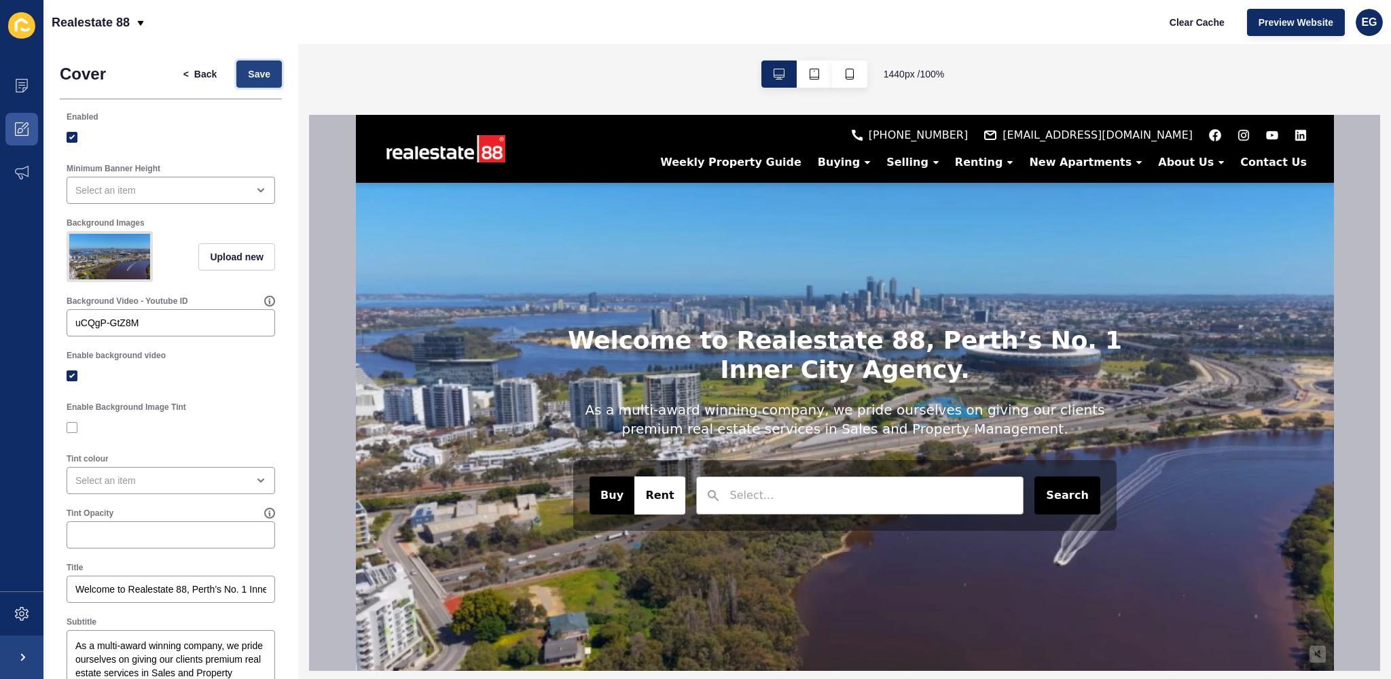
click at [248, 81] on button "Save" at bounding box center [259, 73] width 46 height 27
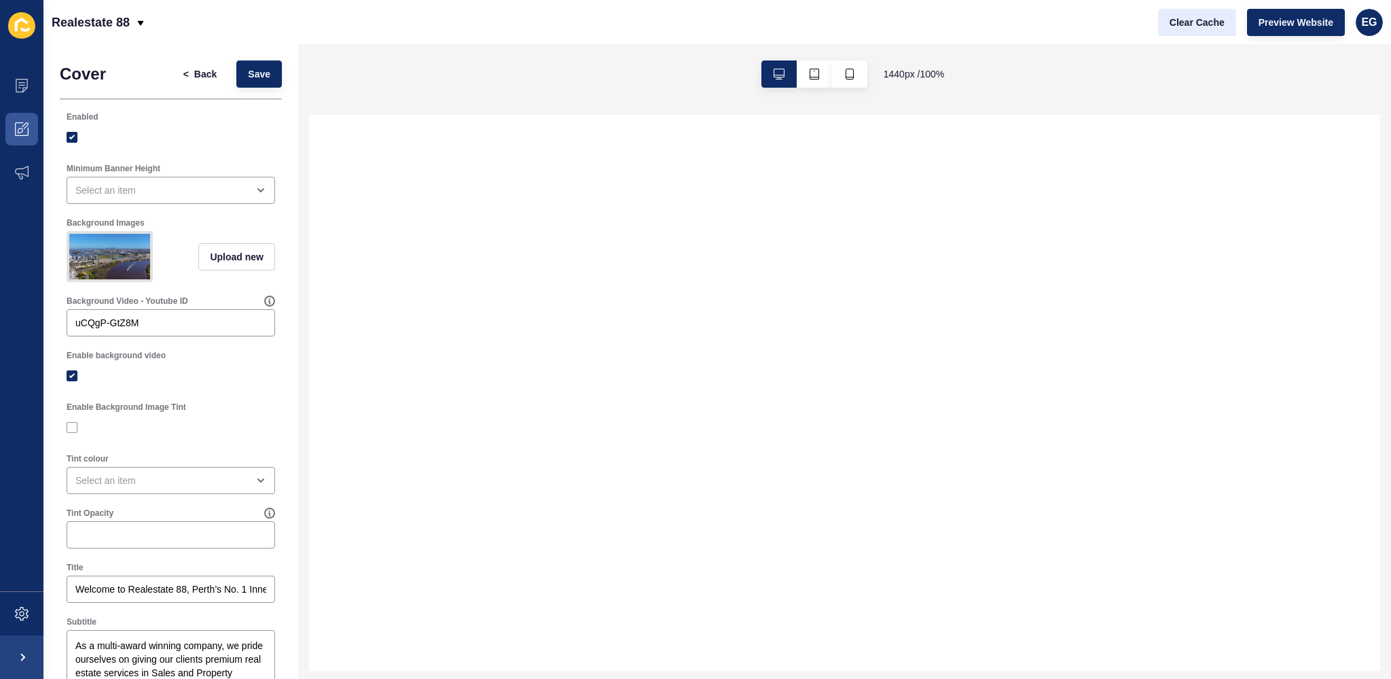
select select
